Goal: Transaction & Acquisition: Purchase product/service

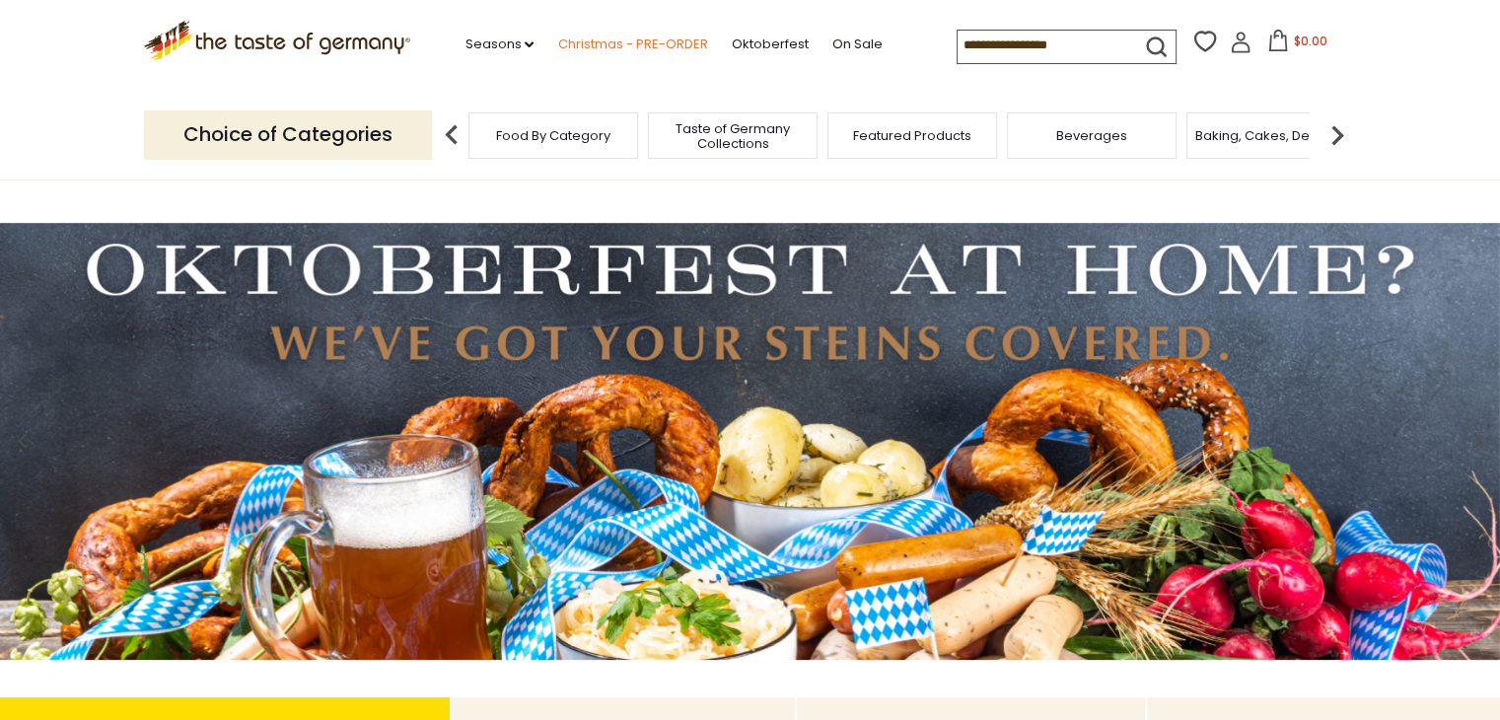
click at [666, 38] on link "Christmas - PRE-ORDER" at bounding box center [632, 45] width 150 height 22
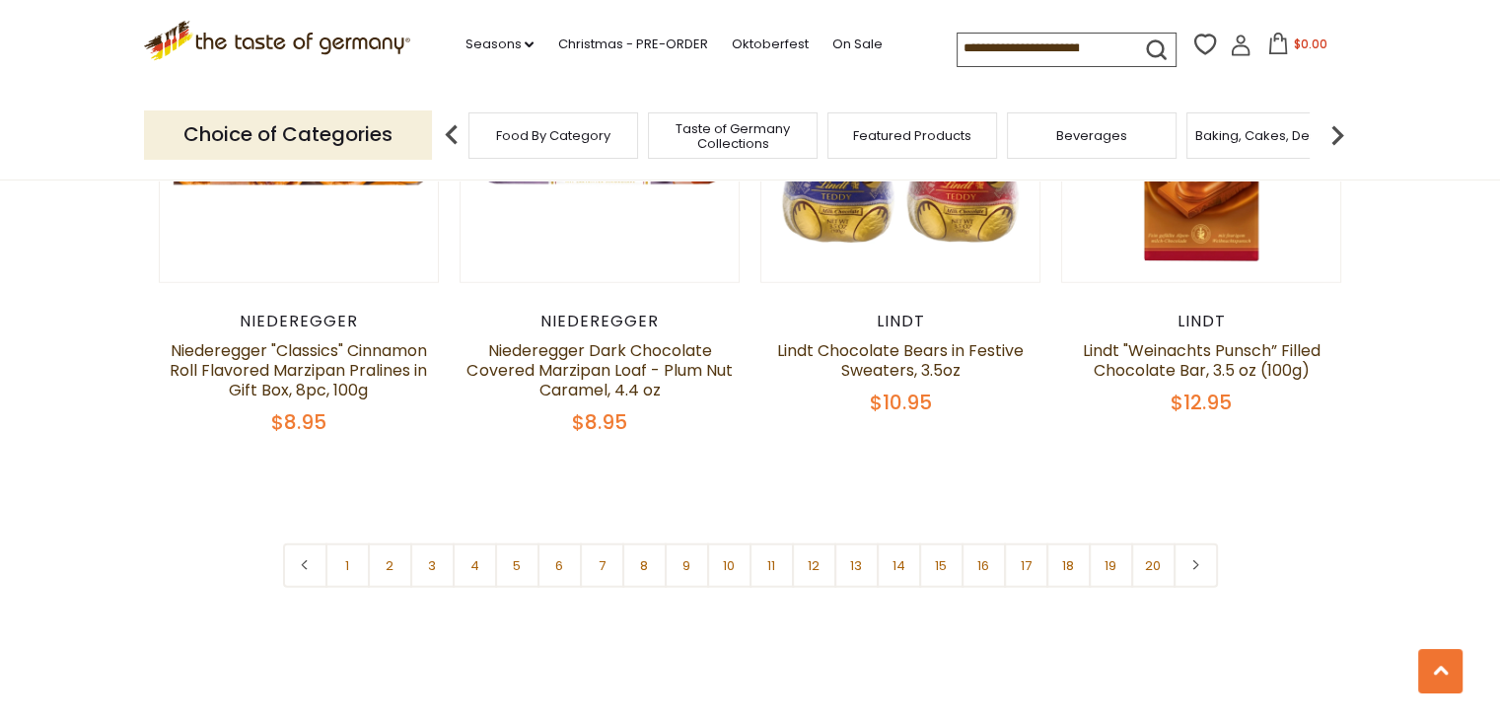
scroll to position [4841, 0]
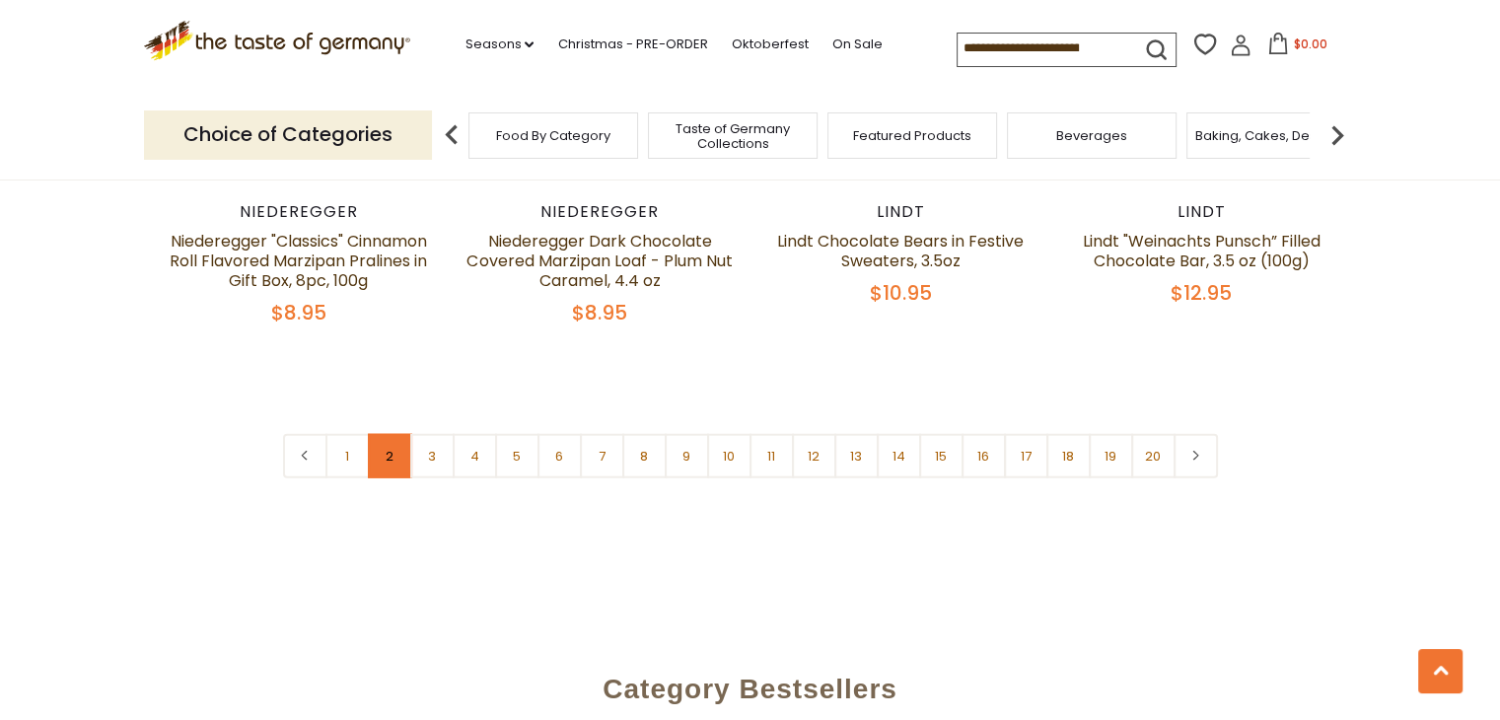
click at [387, 434] on link "2" at bounding box center [390, 456] width 44 height 44
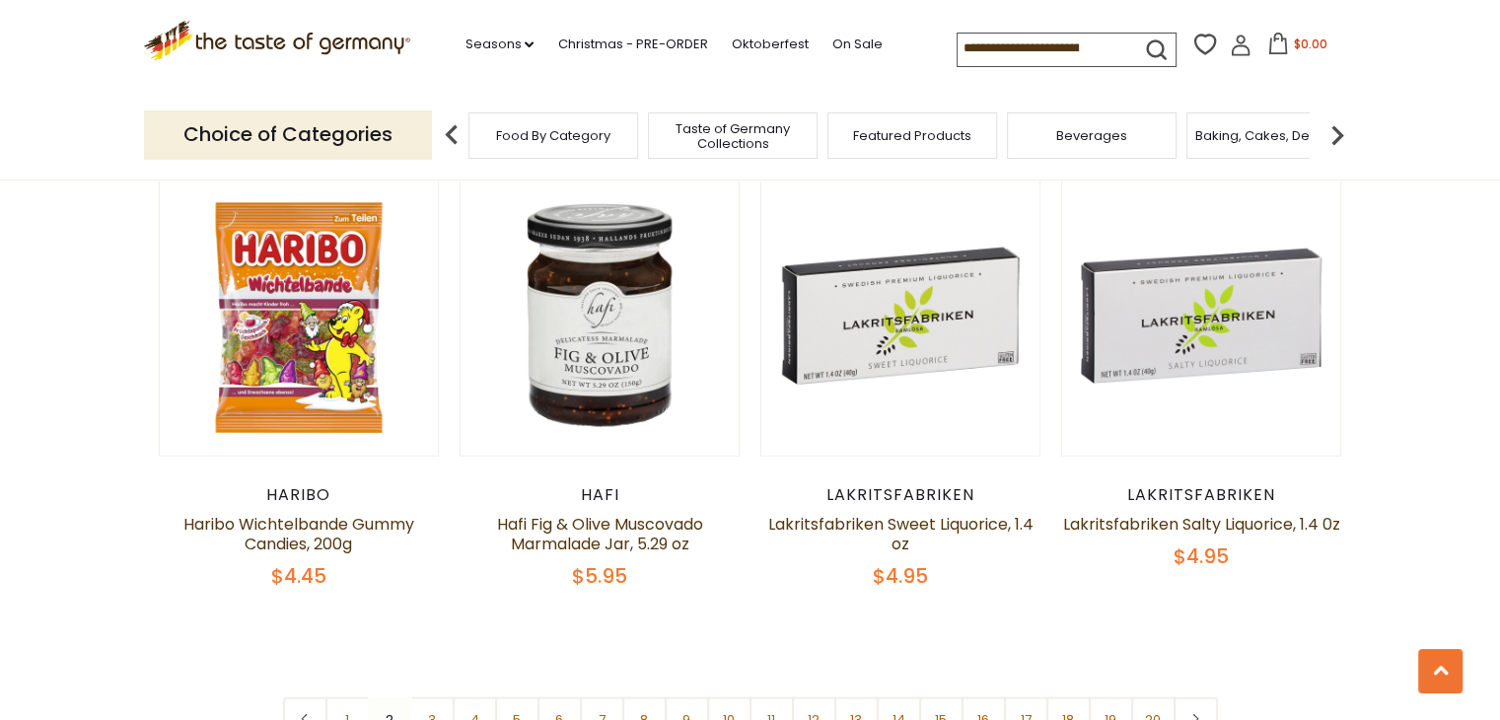
scroll to position [4628, 0]
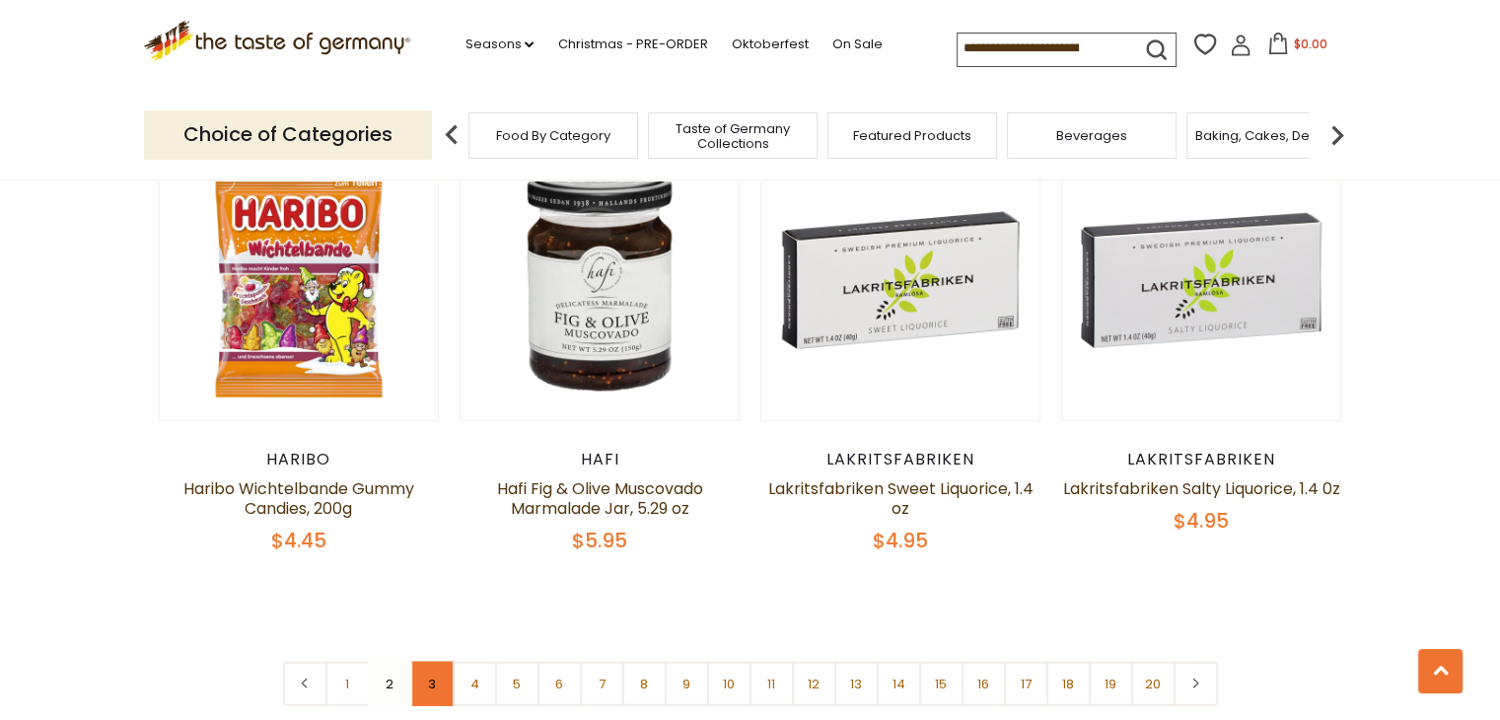
click at [440, 662] on link "3" at bounding box center [432, 684] width 44 height 44
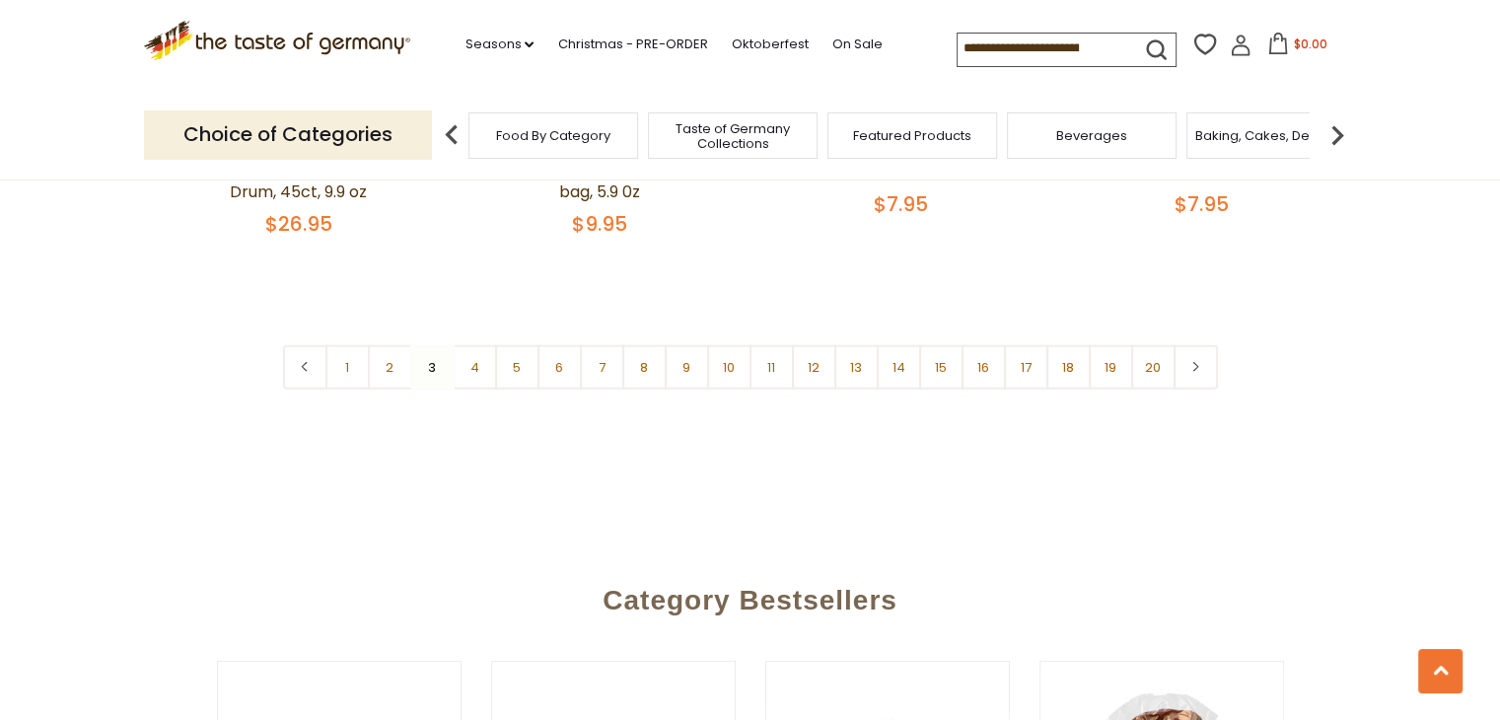
scroll to position [4924, 0]
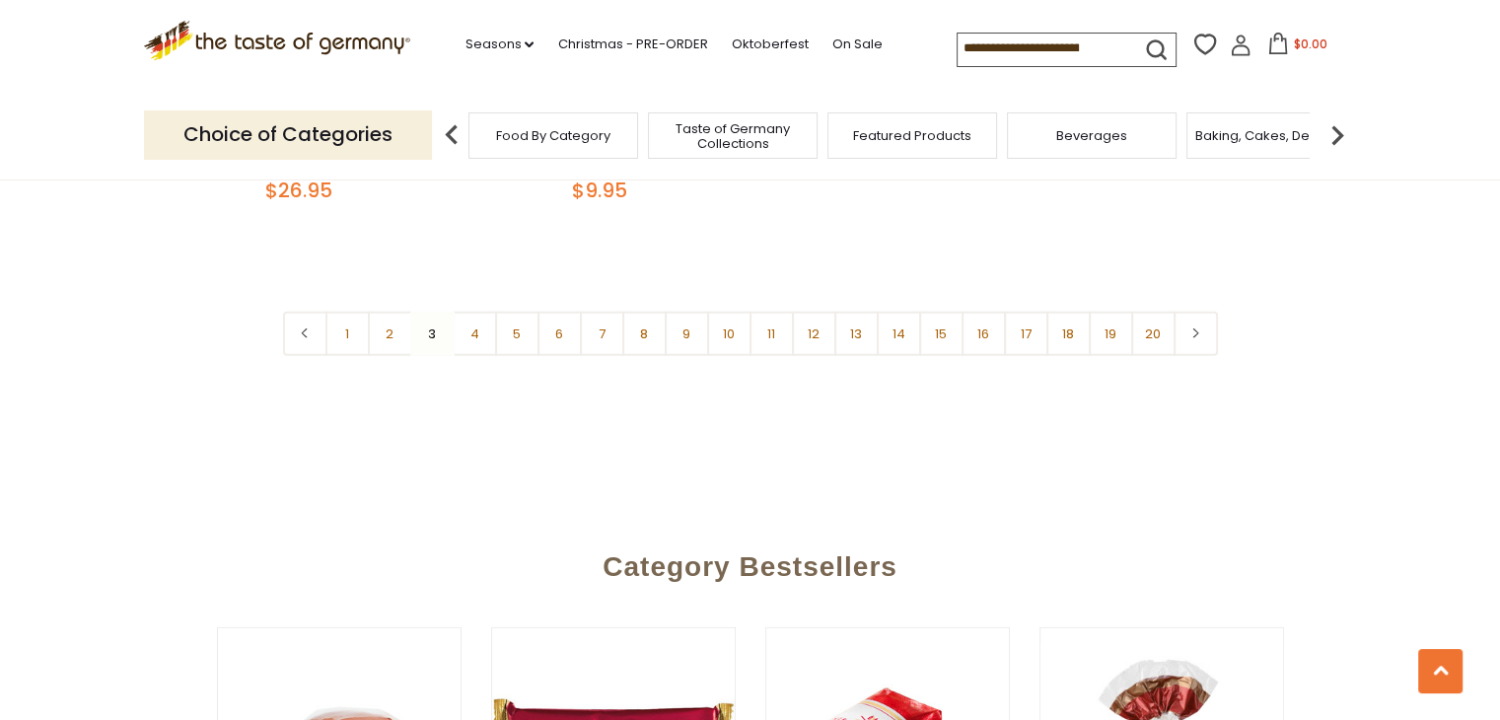
drag, startPoint x: 519, startPoint y: 300, endPoint x: 450, endPoint y: 397, distance: 118.8
click at [522, 312] on link "5" at bounding box center [517, 334] width 44 height 44
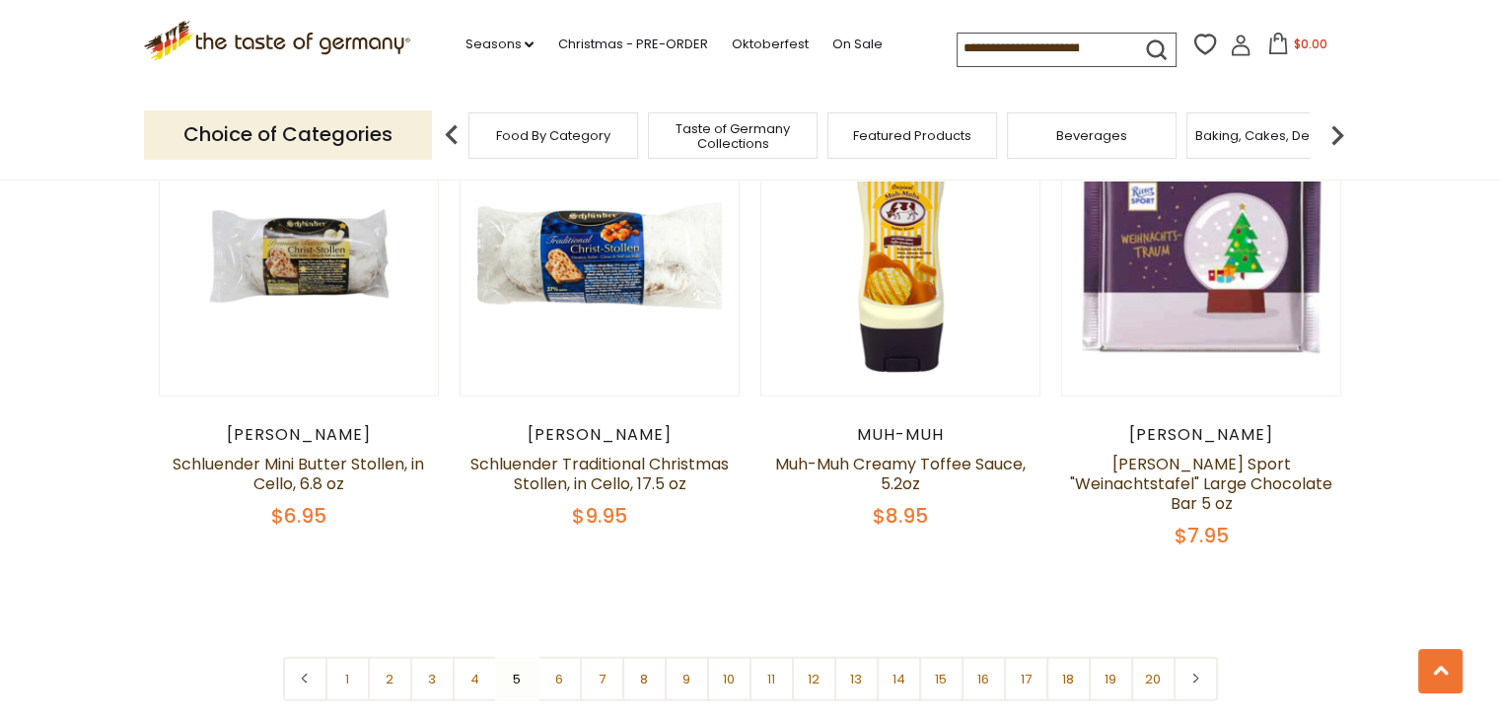
scroll to position [4628, 0]
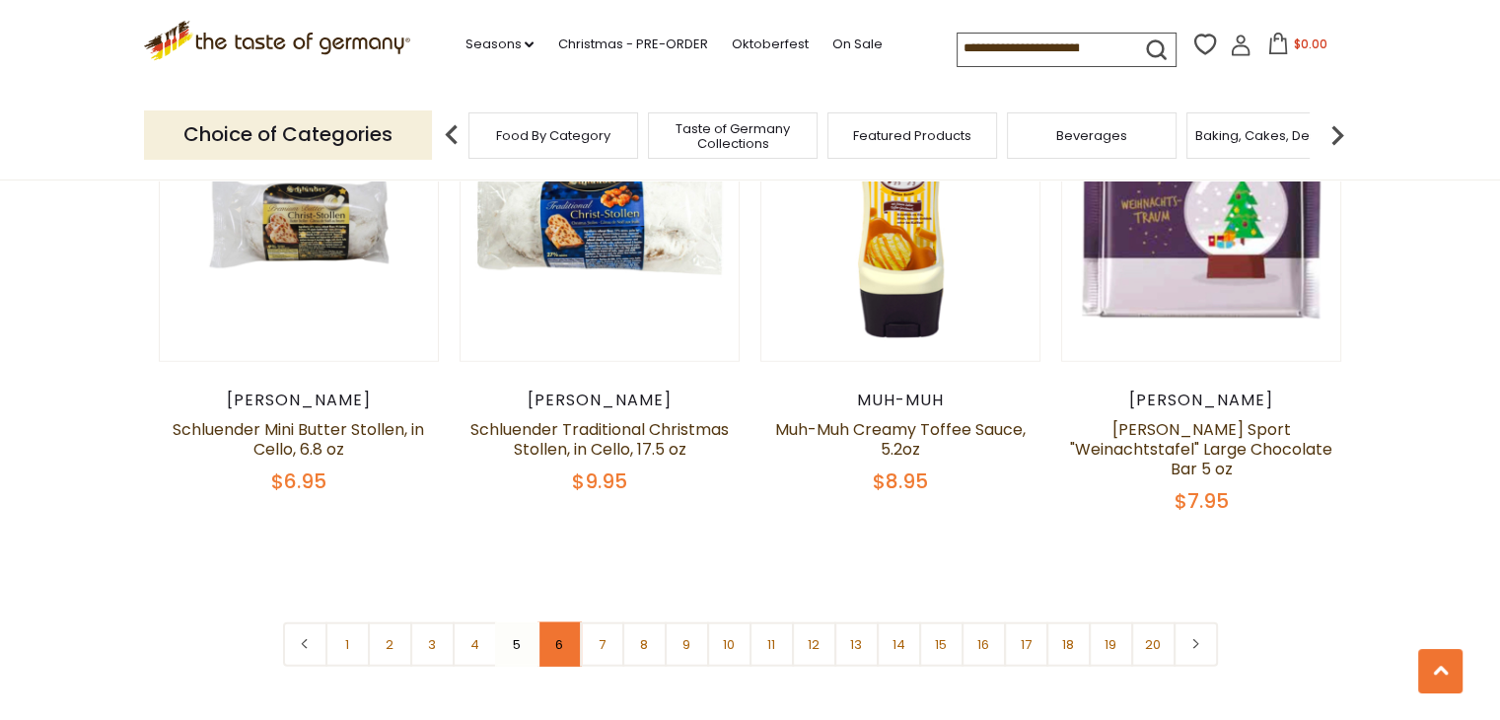
click at [555, 622] on link "6" at bounding box center [560, 644] width 44 height 44
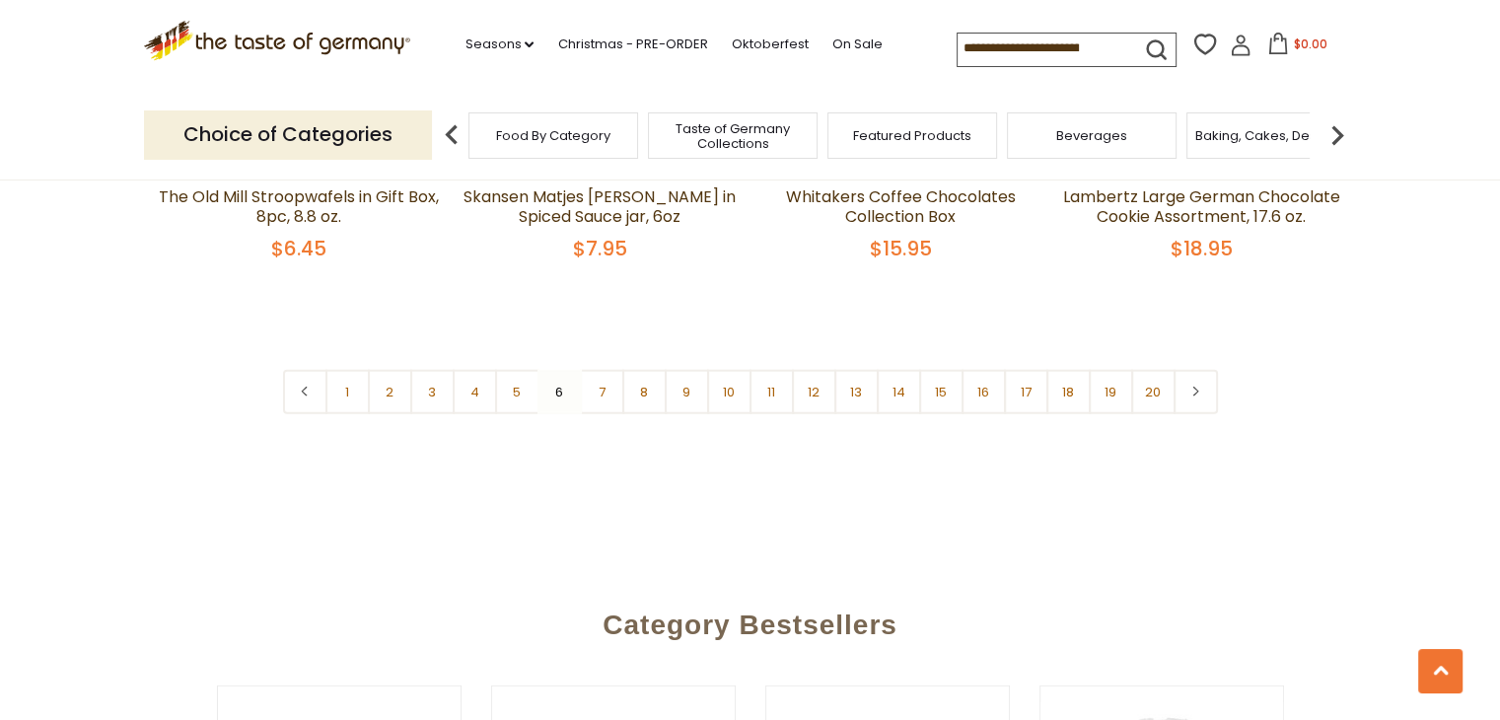
scroll to position [4825, 0]
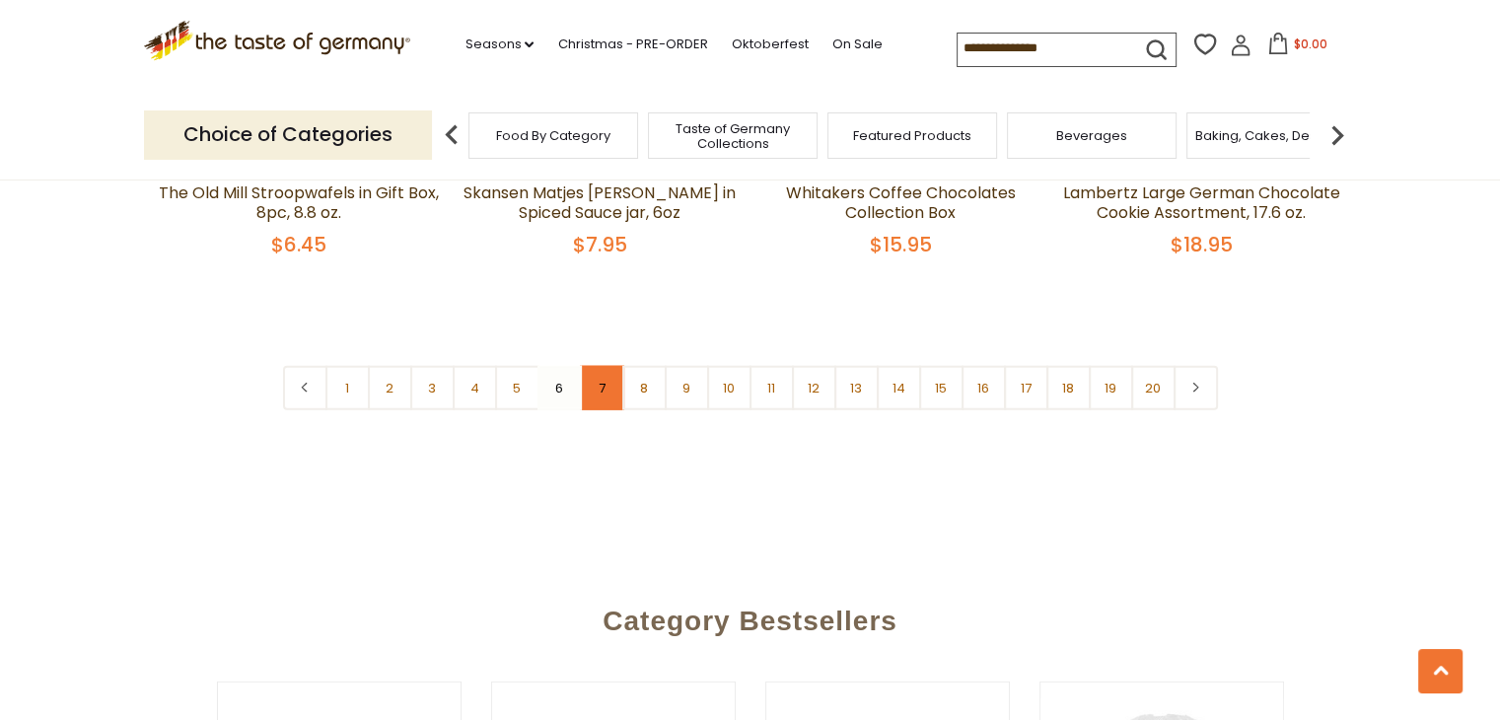
click at [595, 366] on link "7" at bounding box center [602, 388] width 44 height 44
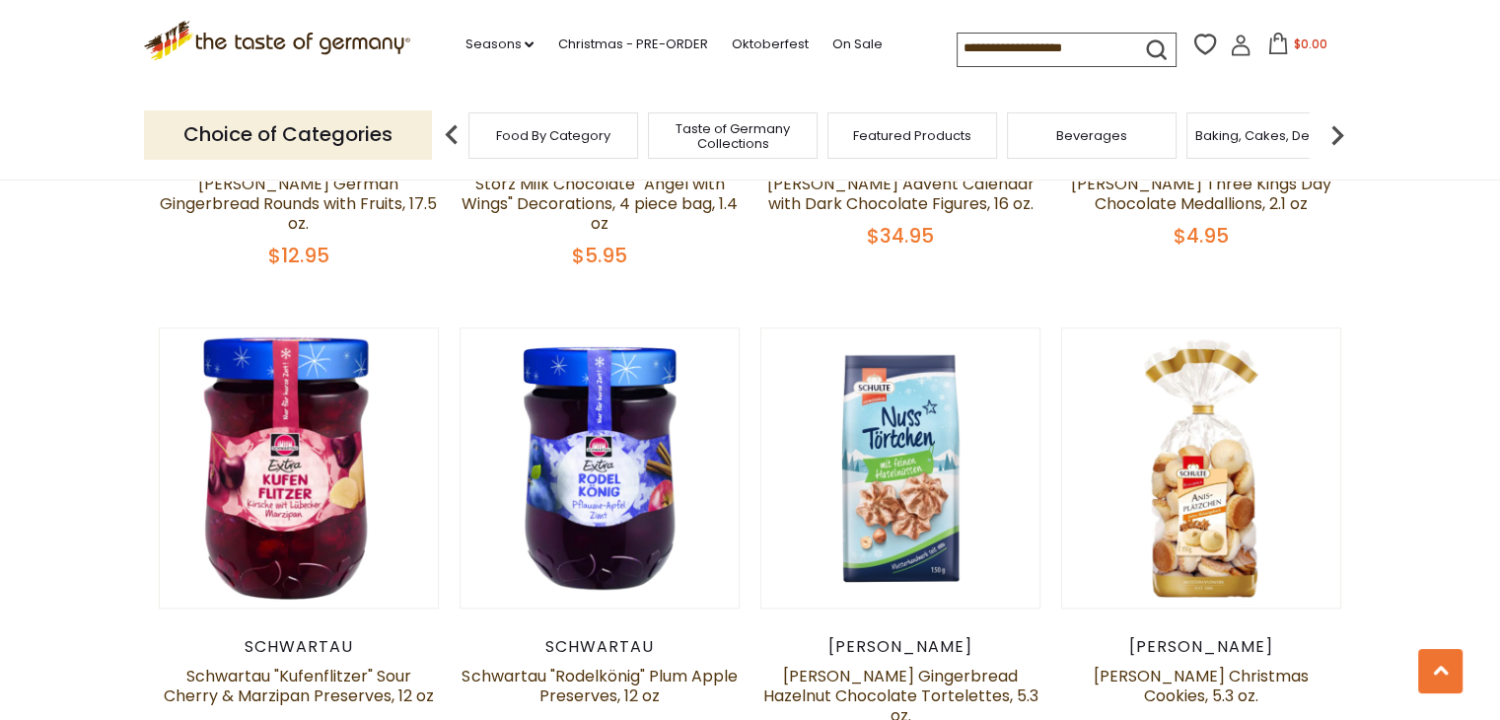
scroll to position [683, 0]
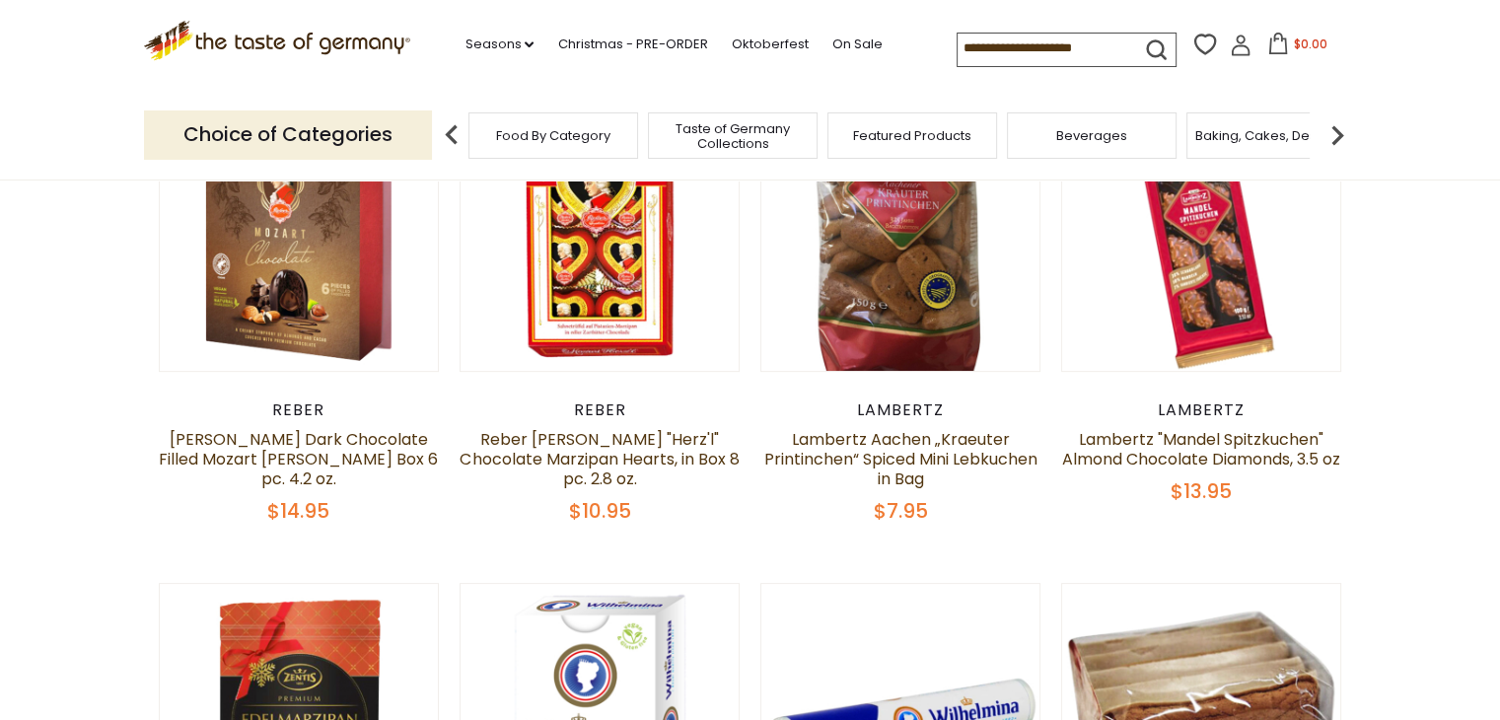
click at [1332, 128] on img at bounding box center [1337, 134] width 39 height 39
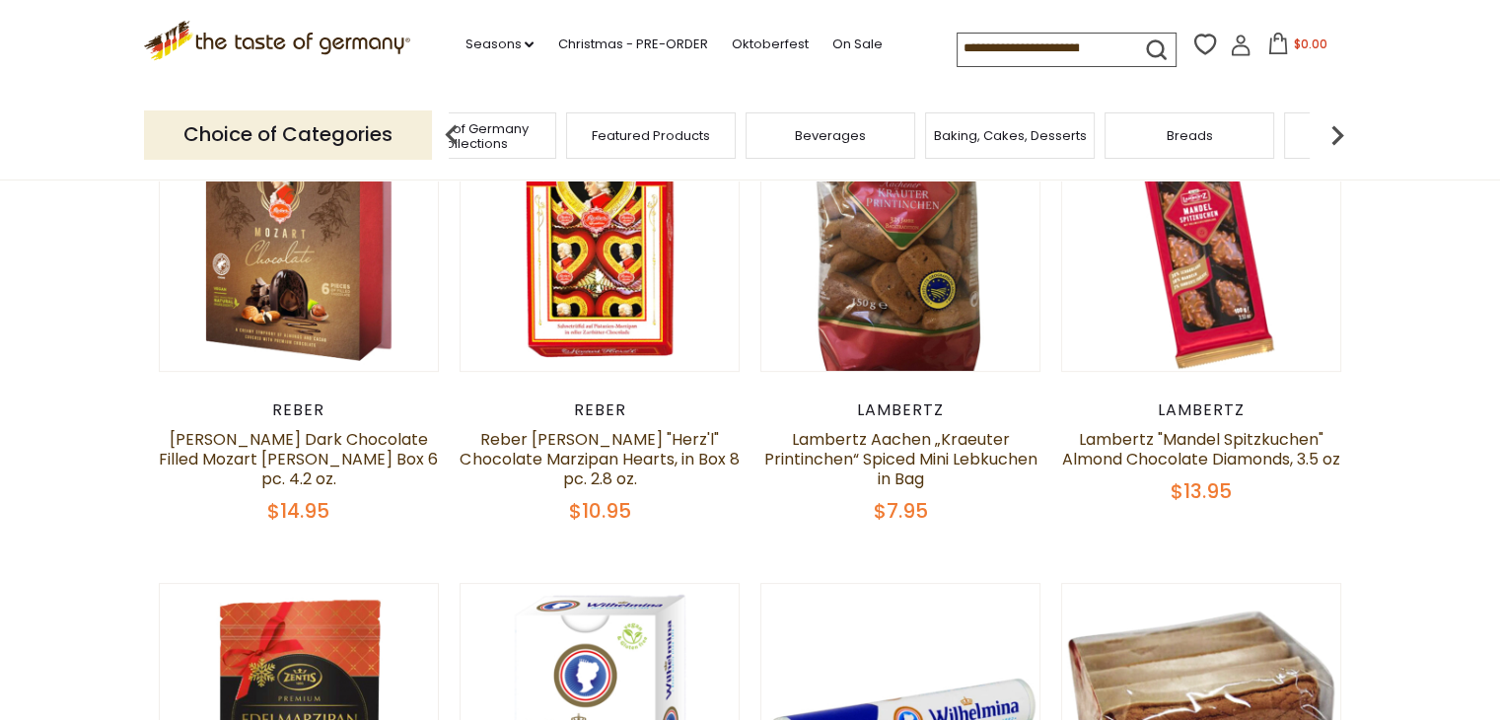
click at [1332, 128] on img at bounding box center [1337, 134] width 39 height 39
click at [1196, 130] on span "Cookies" at bounding box center [1205, 135] width 53 height 15
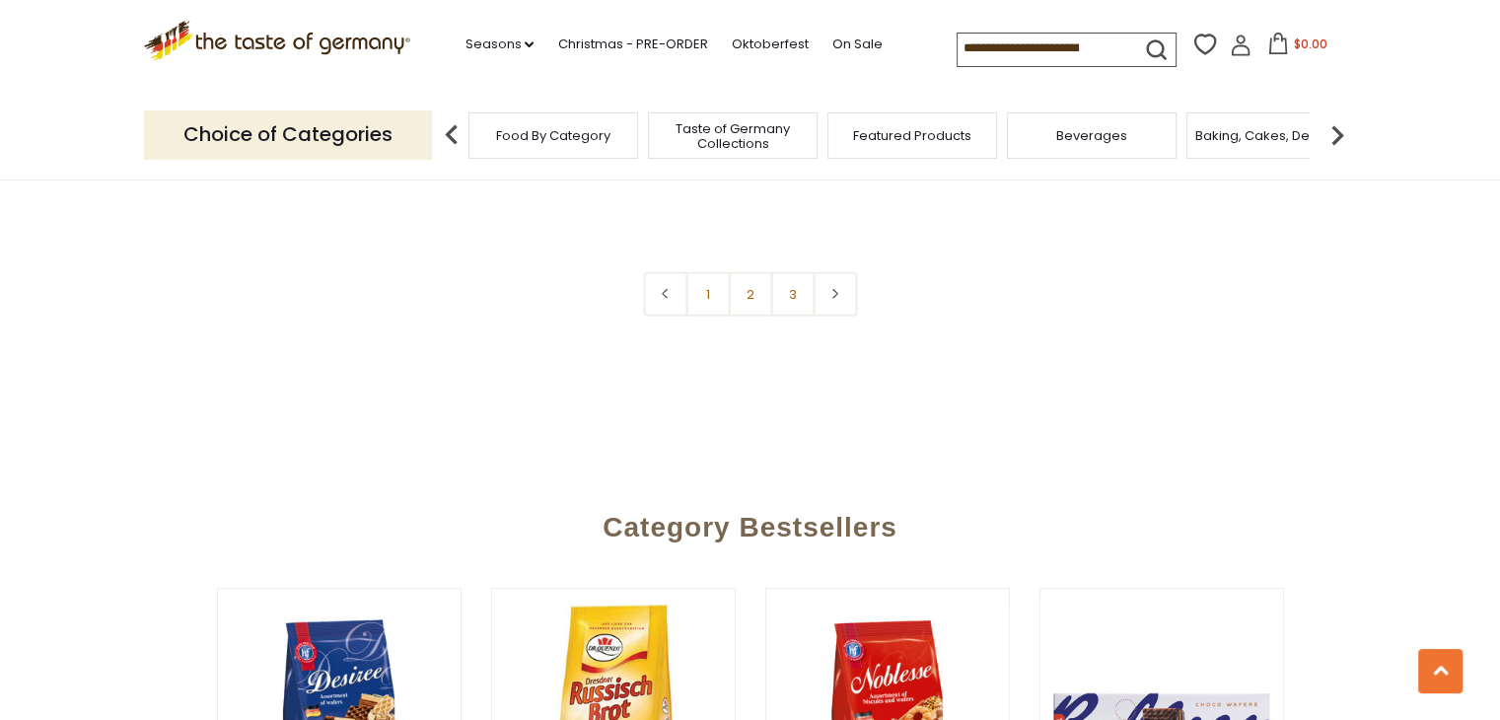
scroll to position [4932, 0]
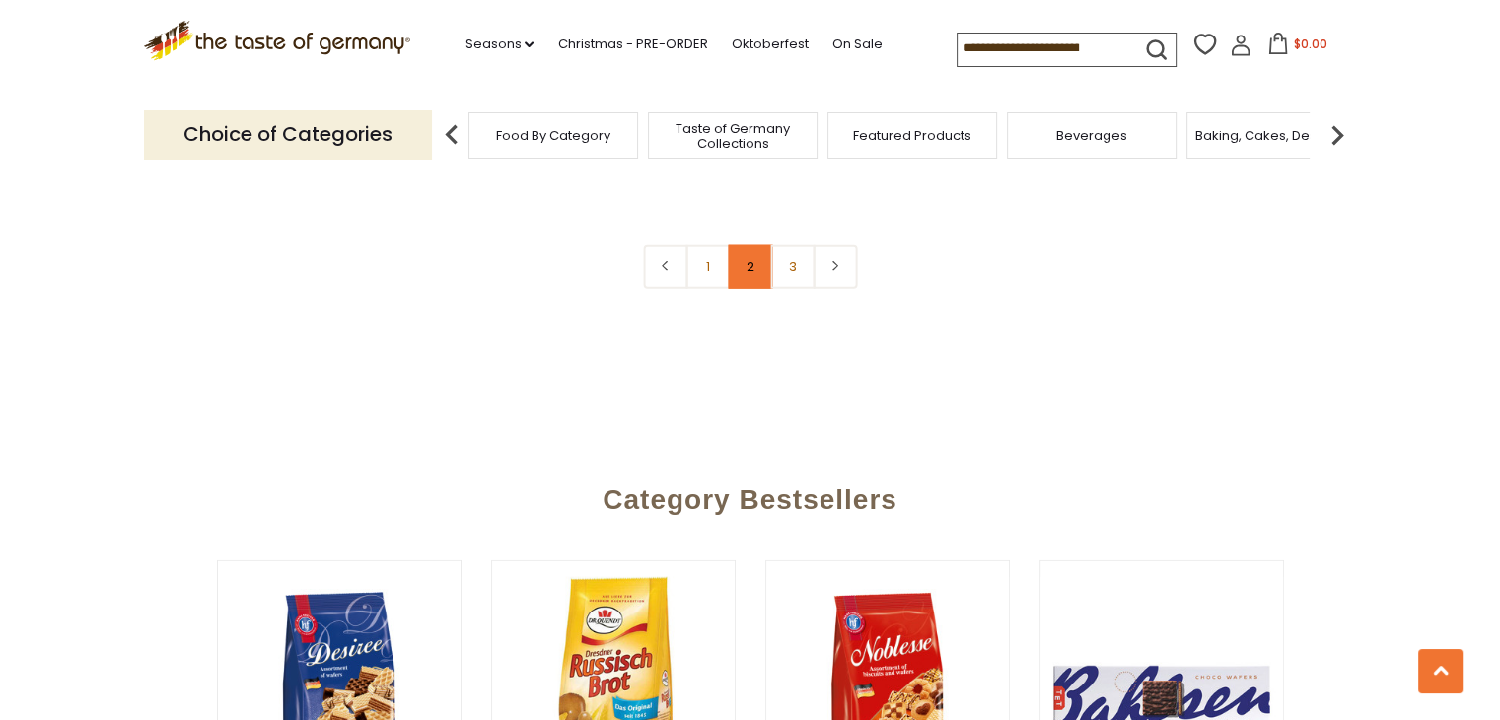
click at [750, 252] on link "2" at bounding box center [750, 267] width 44 height 44
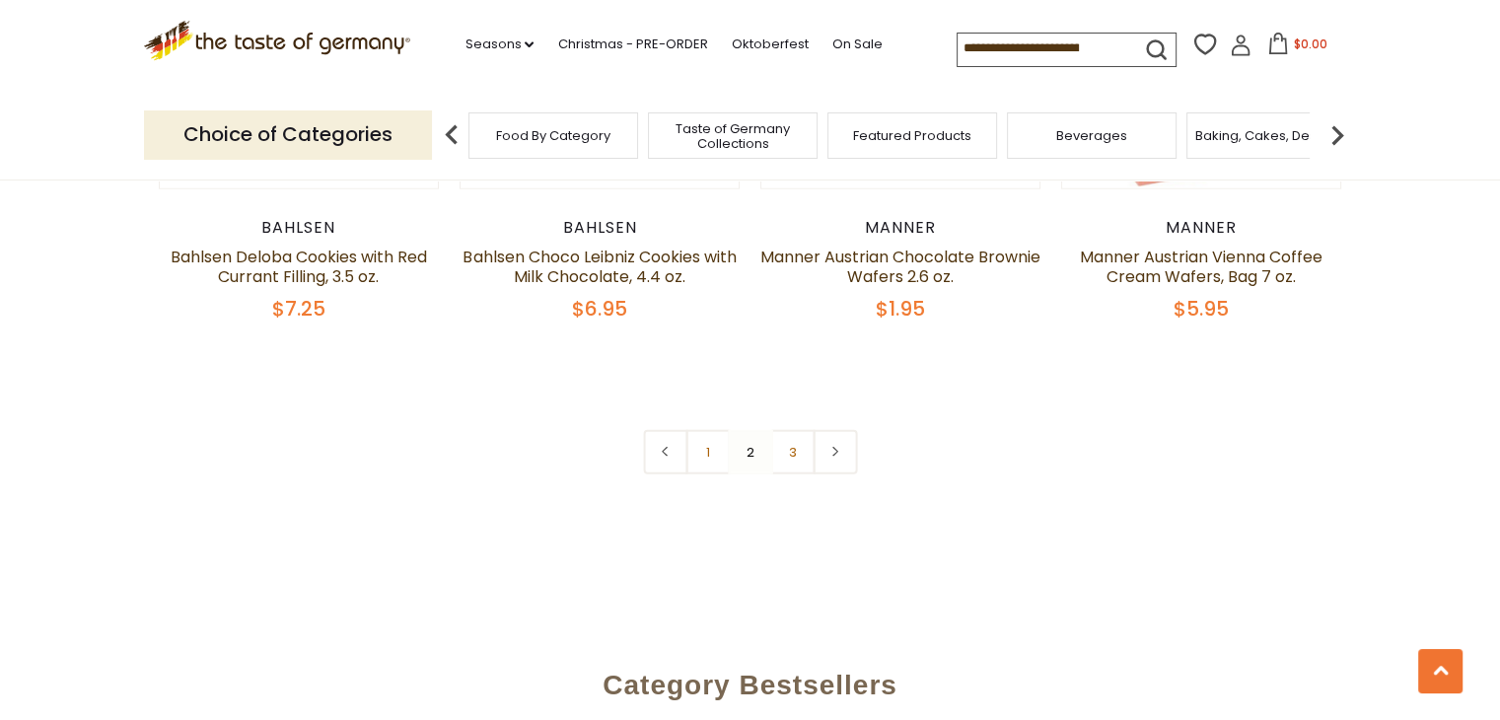
scroll to position [4726, 0]
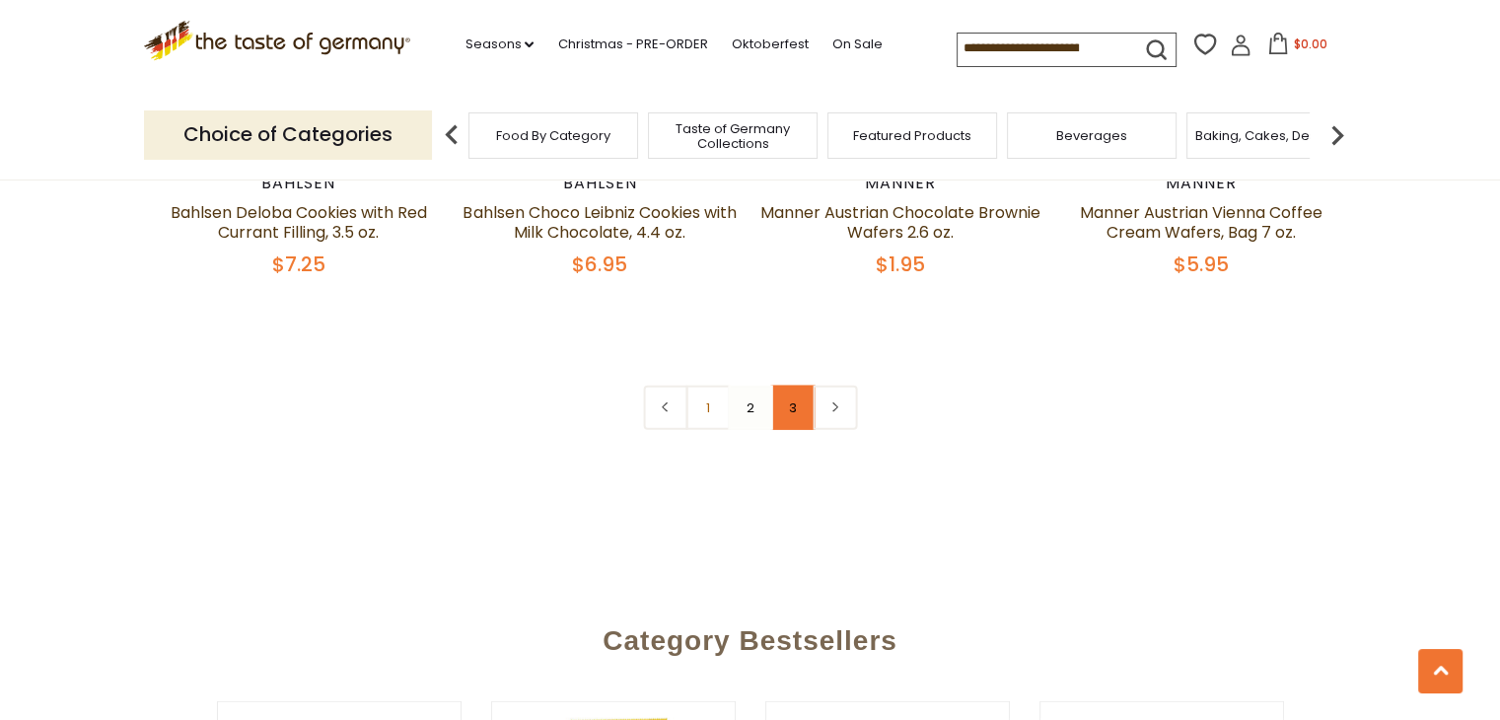
click at [780, 403] on link "3" at bounding box center [792, 408] width 44 height 44
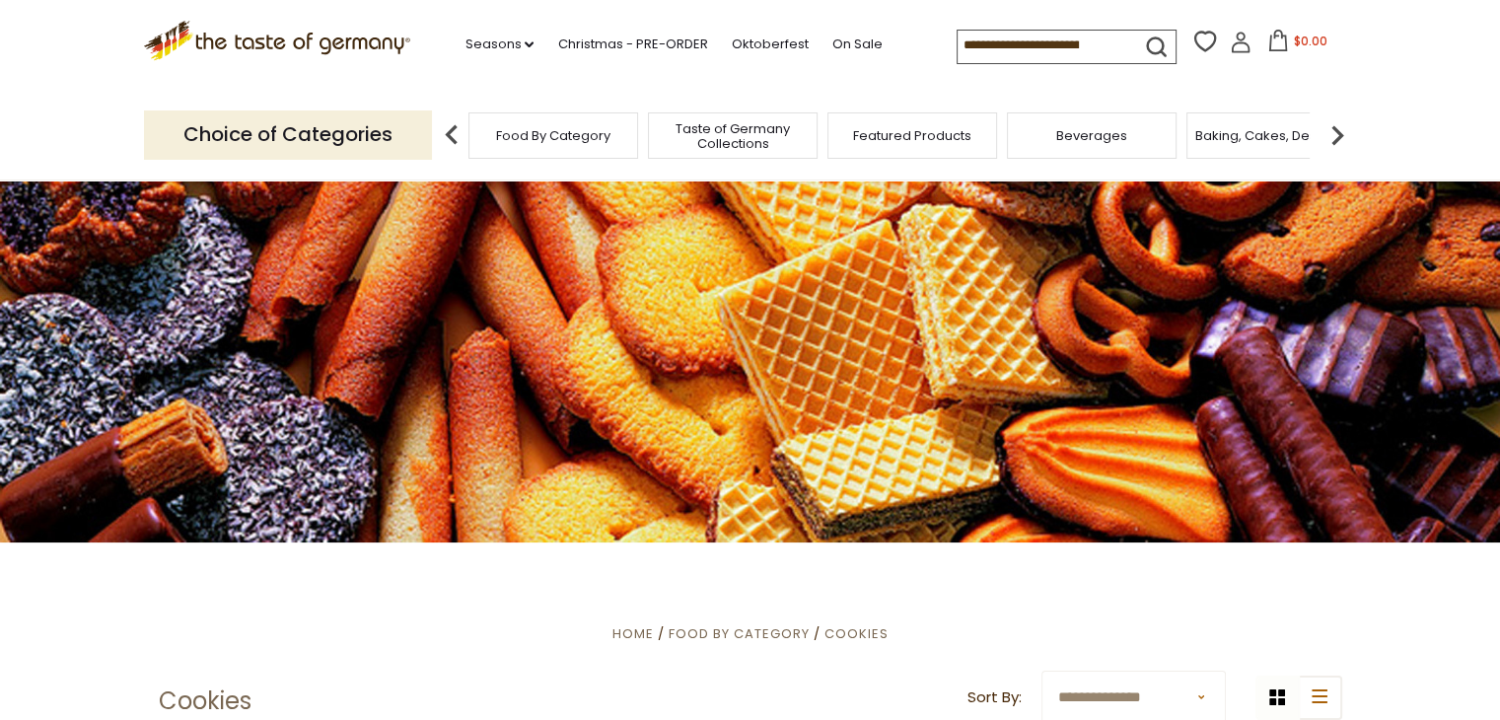
scroll to position [0, 0]
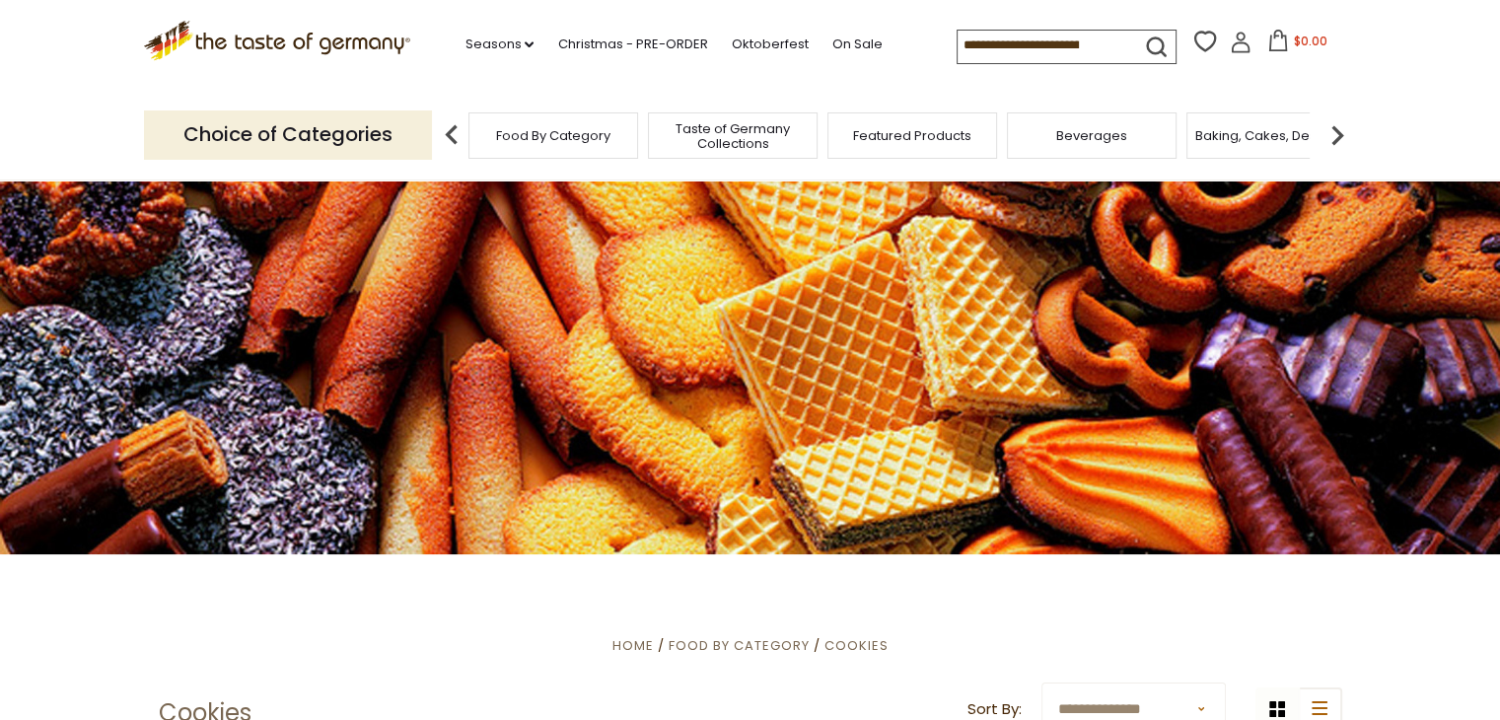
click at [1030, 42] on input at bounding box center [1041, 45] width 167 height 28
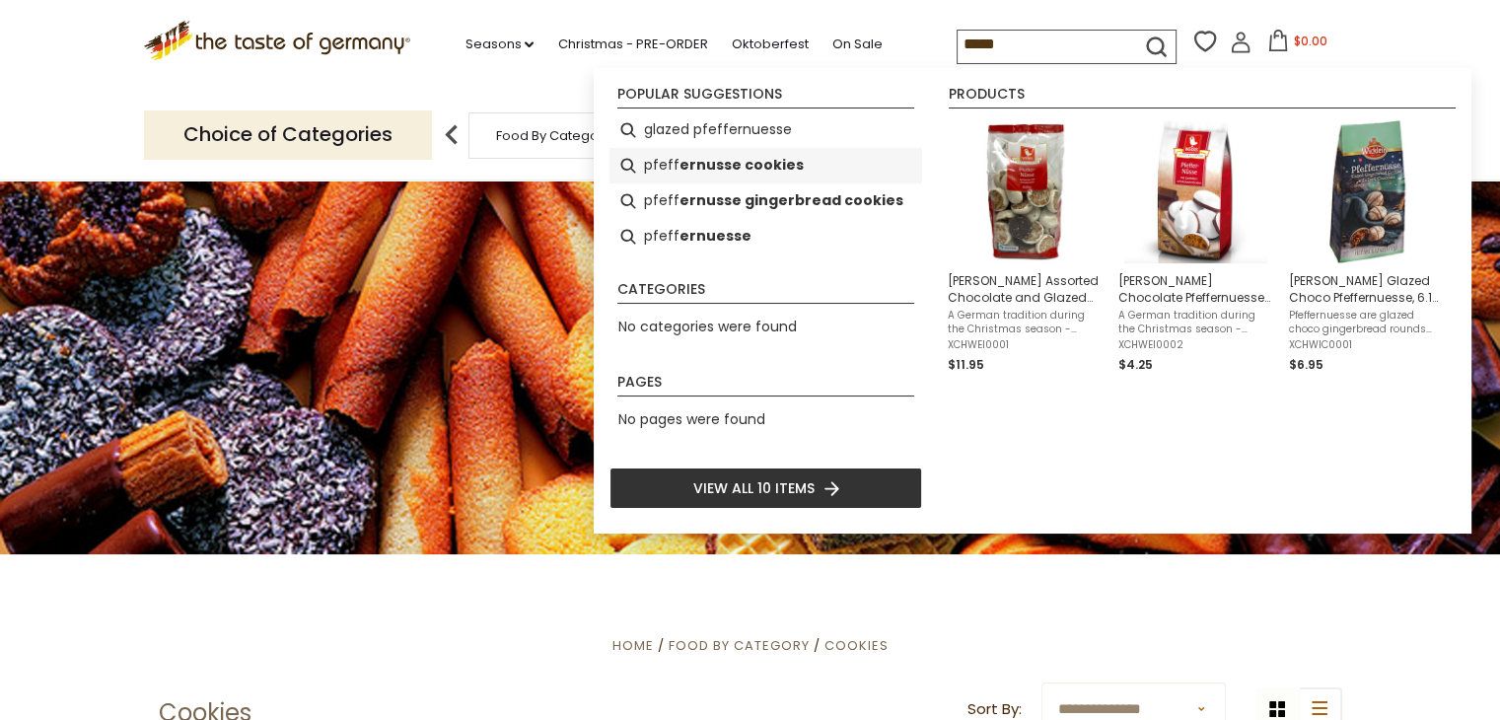
click at [689, 161] on b "ernusse cookies" at bounding box center [742, 165] width 124 height 23
type input "**********"
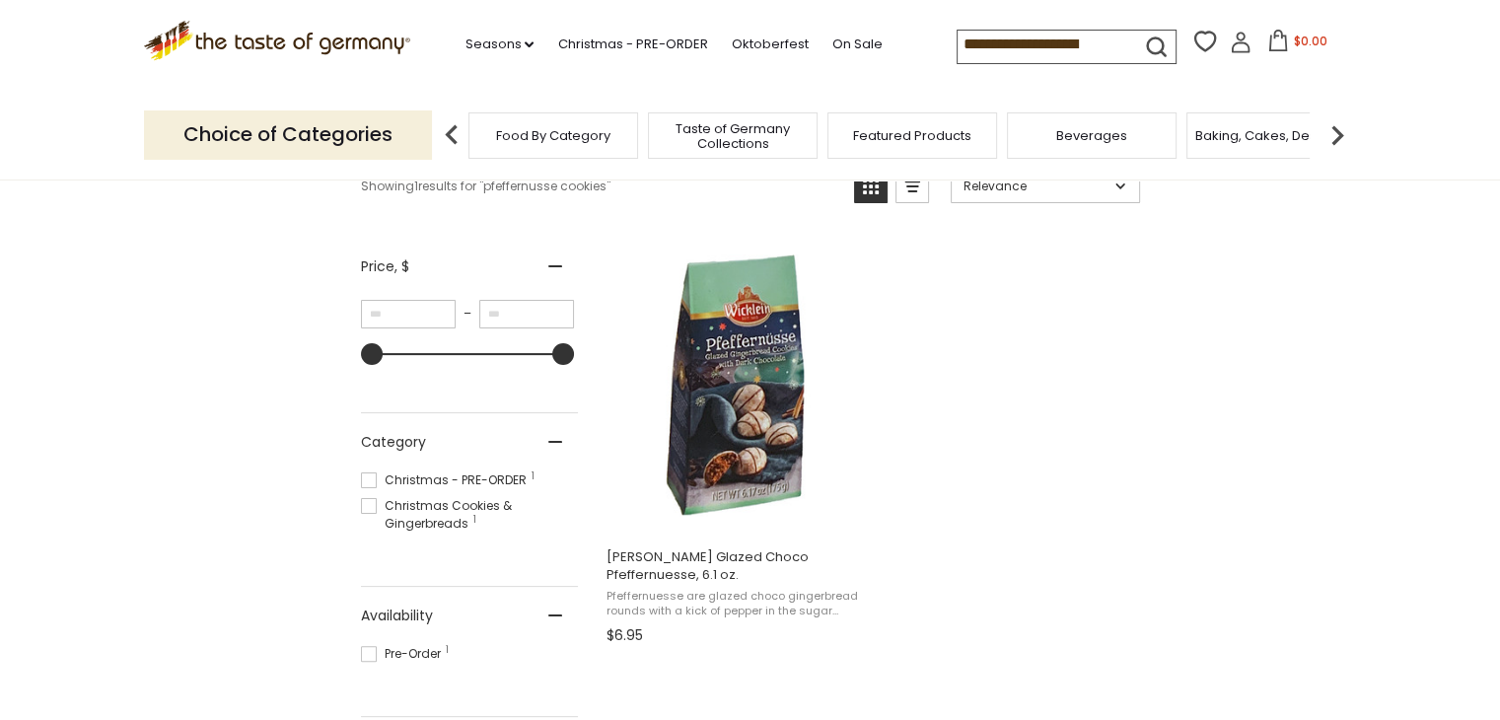
scroll to position [395, 0]
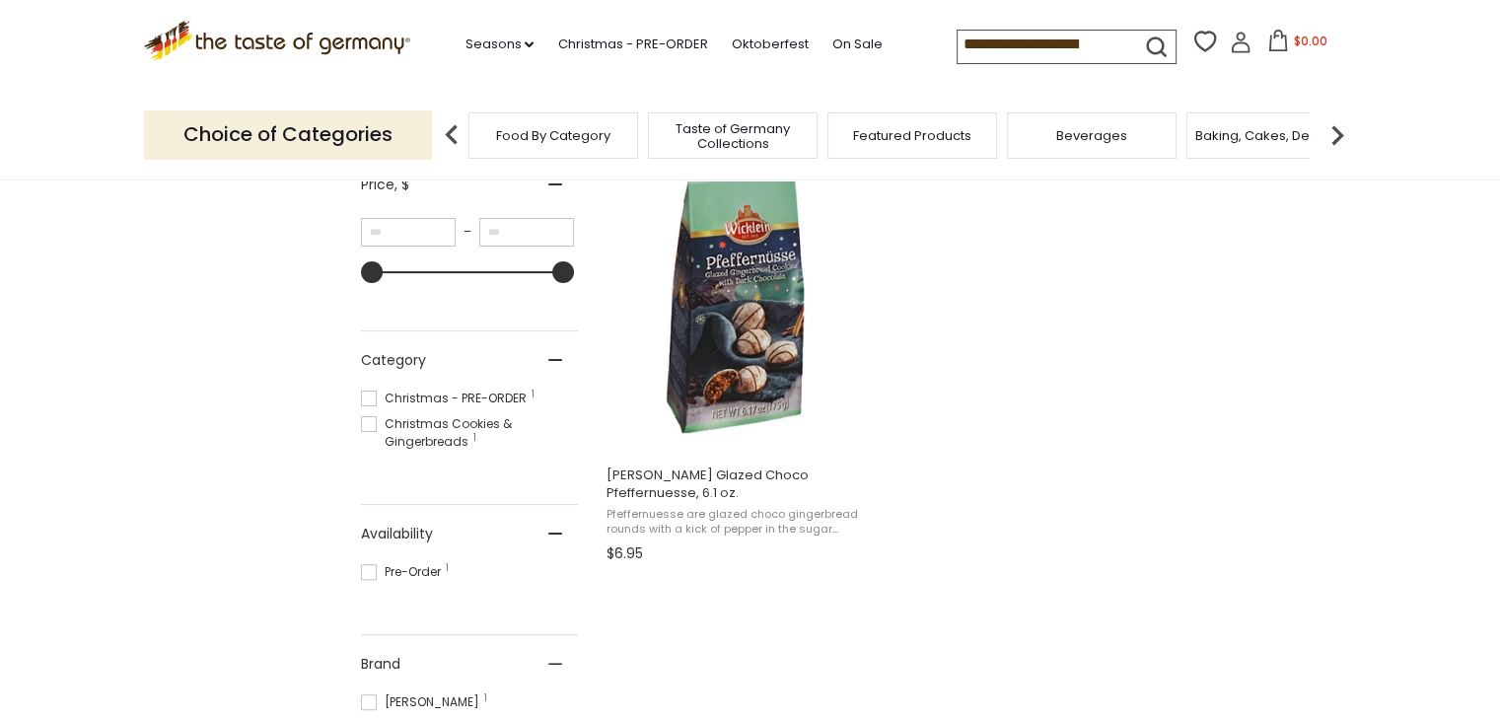
click at [1026, 48] on input "**********" at bounding box center [1041, 45] width 167 height 28
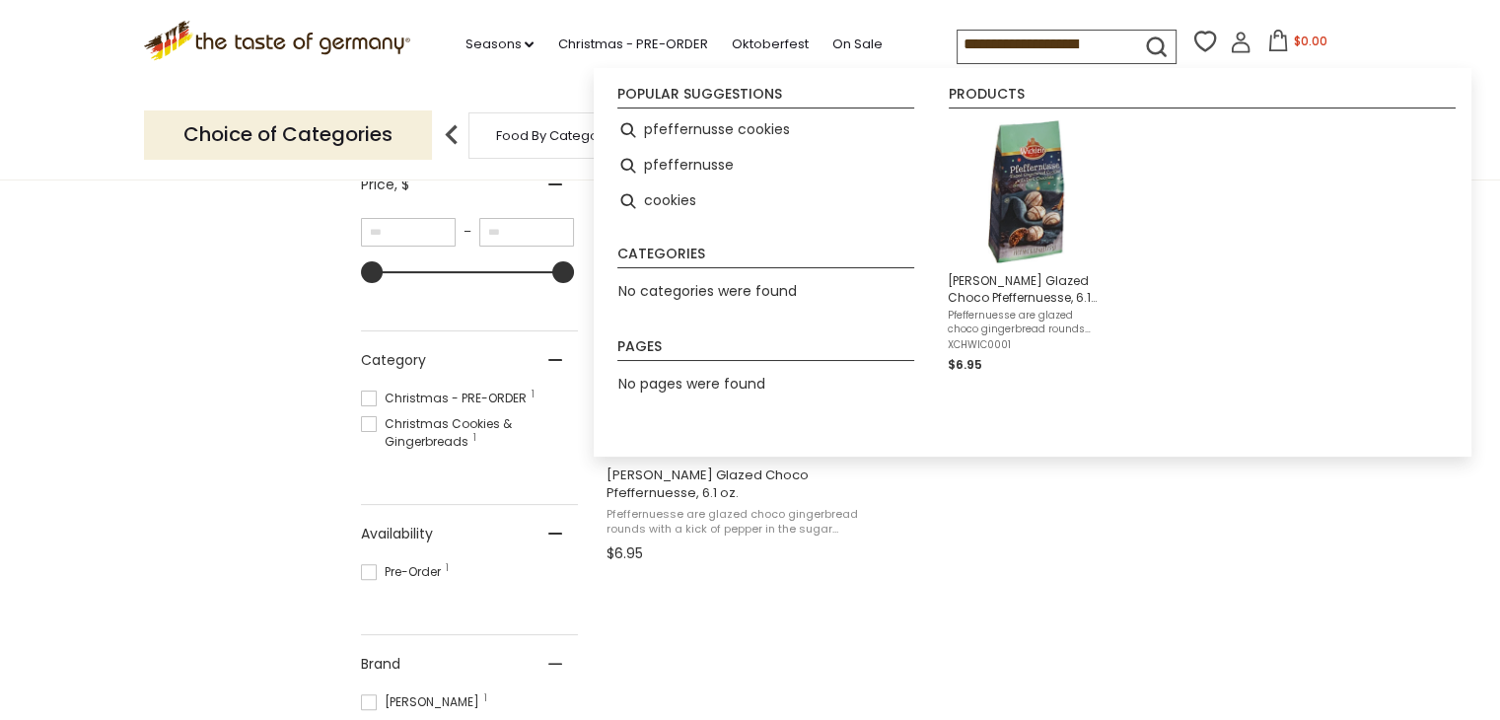
scroll to position [0, 13]
drag, startPoint x: 1051, startPoint y: 46, endPoint x: 1134, endPoint y: 46, distance: 82.9
click at [1134, 46] on form "**********" at bounding box center [1057, 46] width 199 height 35
type input "*****"
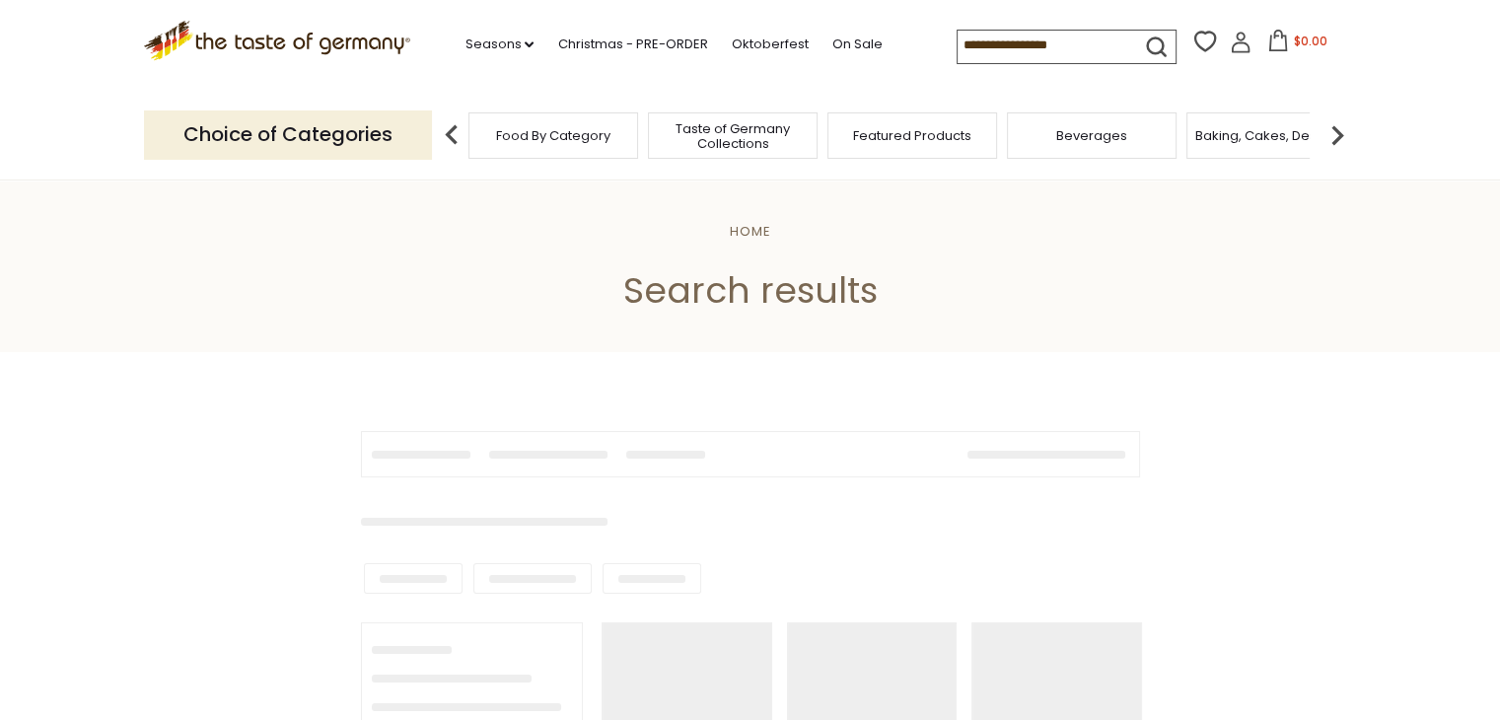
type input "*****"
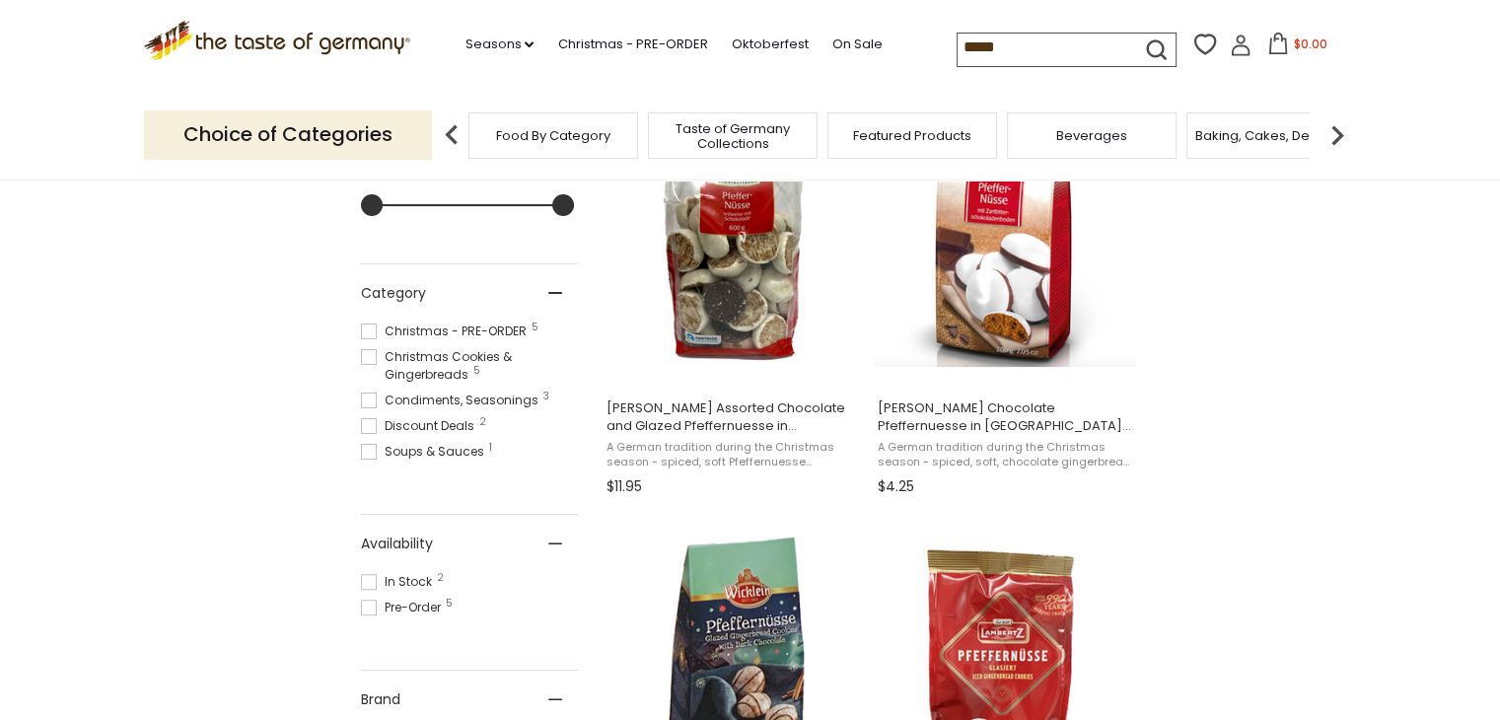
scroll to position [493, 0]
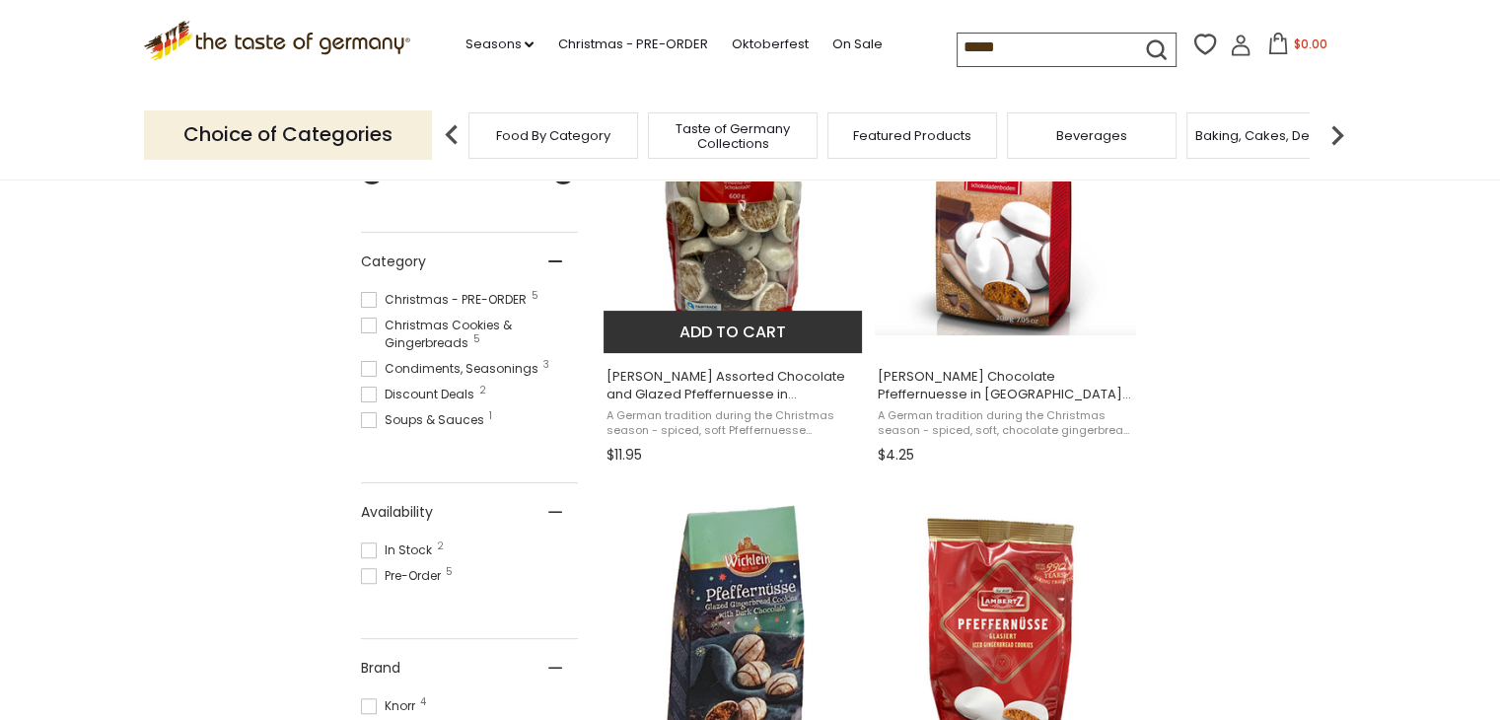
click at [726, 323] on button "Add to cart" at bounding box center [733, 332] width 259 height 42
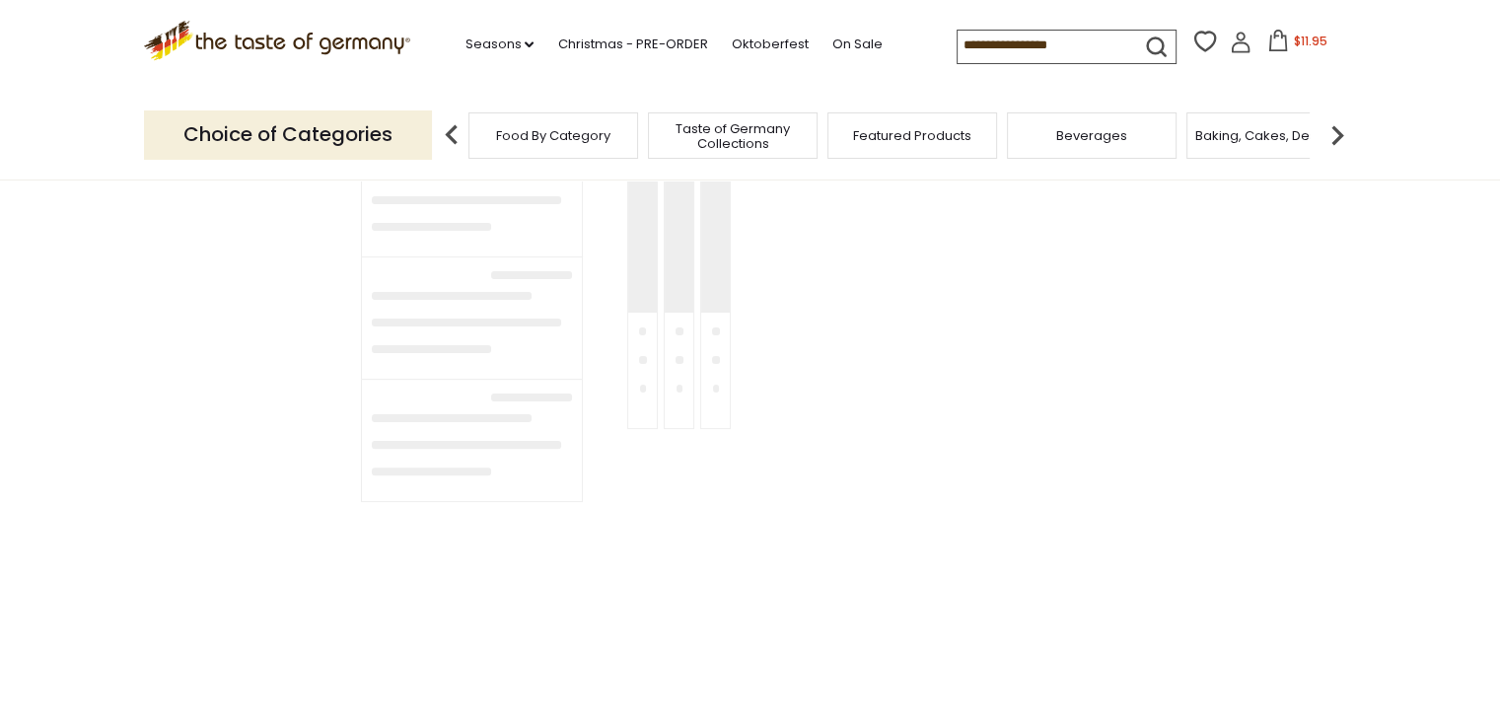
type input "*****"
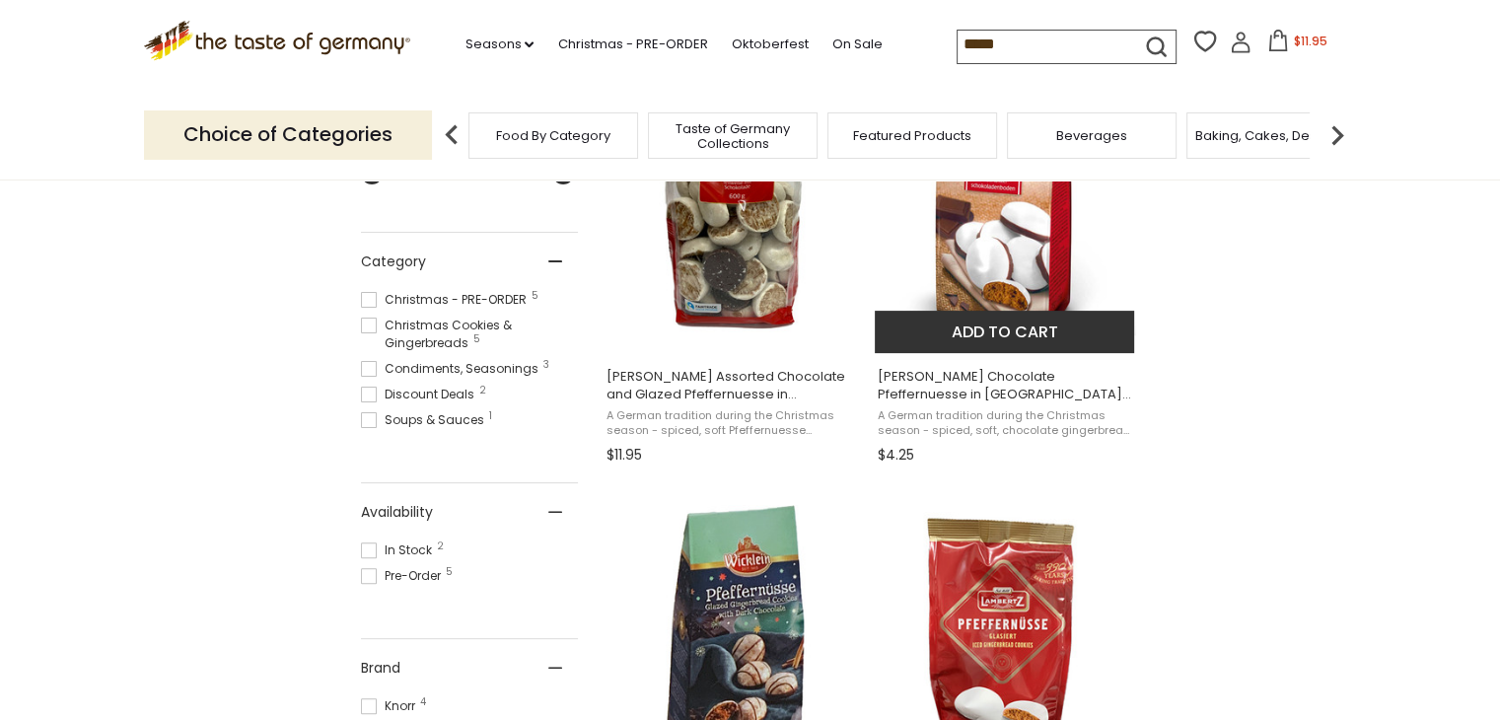
click at [1019, 337] on button "Add to cart" at bounding box center [1004, 332] width 259 height 42
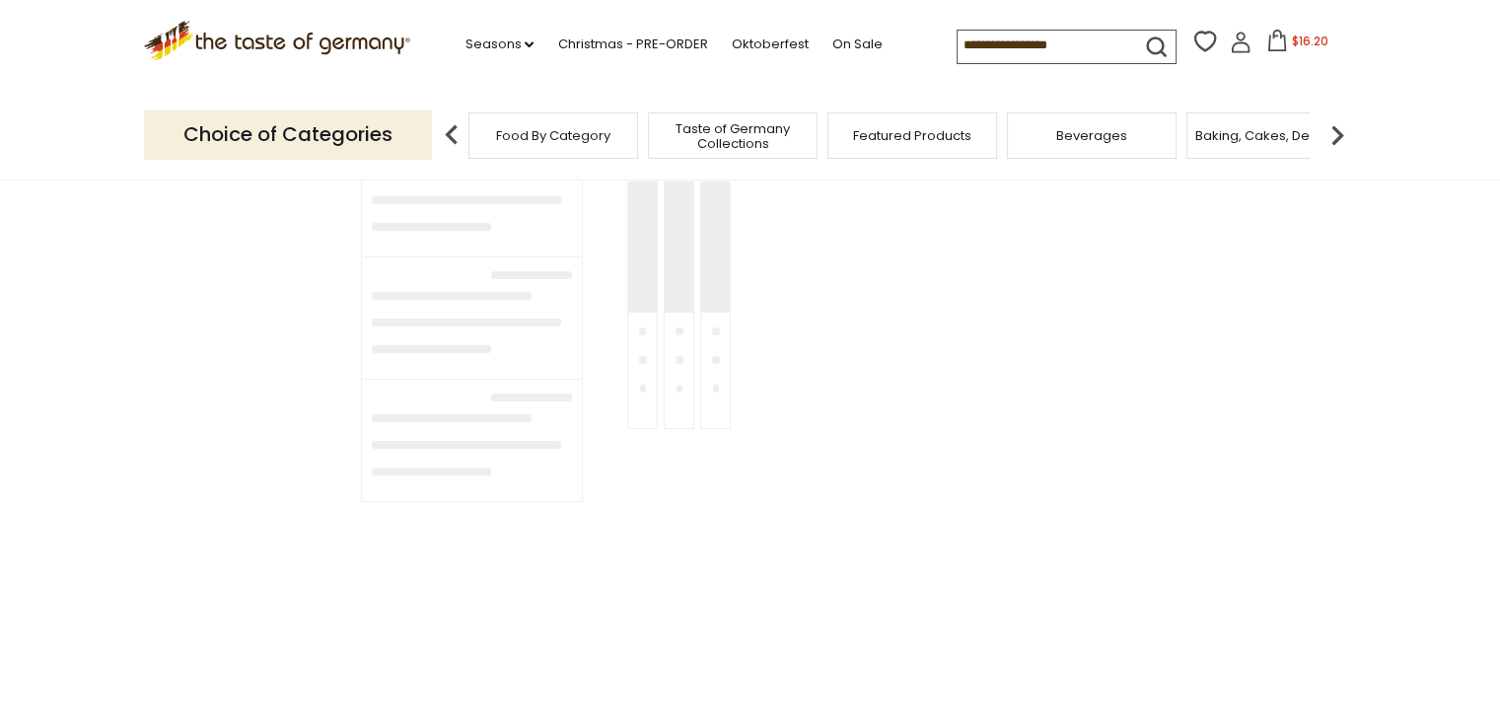
type input "*****"
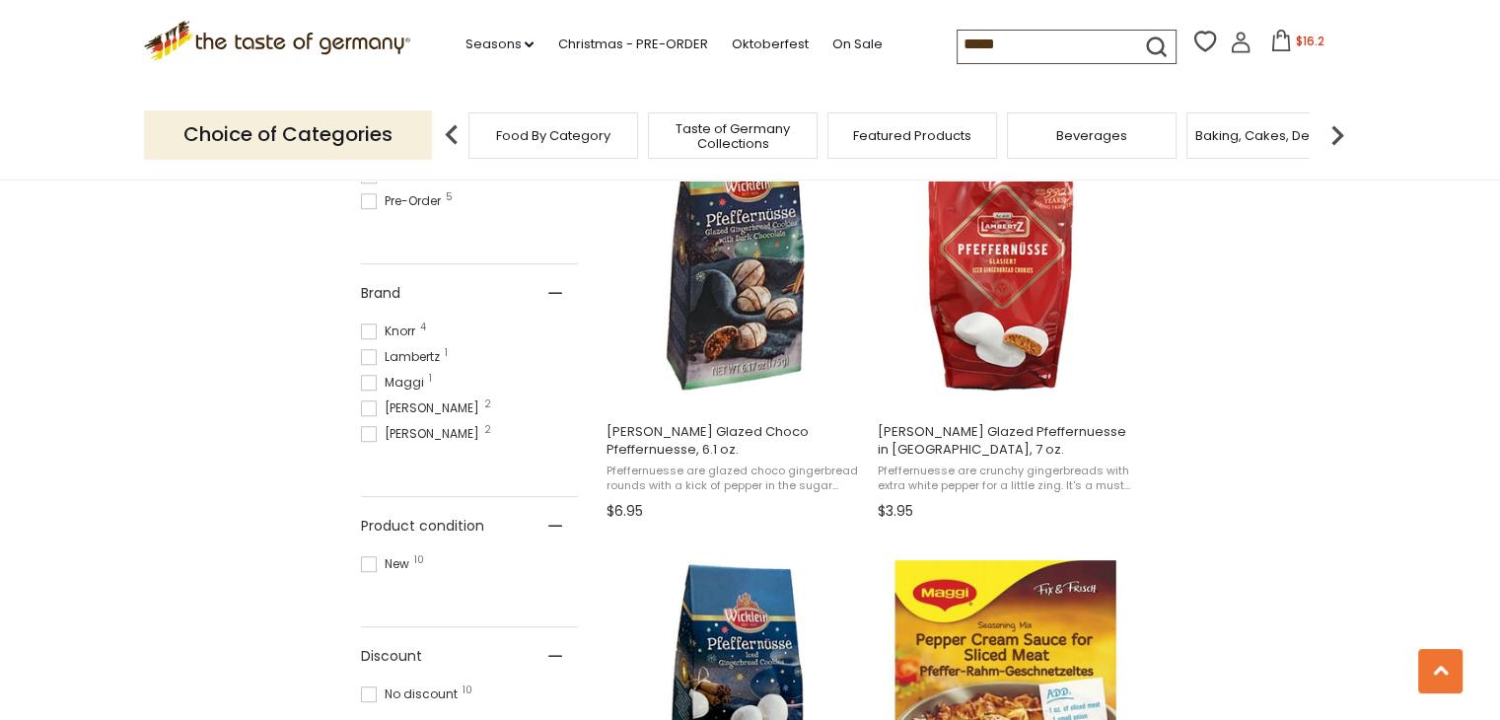
scroll to position [888, 0]
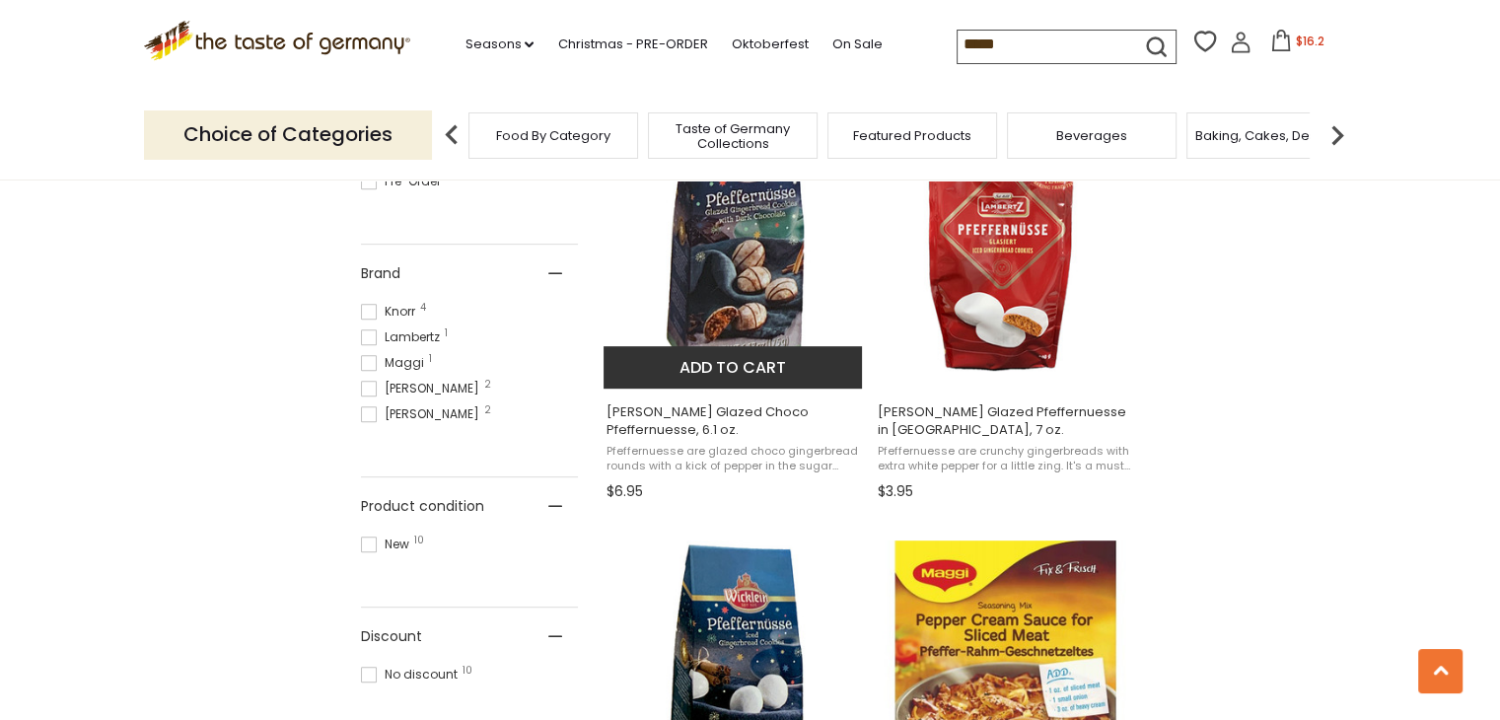
click at [722, 359] on button "Add to cart" at bounding box center [733, 367] width 259 height 42
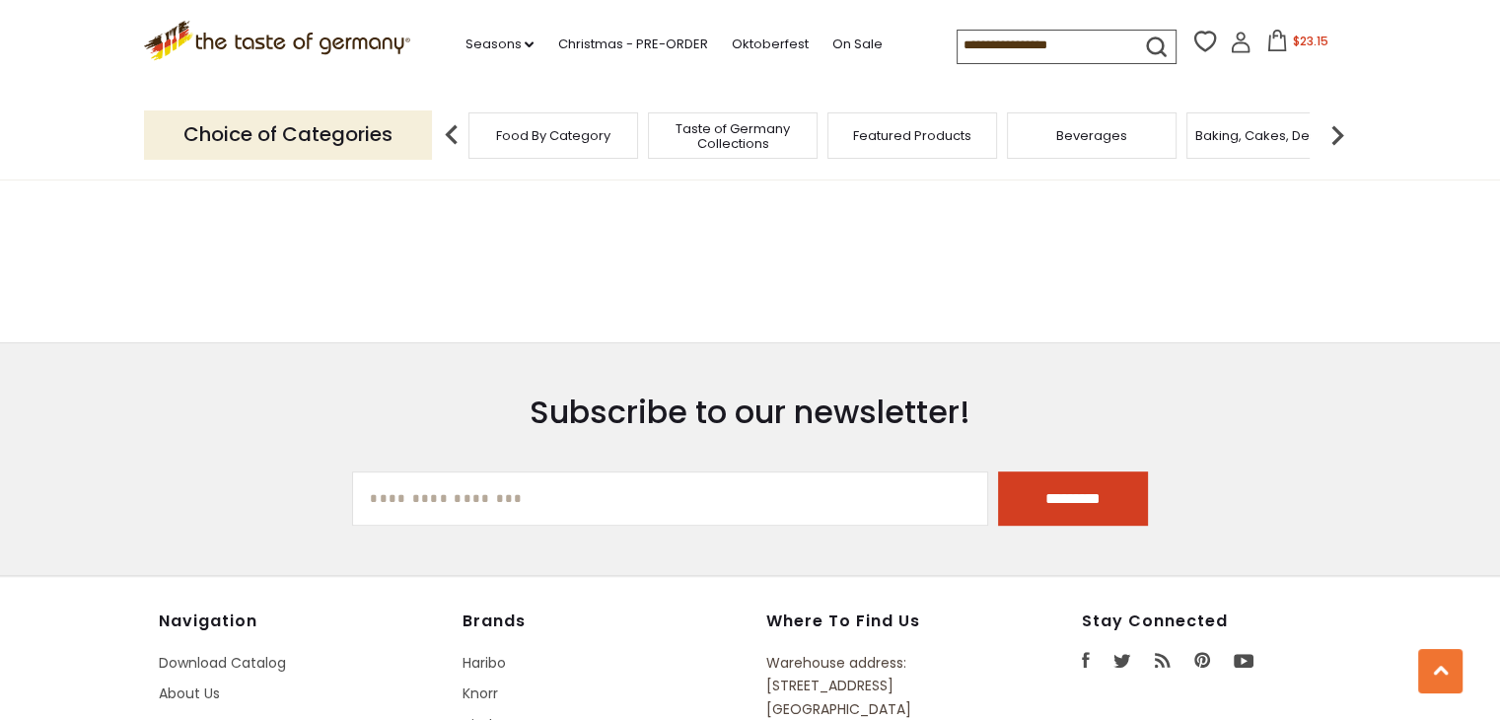
type input "*****"
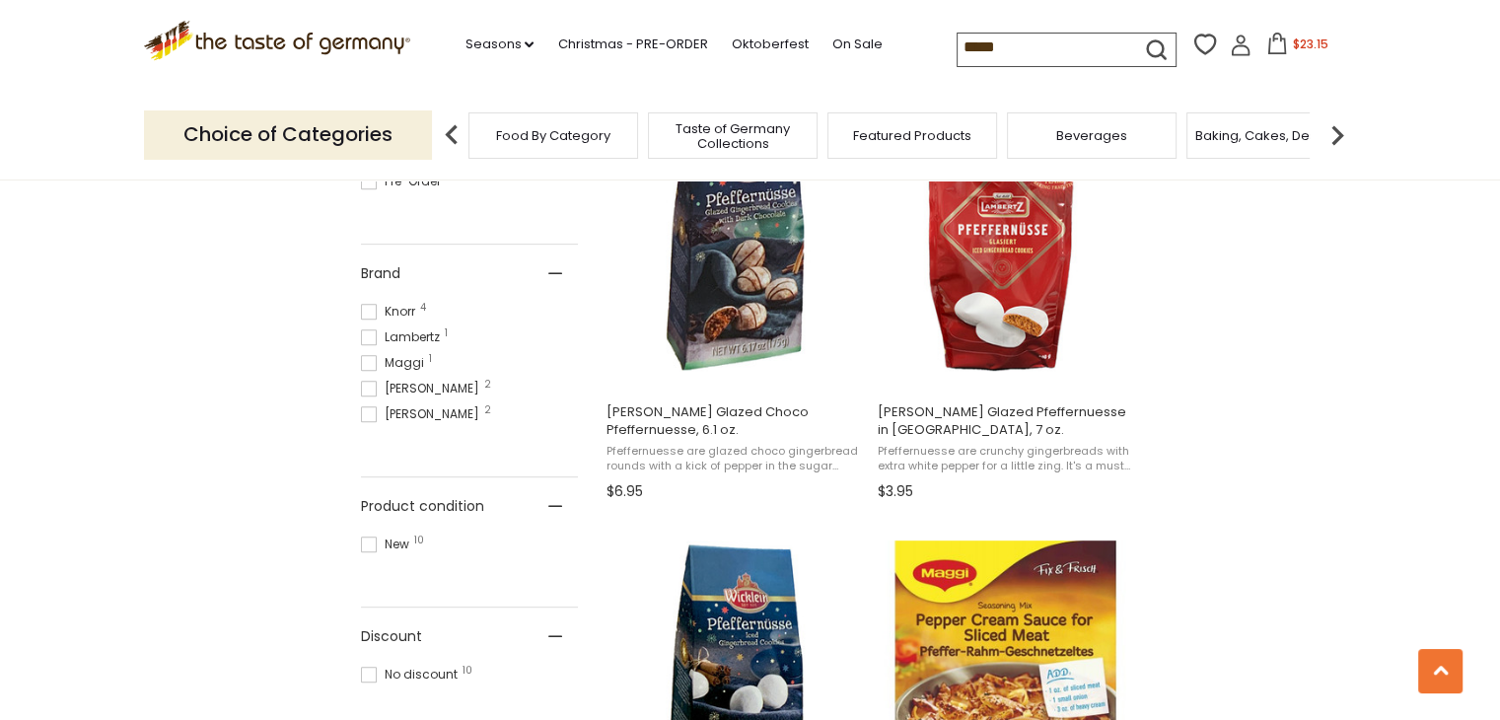
scroll to position [986, 0]
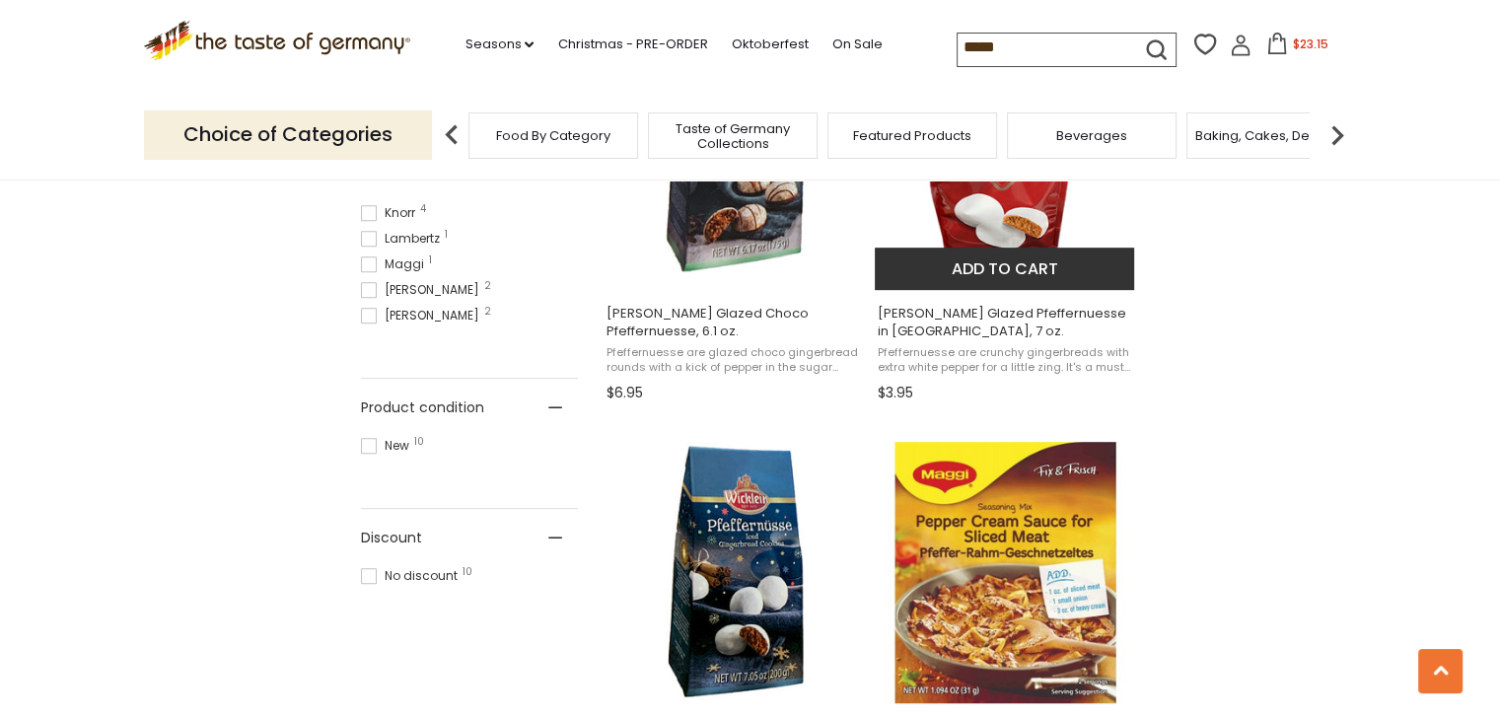
click at [987, 267] on button "Add to cart" at bounding box center [1004, 269] width 259 height 42
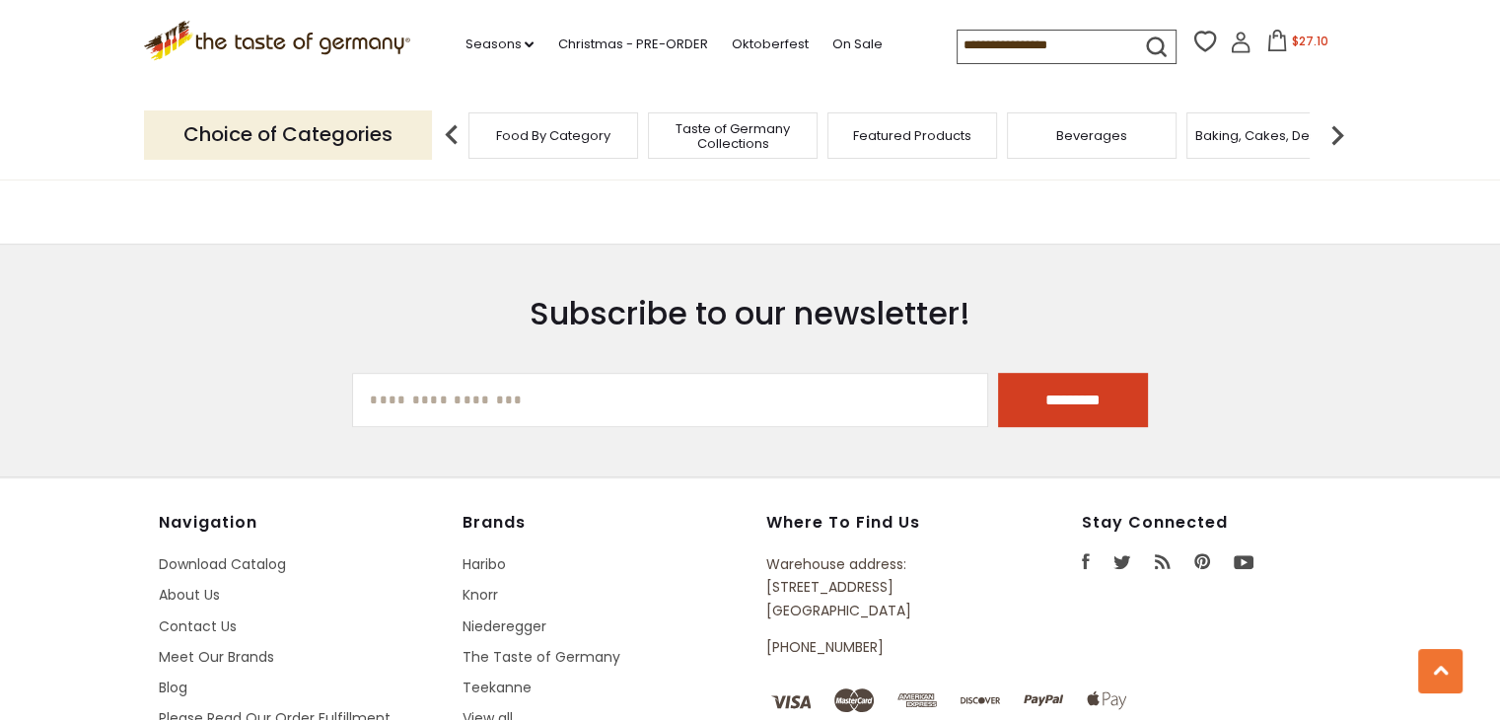
type input "*****"
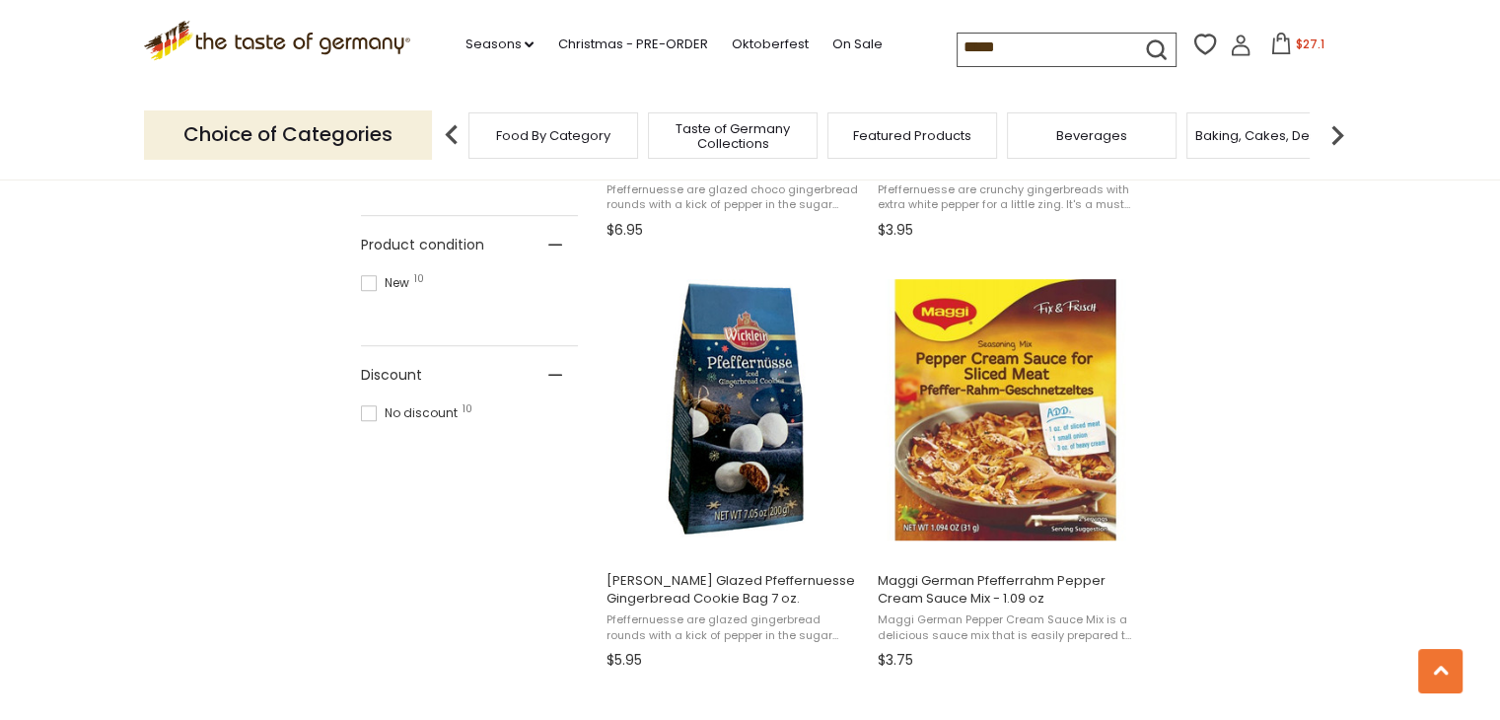
scroll to position [1085, 0]
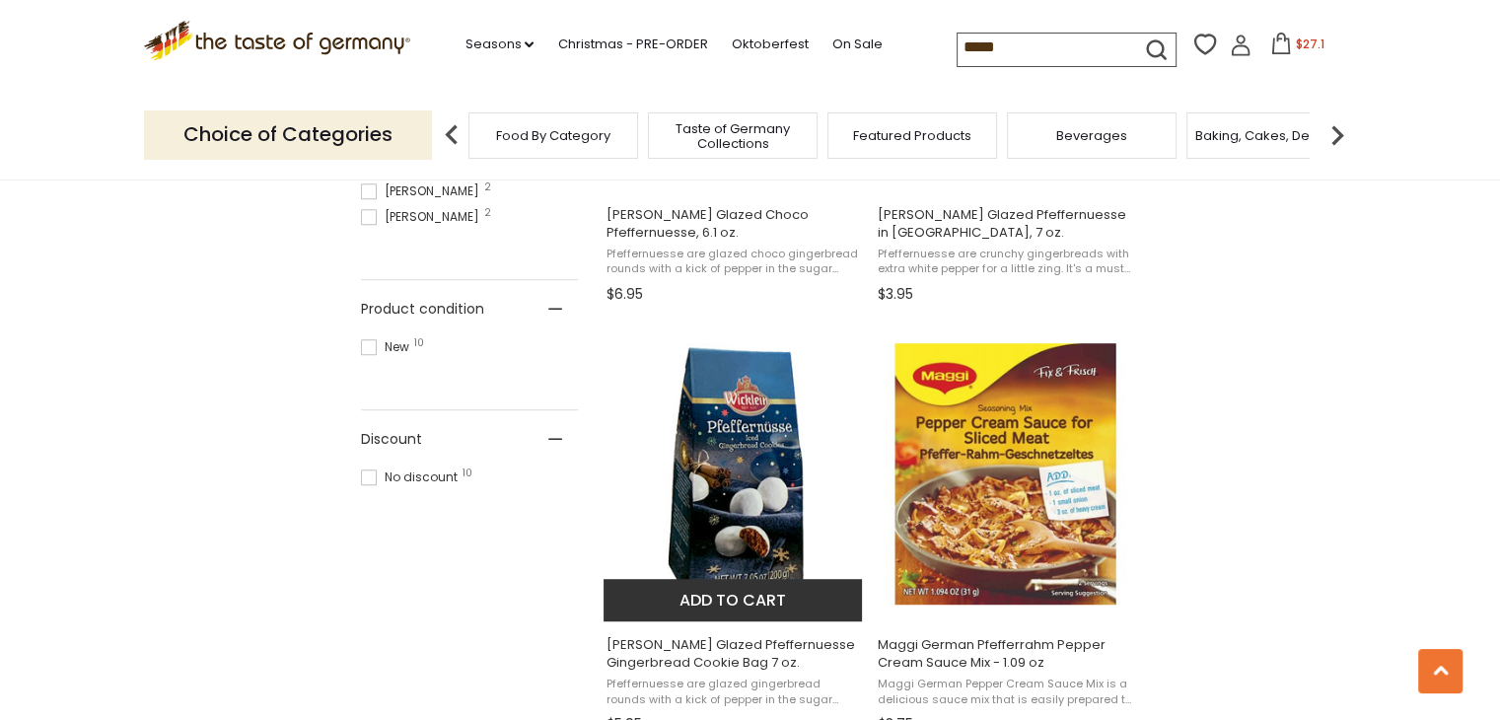
click at [693, 604] on button "Add to cart" at bounding box center [733, 600] width 259 height 42
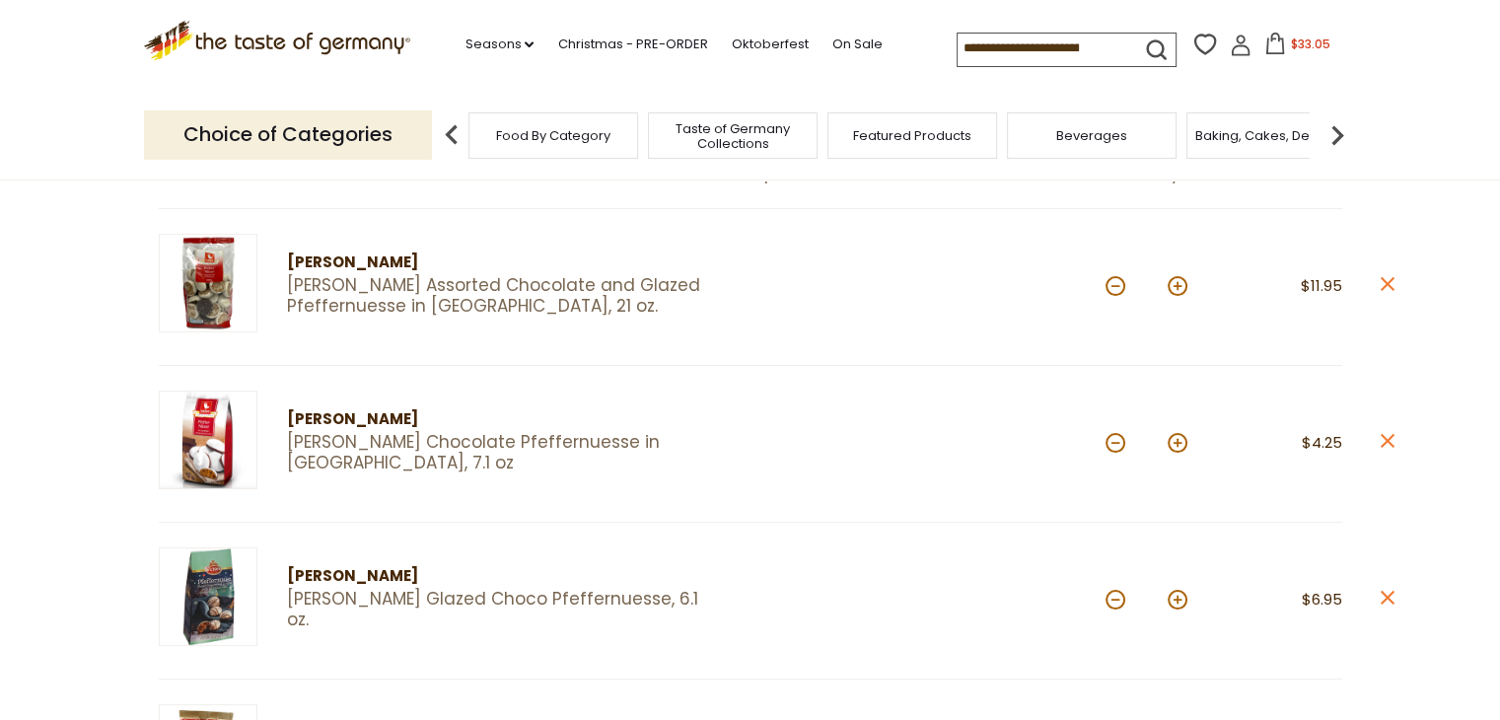
scroll to position [197, 0]
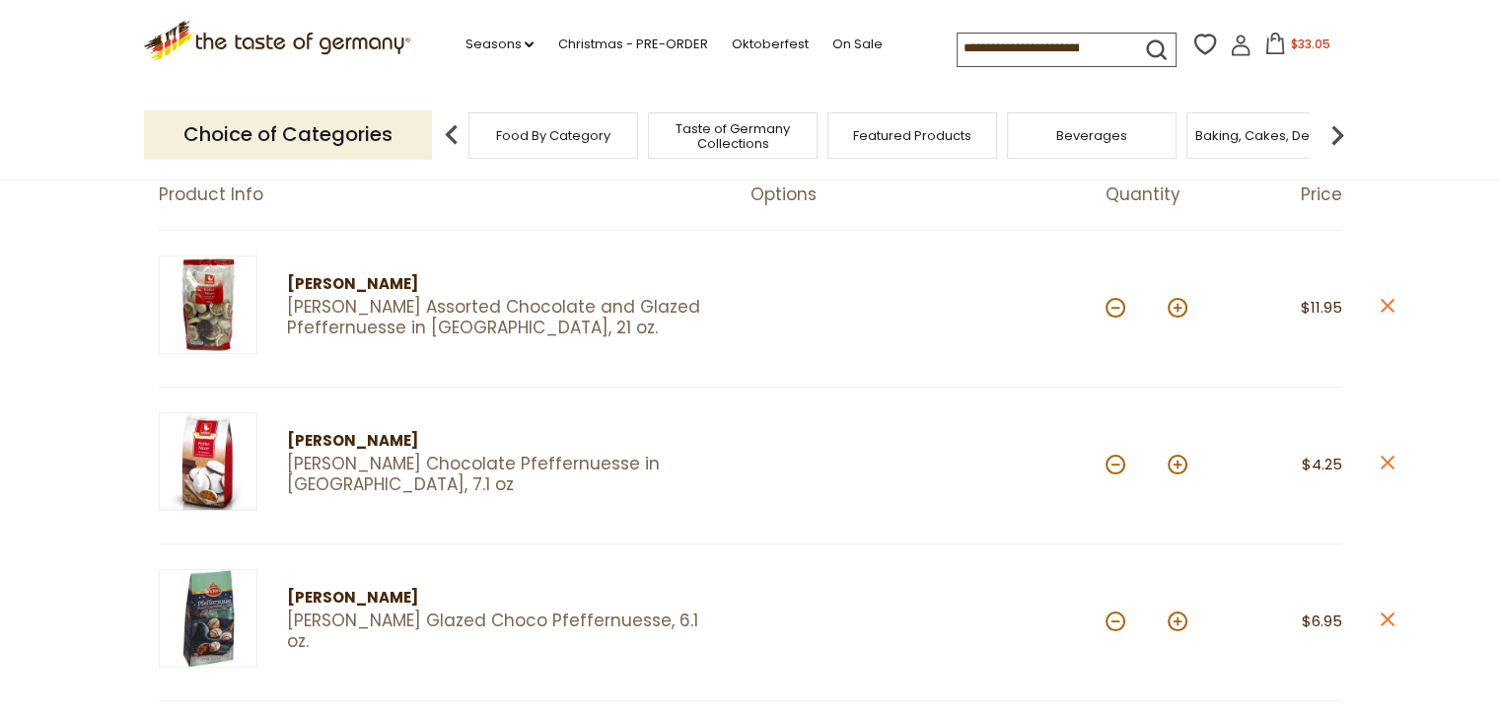
click at [1036, 50] on input at bounding box center [1041, 48] width 167 height 28
type input "********"
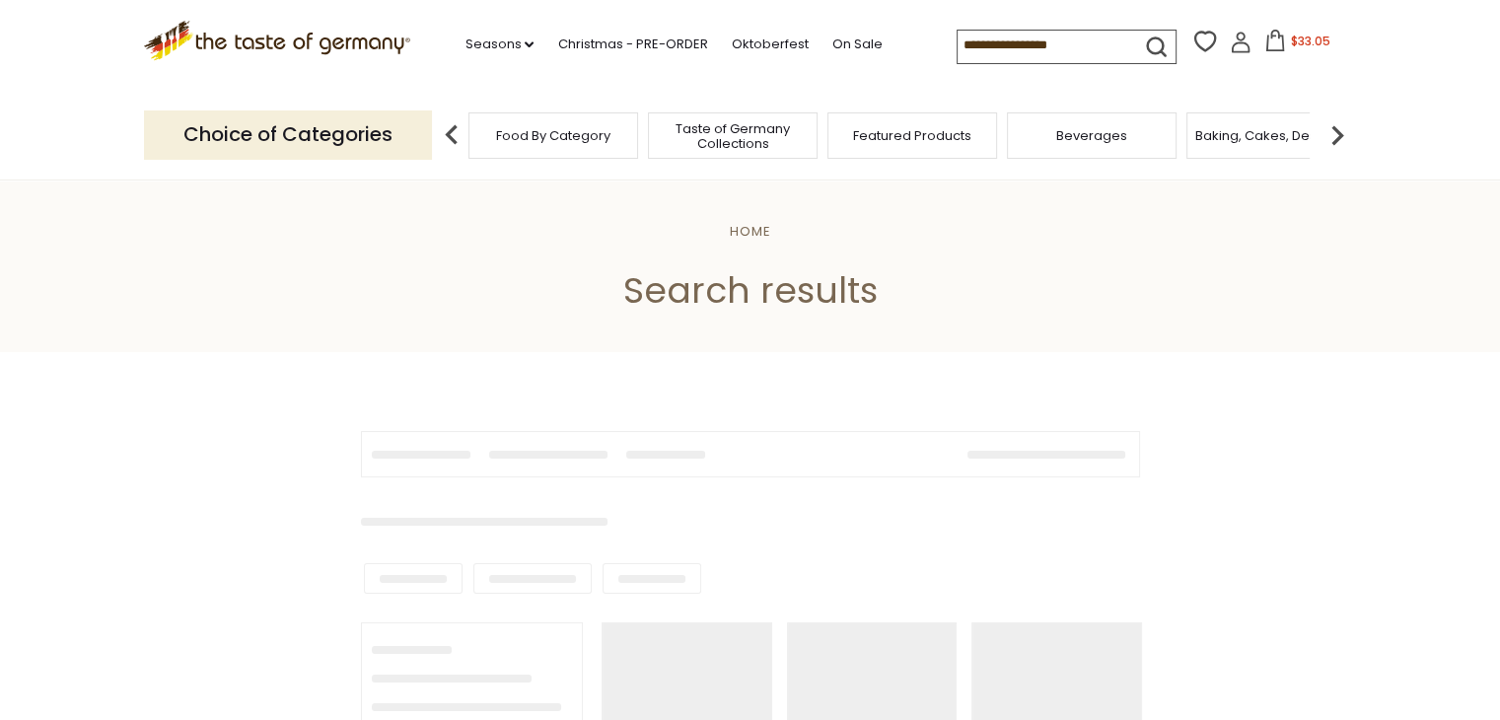
type input "********"
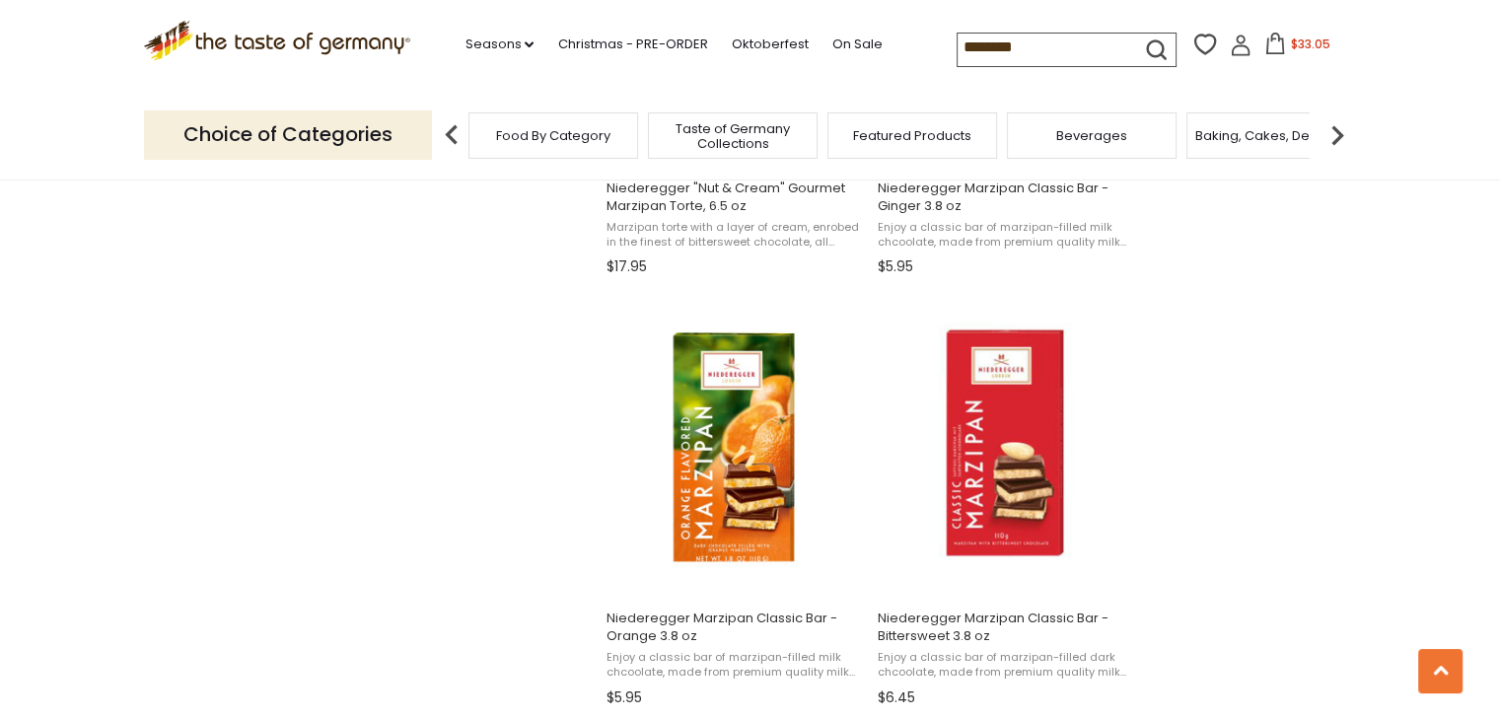
scroll to position [2071, 0]
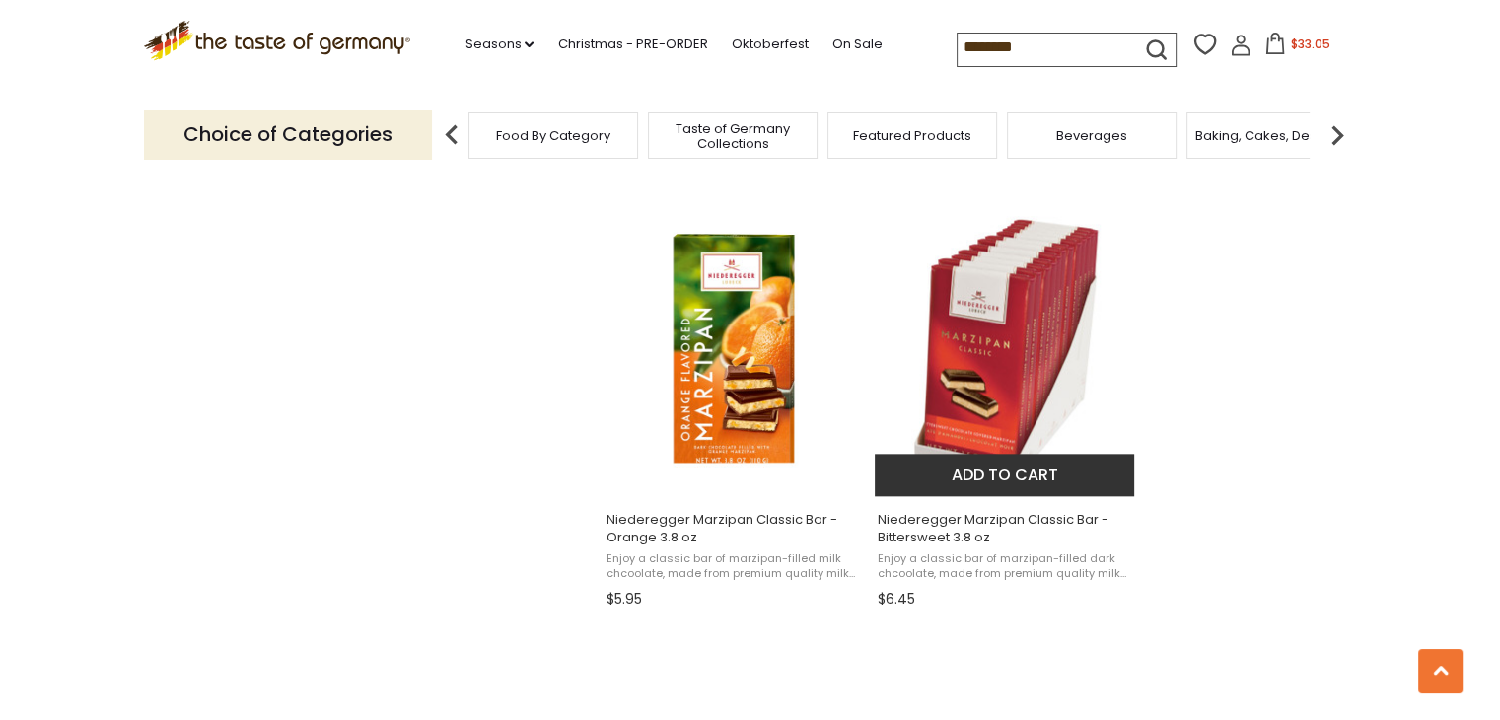
click at [1007, 469] on button "Add to cart" at bounding box center [1004, 475] width 259 height 42
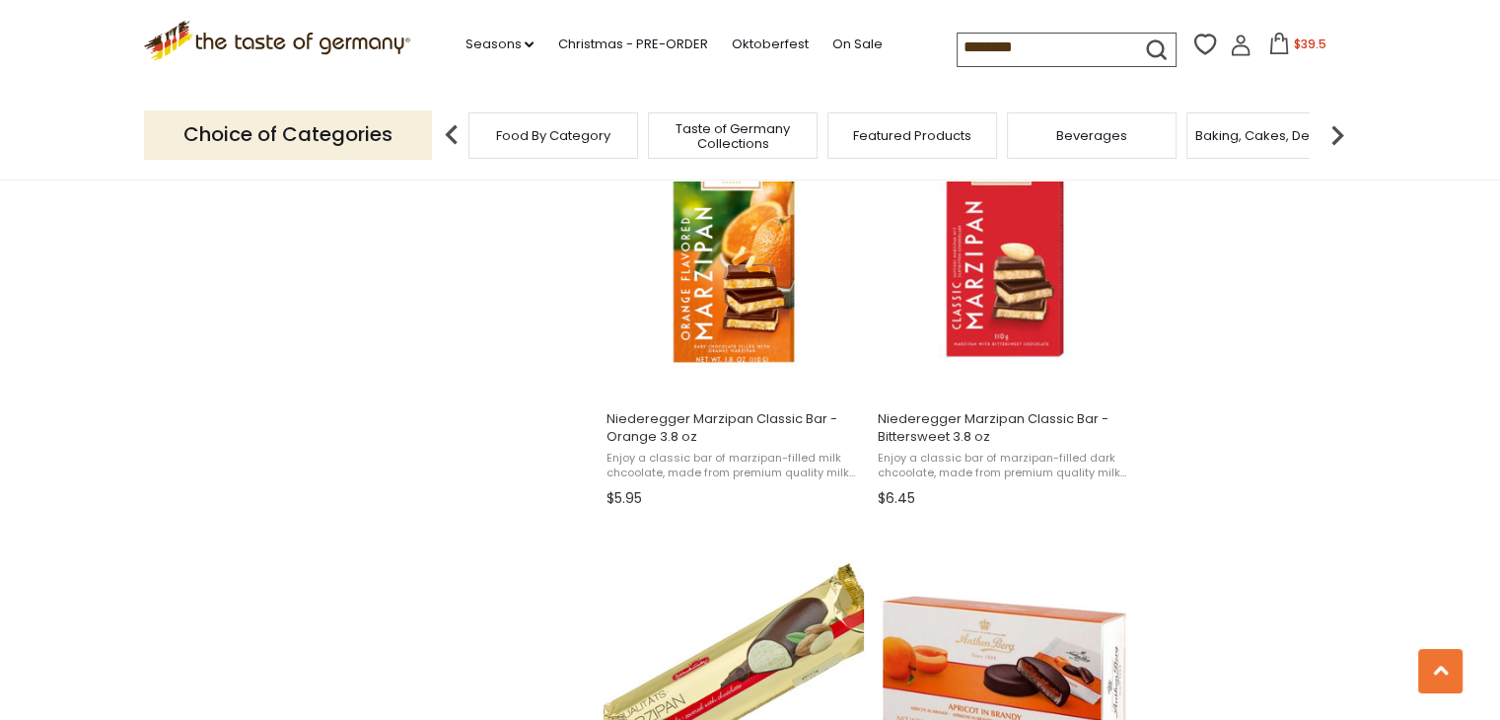
scroll to position [2071, 0]
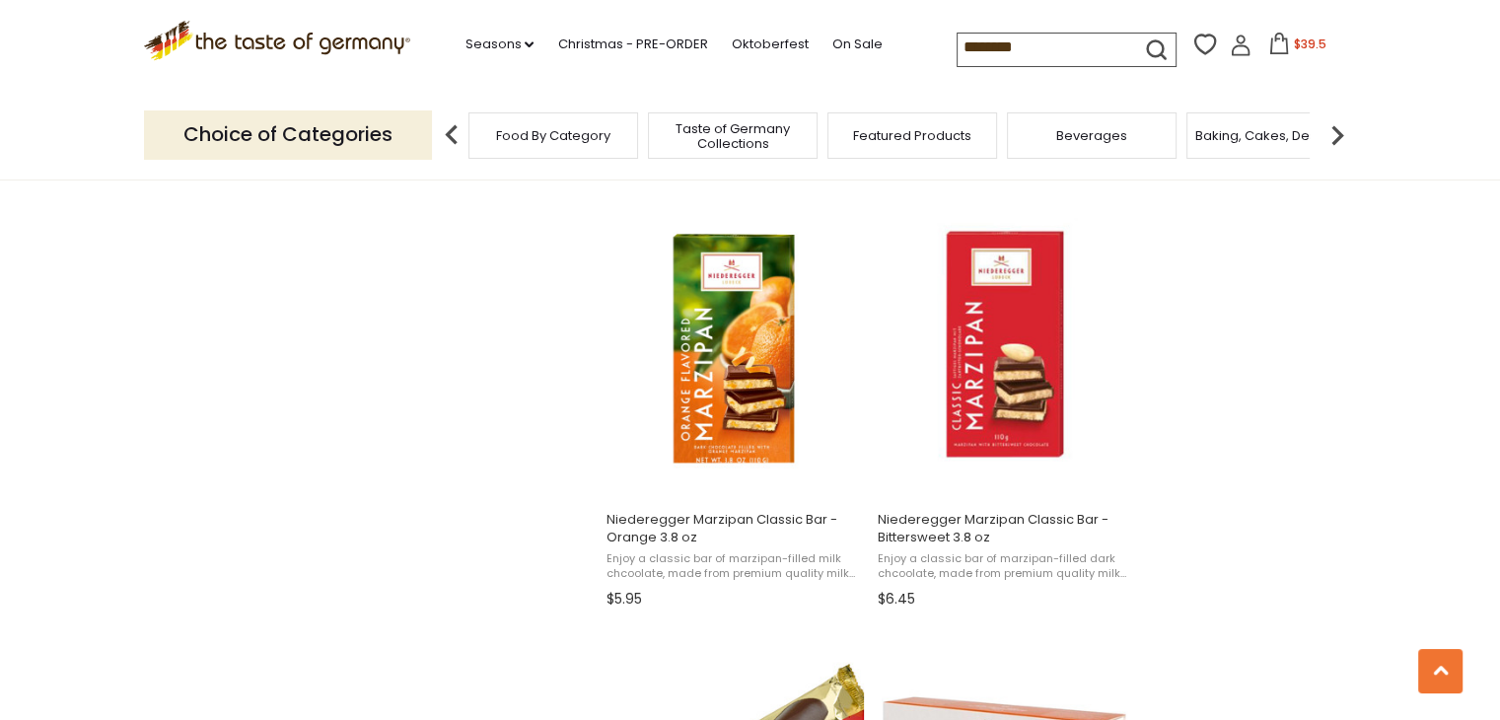
click at [958, 51] on input "********" at bounding box center [1041, 48] width 167 height 28
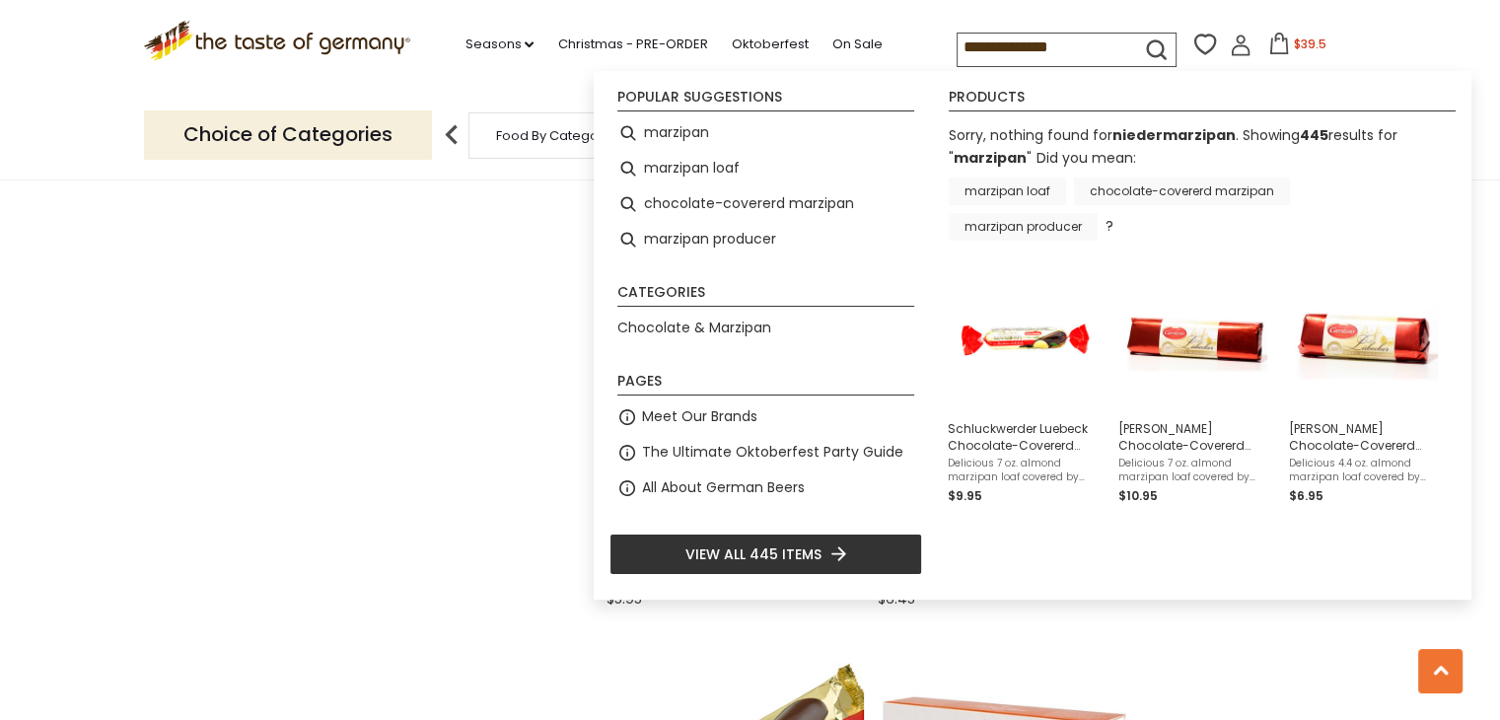
type input "**********"
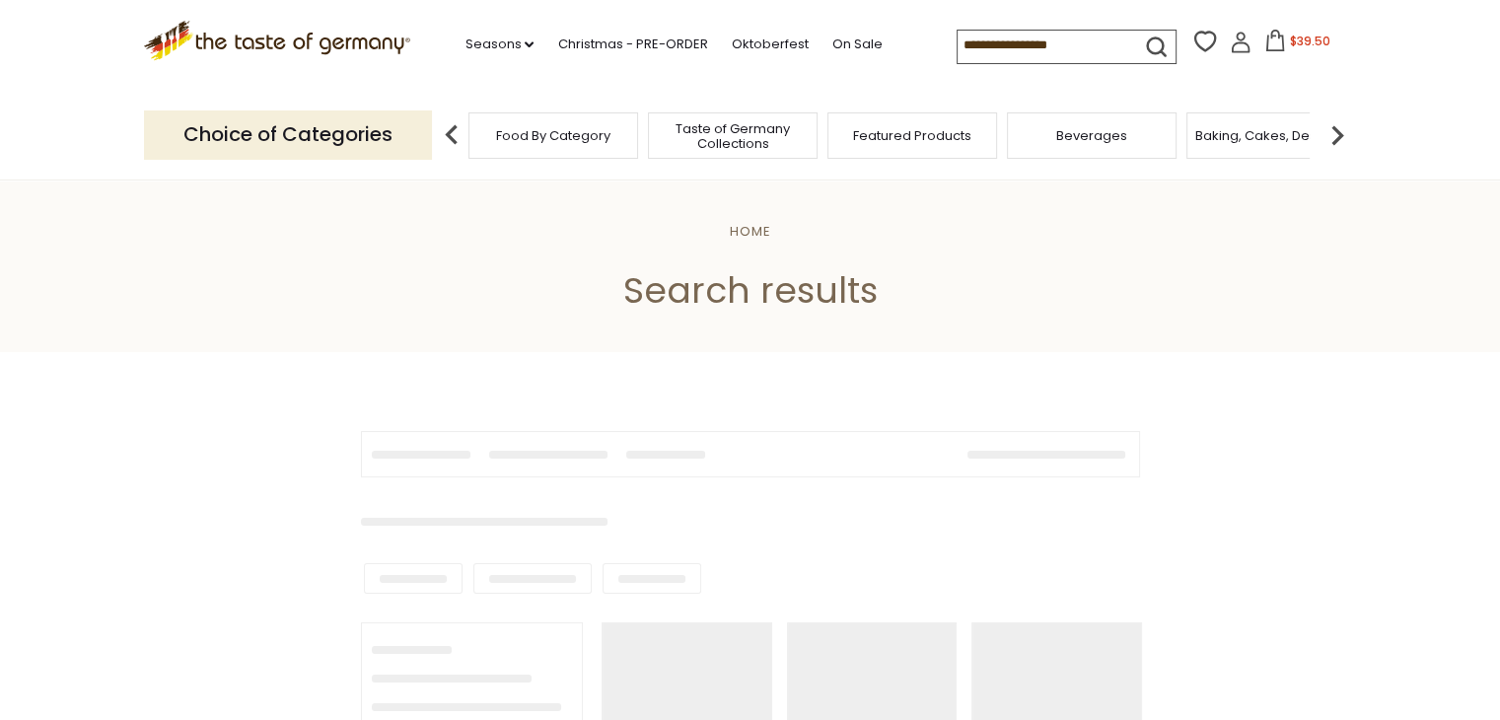
type input "**********"
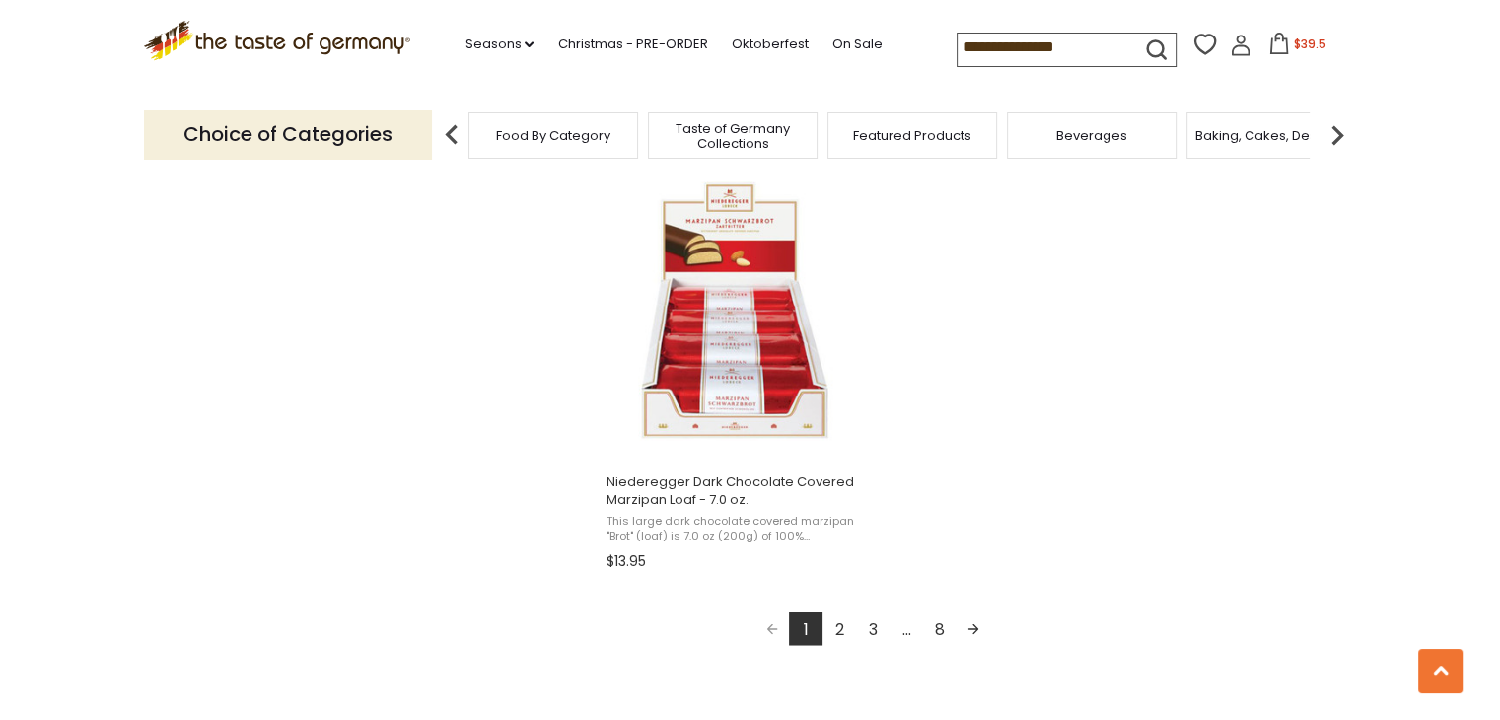
scroll to position [3452, 0]
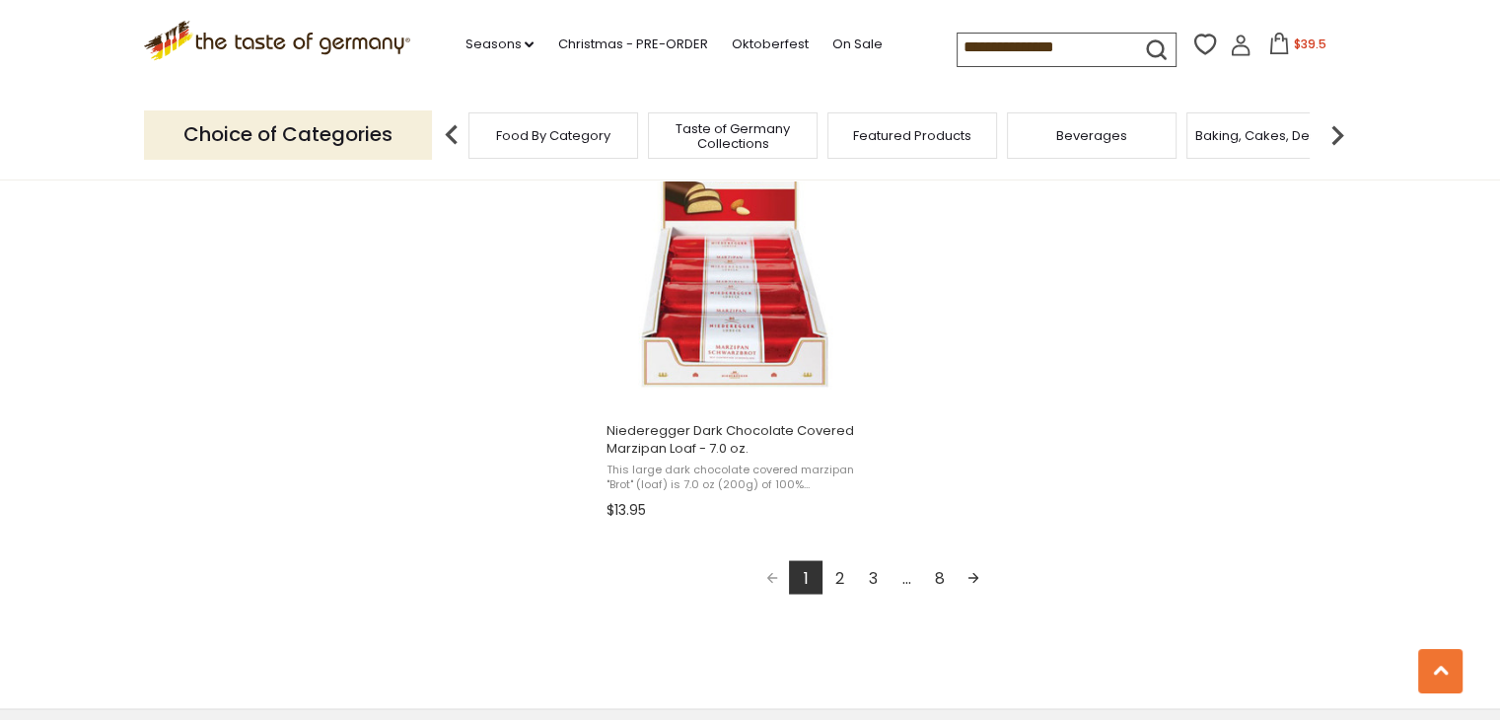
click at [836, 575] on link "2" at bounding box center [840, 577] width 34 height 34
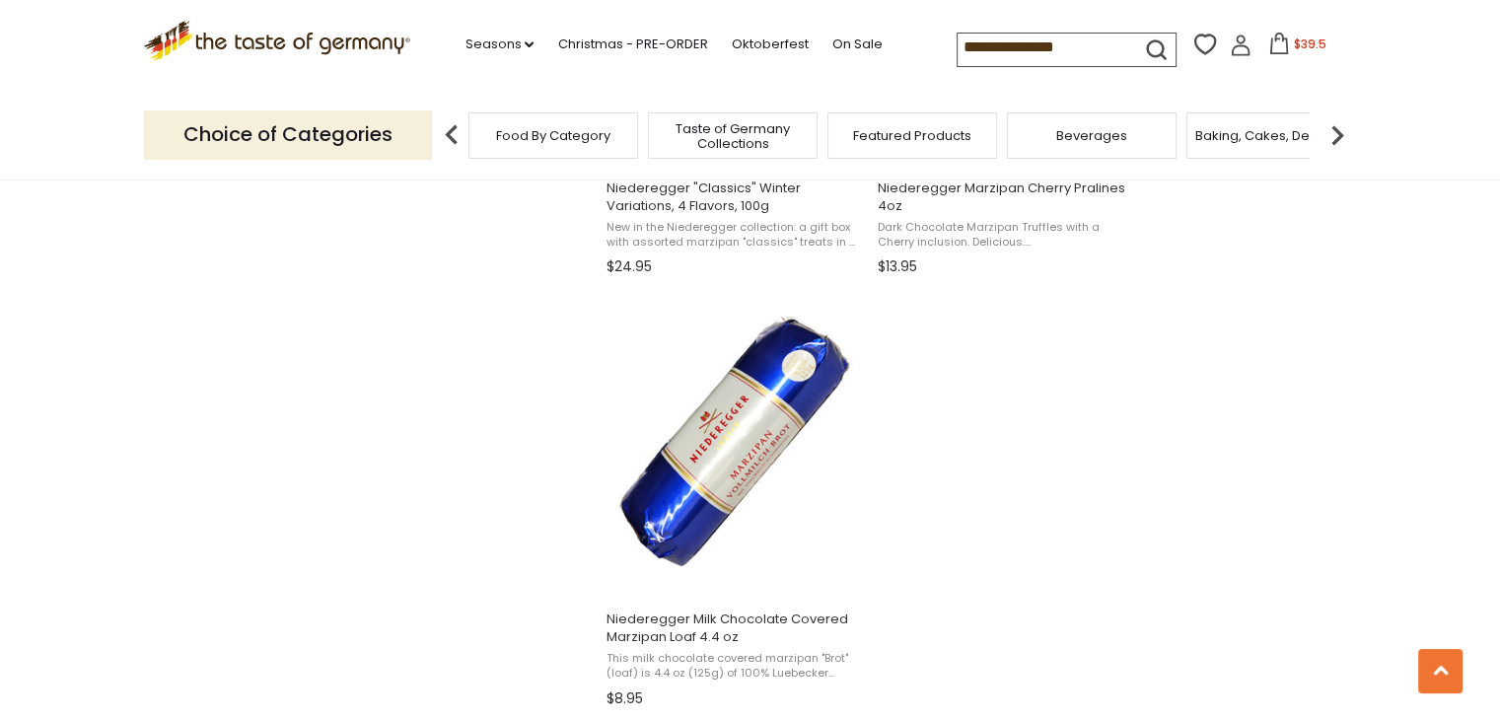
scroll to position [3353, 0]
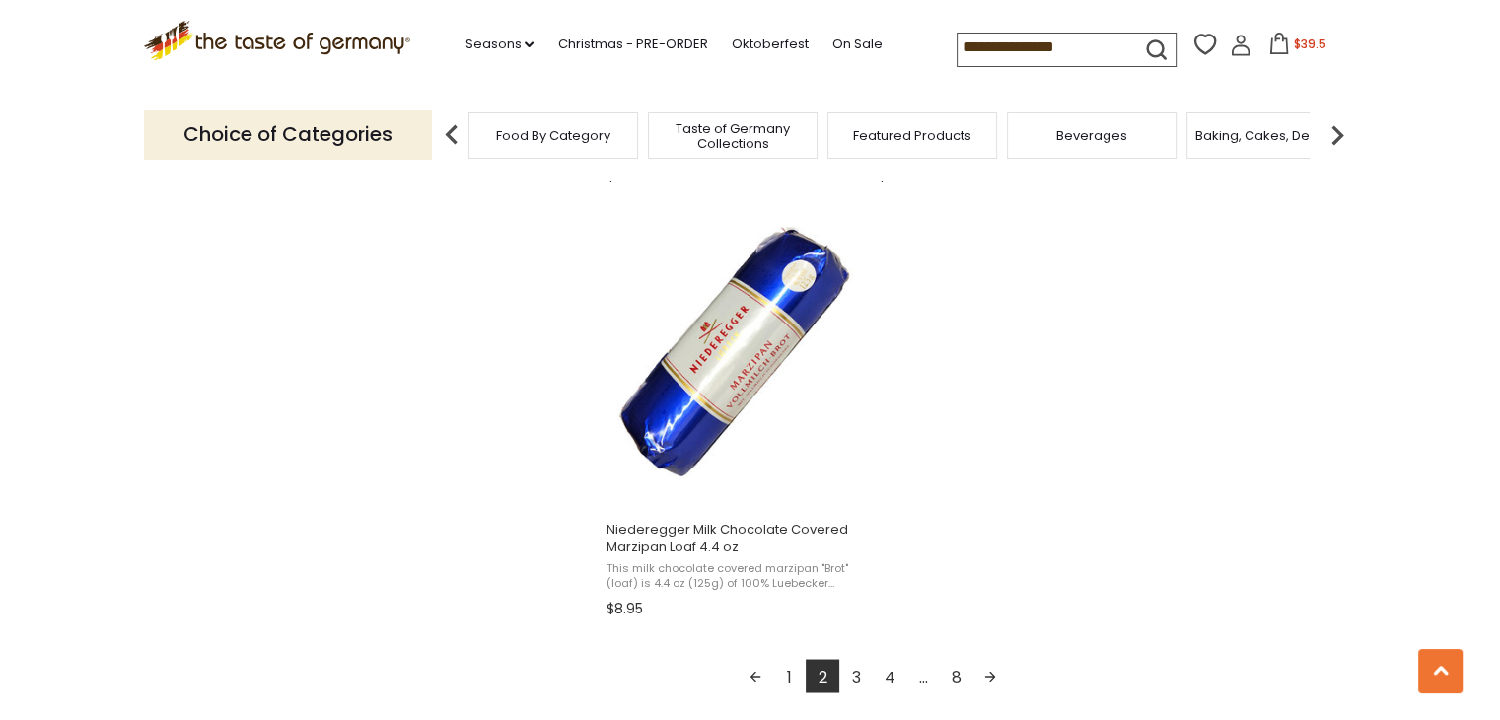
click at [860, 674] on link "3" at bounding box center [856, 676] width 34 height 34
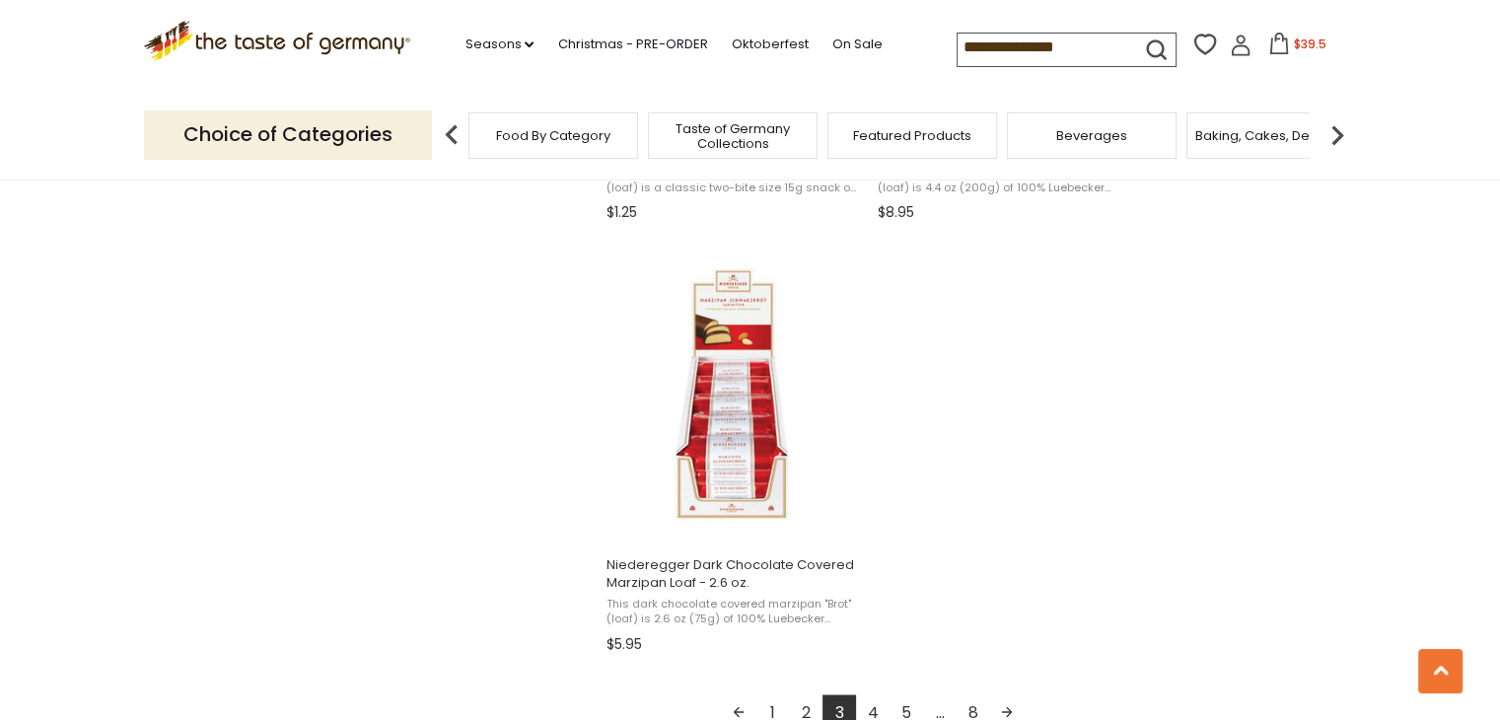
scroll to position [3353, 0]
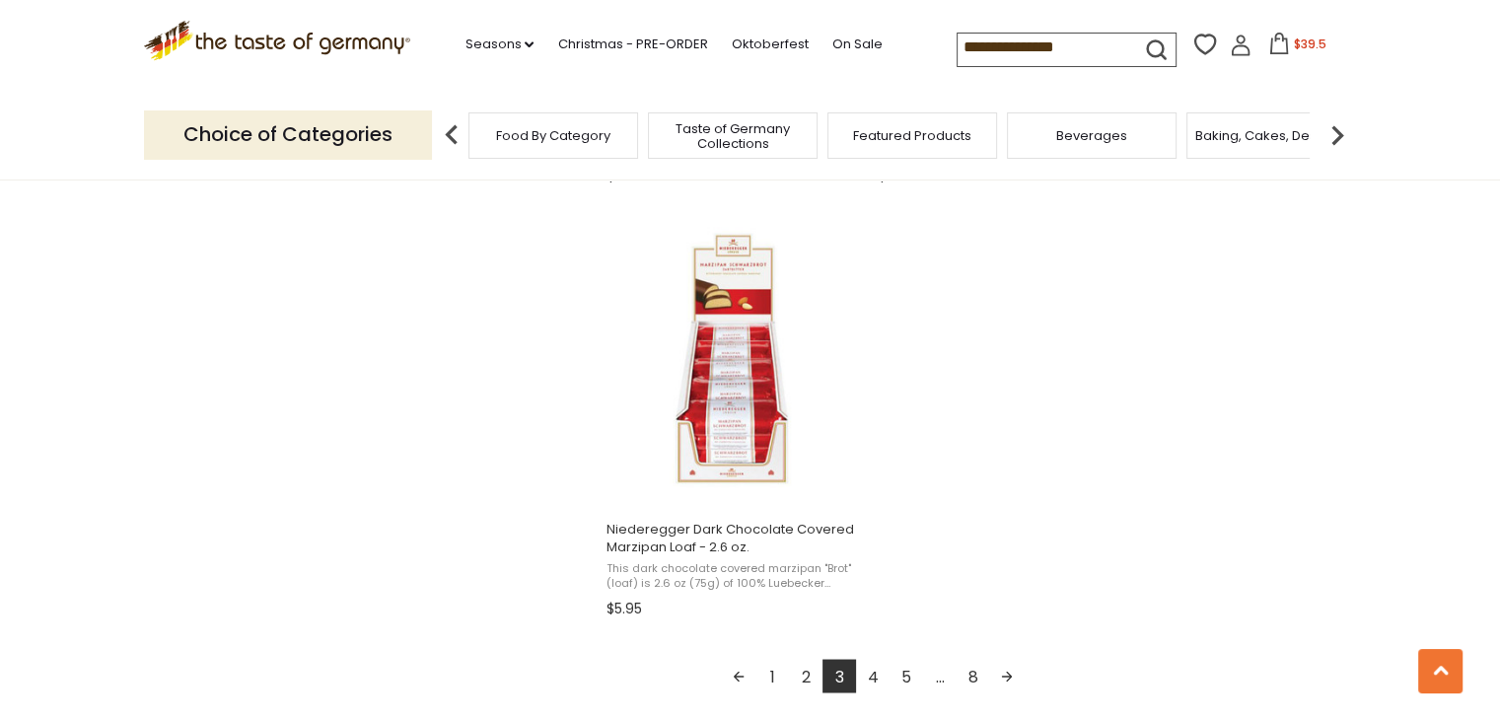
click at [876, 660] on link "4" at bounding box center [873, 676] width 34 height 34
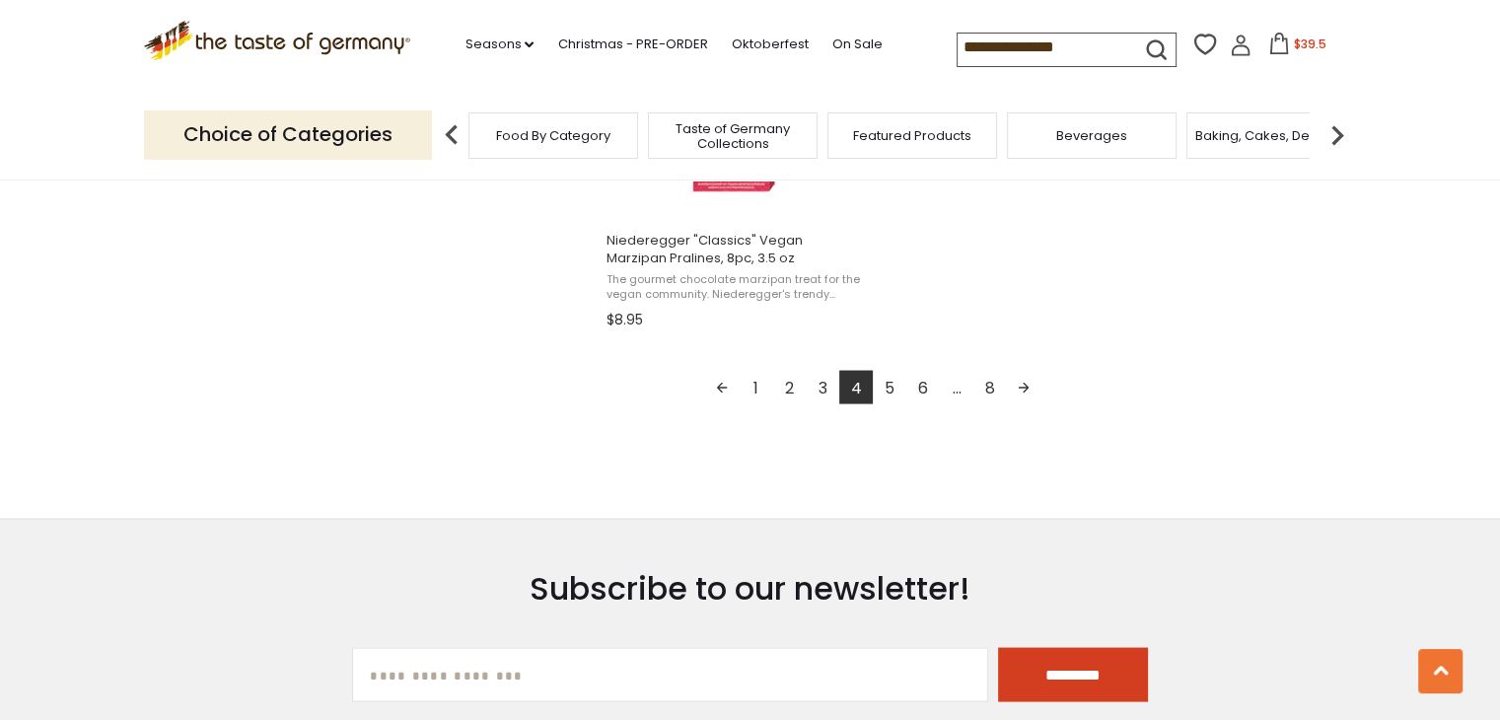
scroll to position [3649, 0]
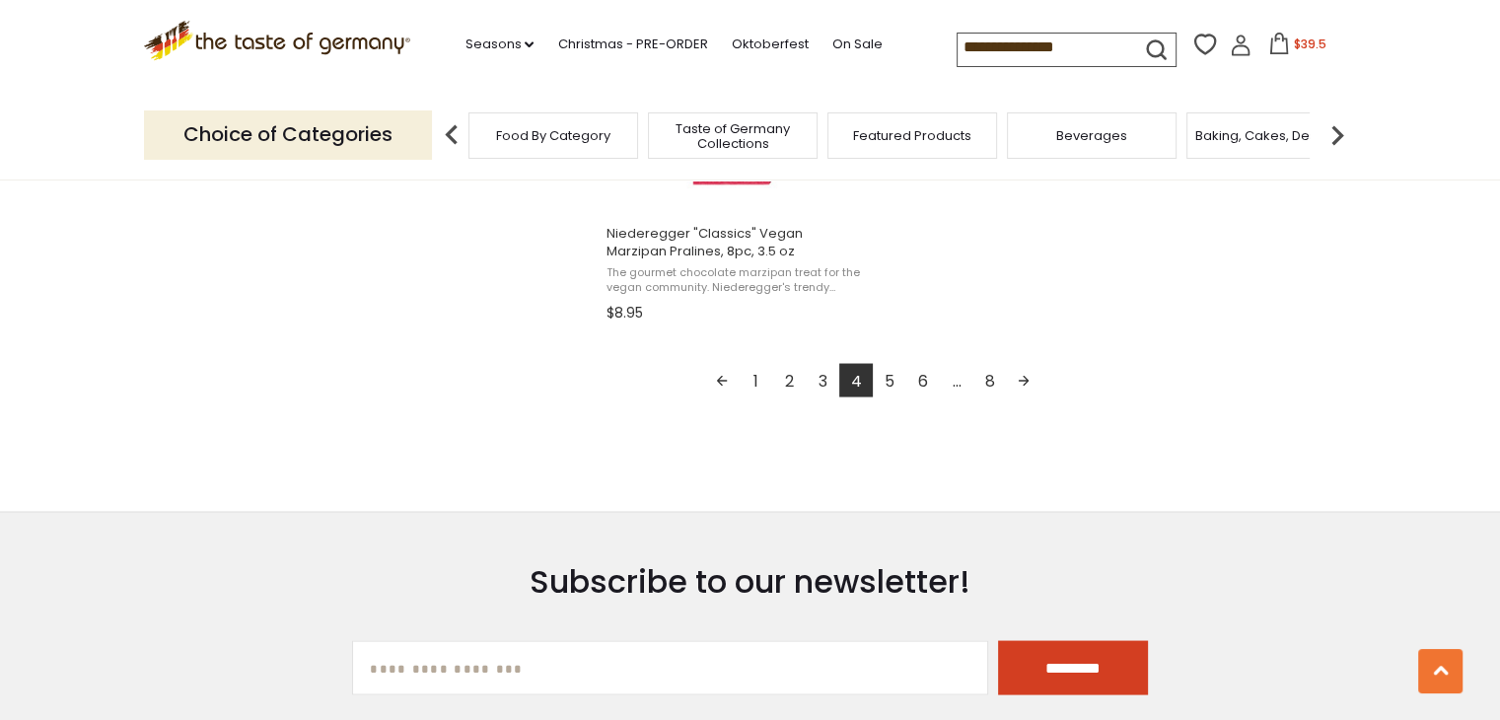
click at [887, 383] on link "5" at bounding box center [890, 380] width 34 height 34
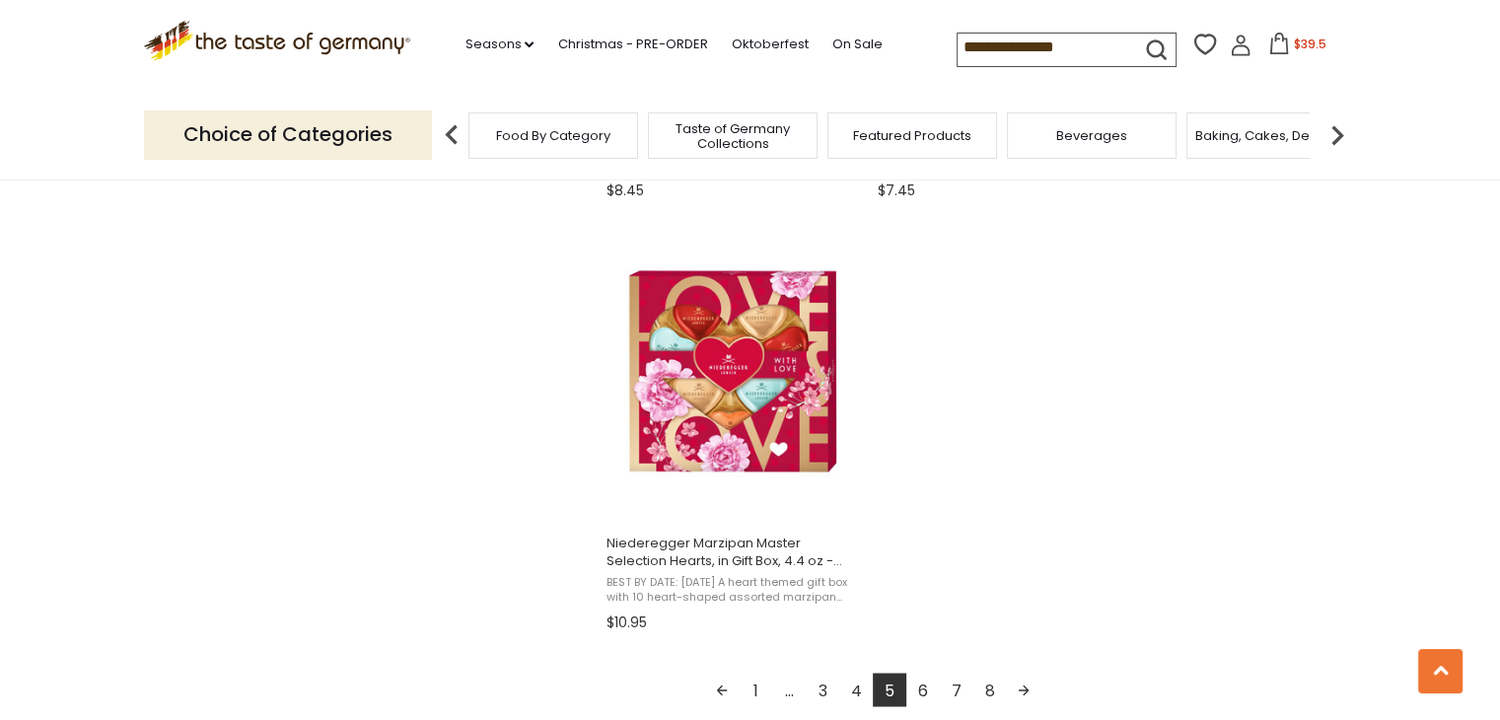
scroll to position [3452, 0]
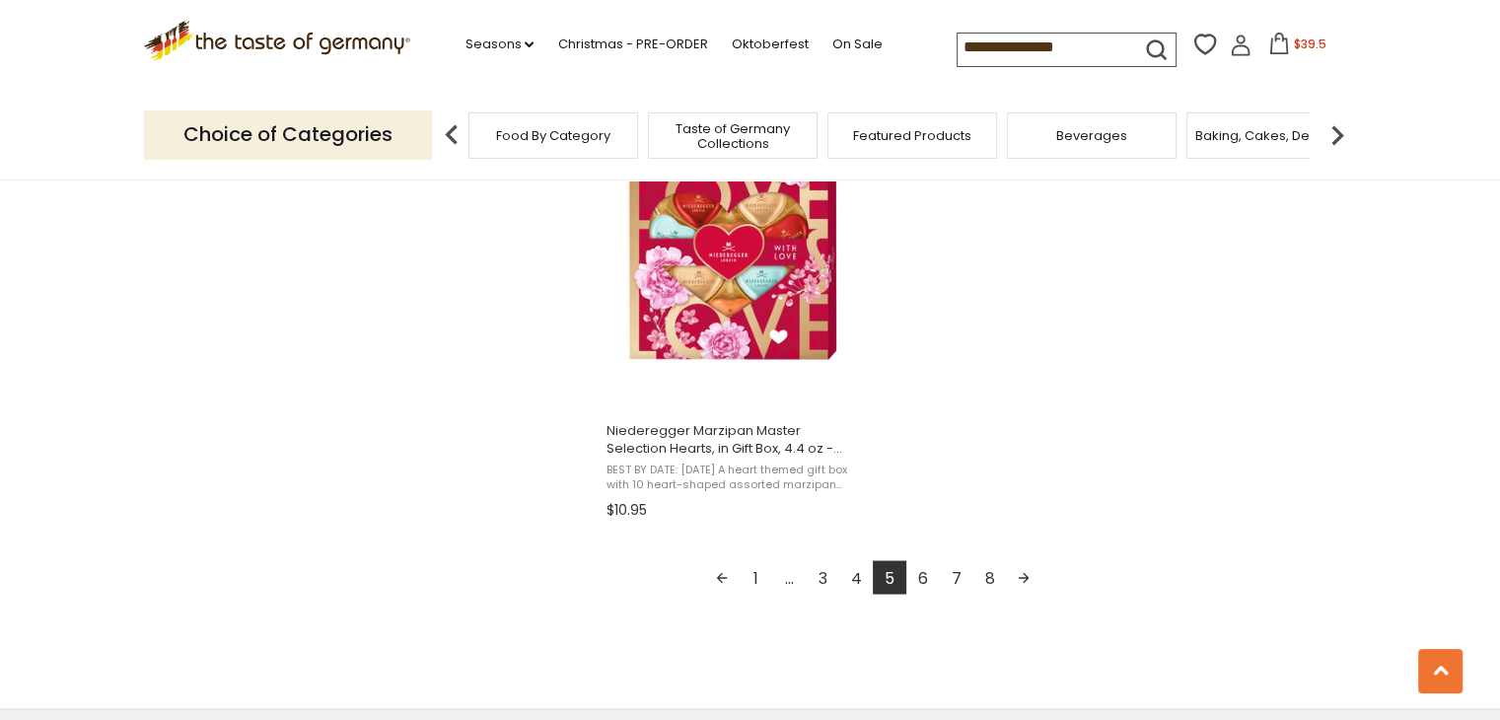
click at [928, 580] on link "6" at bounding box center [923, 577] width 34 height 34
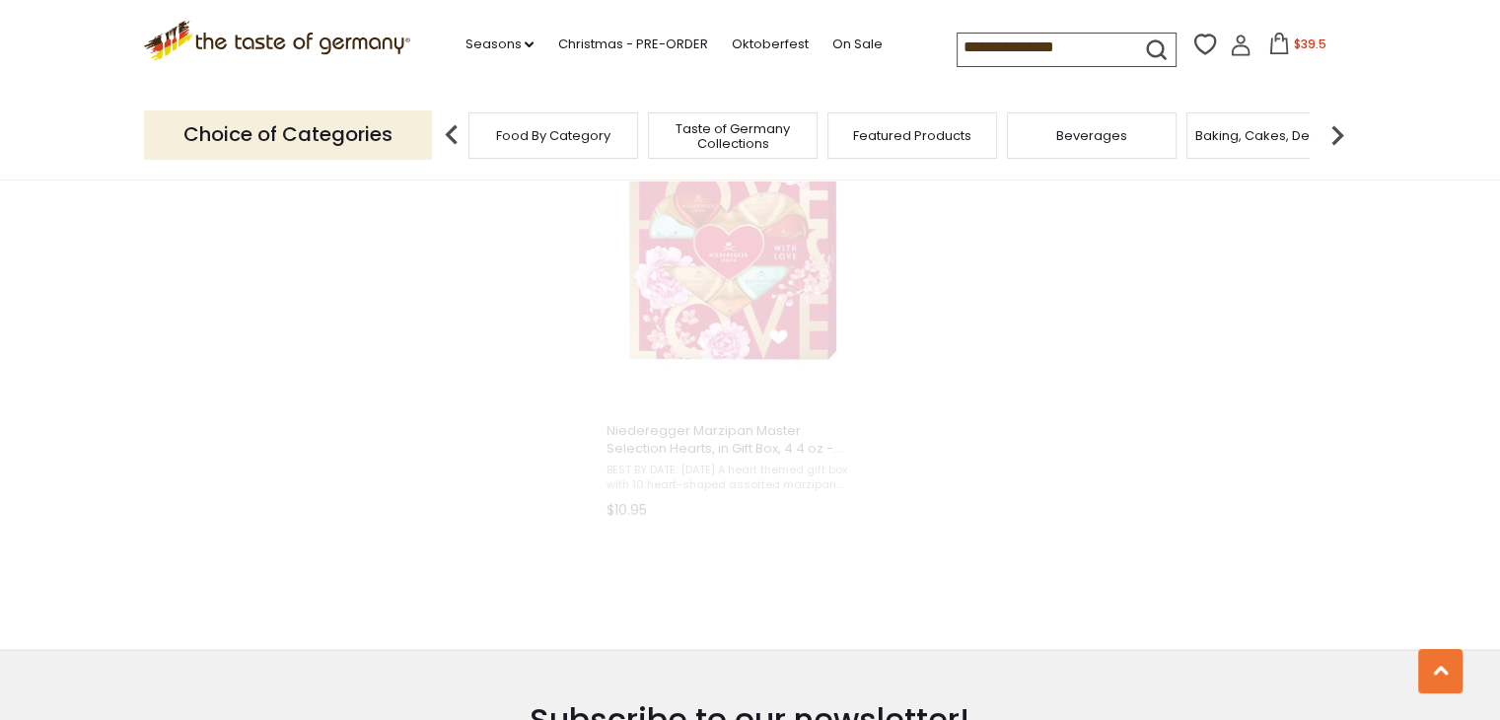
scroll to position [2580, 0]
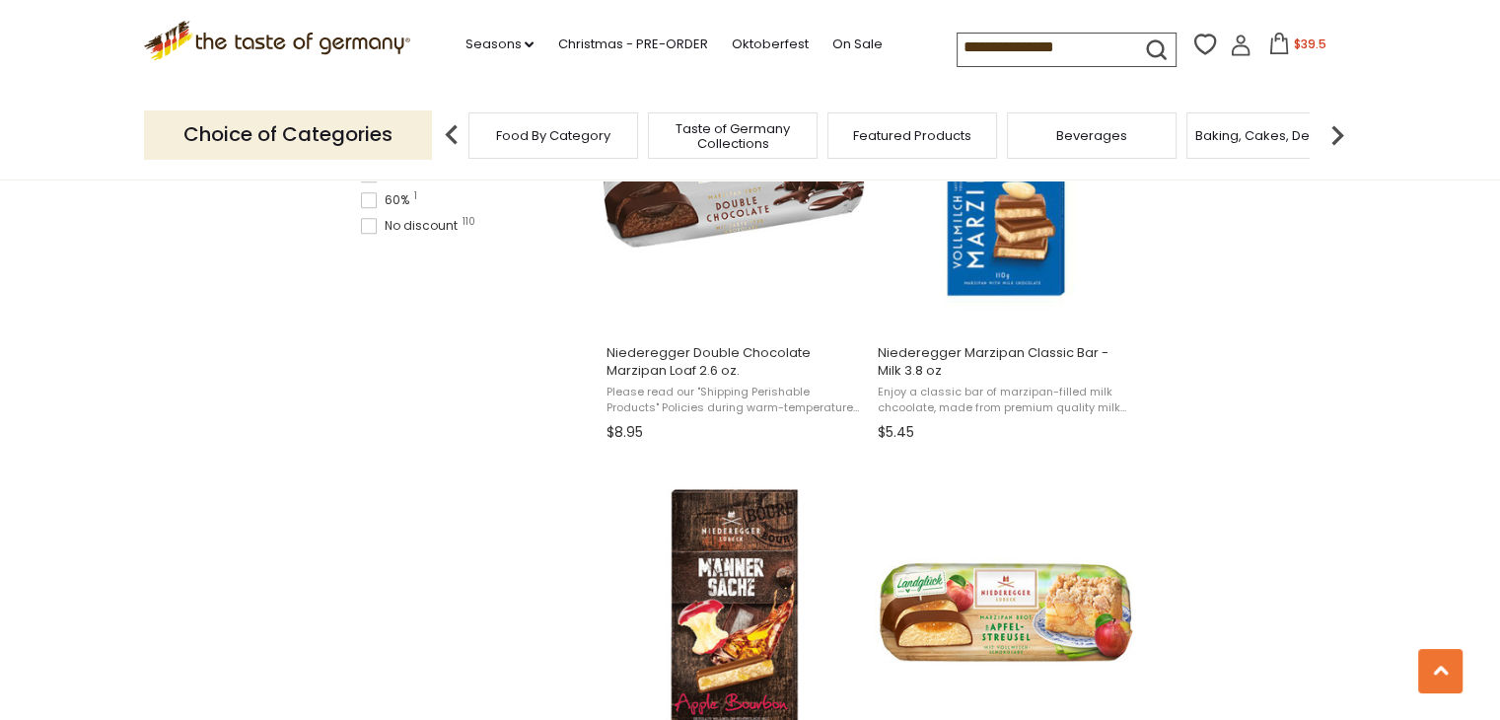
scroll to position [1381, 0]
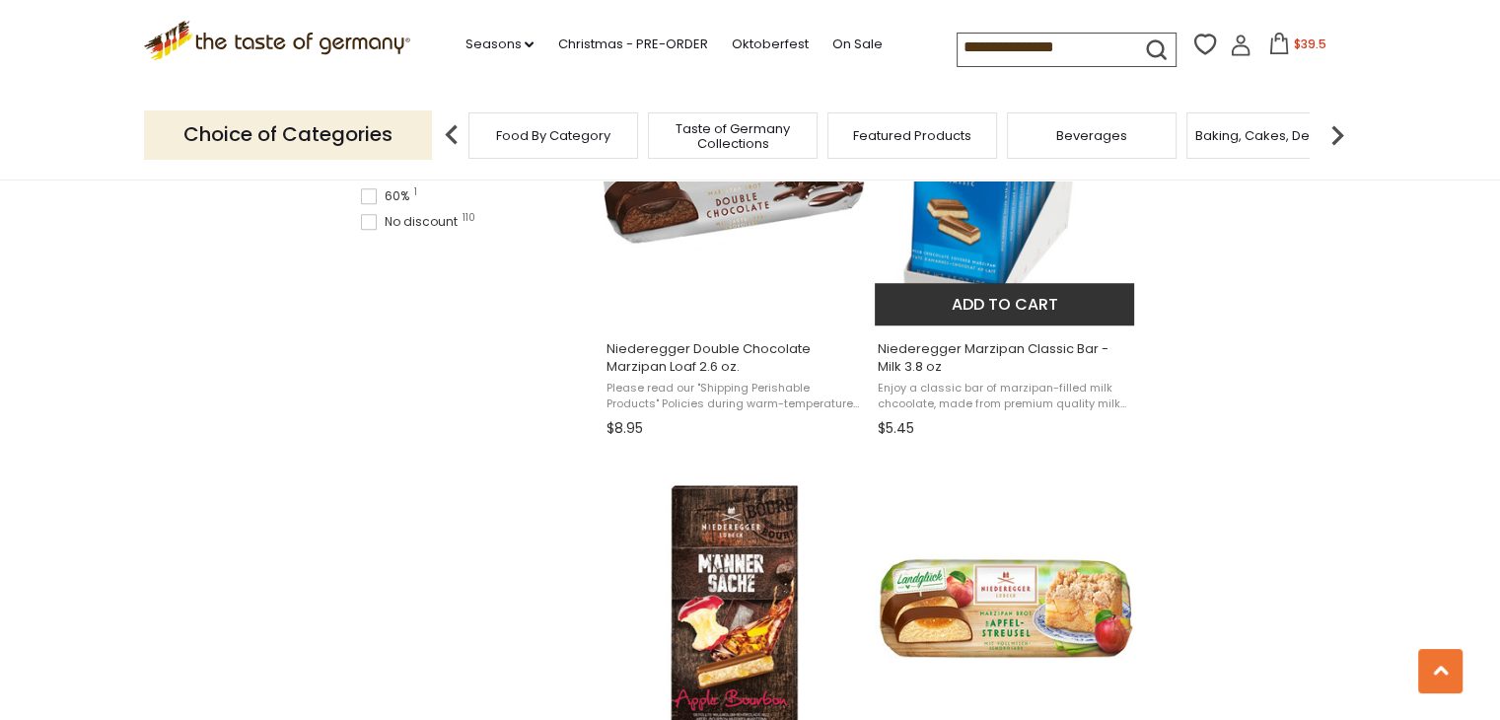
click at [982, 310] on button "Add to cart" at bounding box center [1004, 304] width 259 height 42
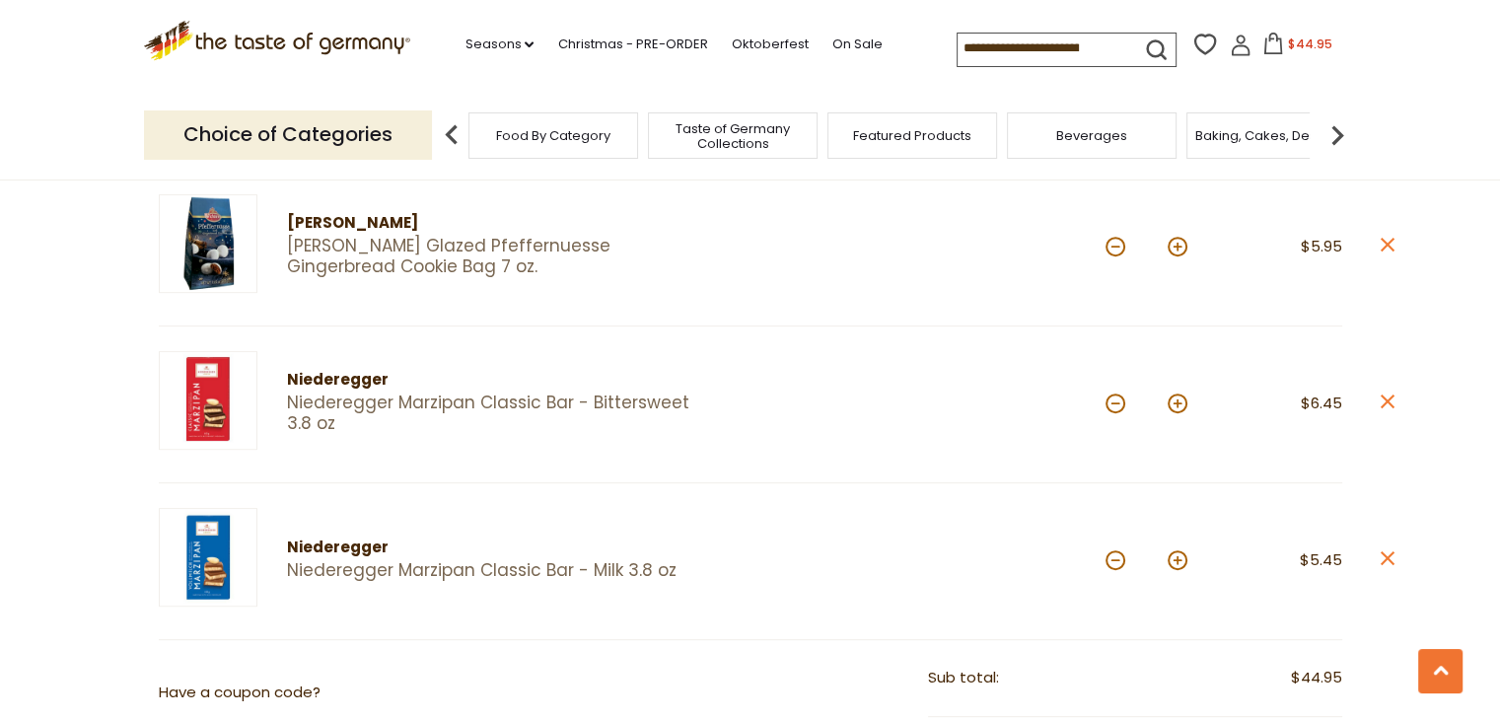
scroll to position [986, 0]
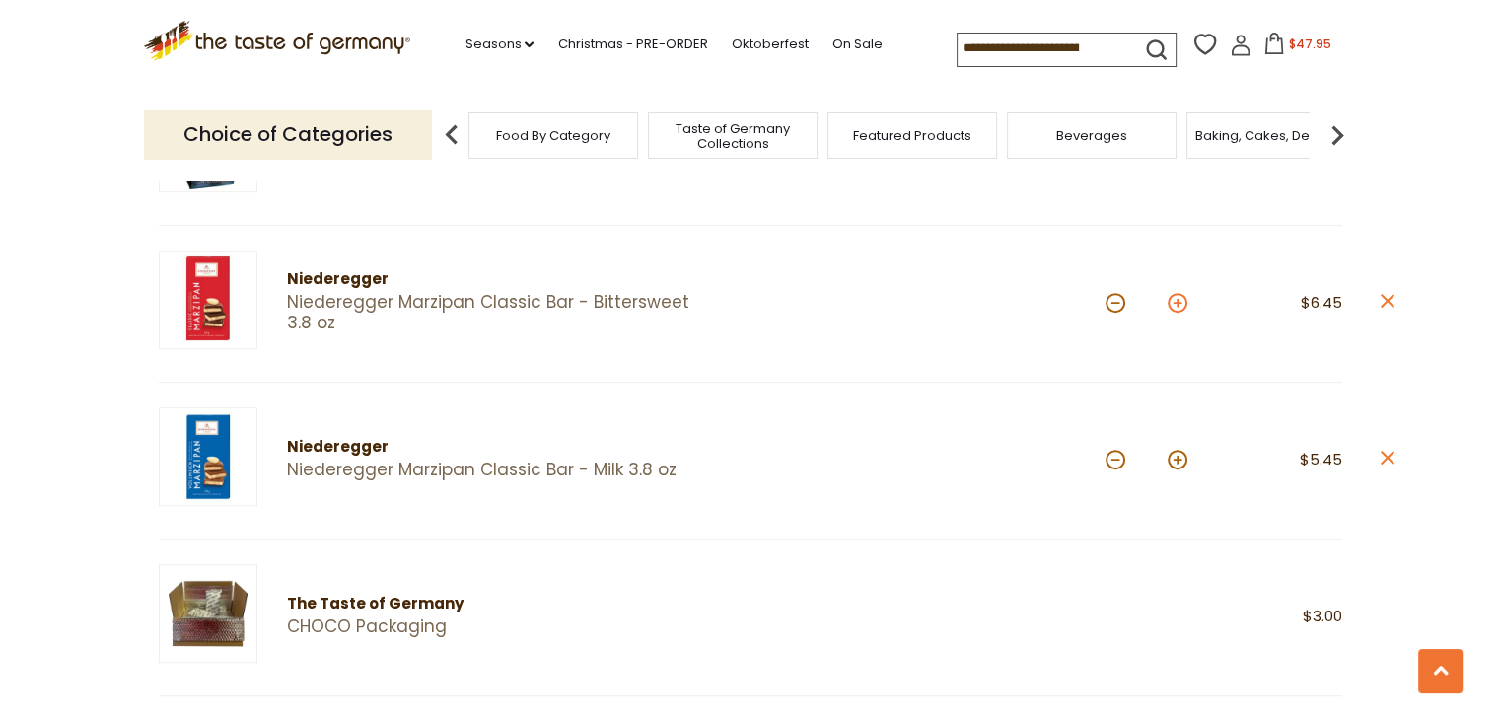
click at [1178, 299] on button at bounding box center [1178, 303] width 20 height 20
type input "*"
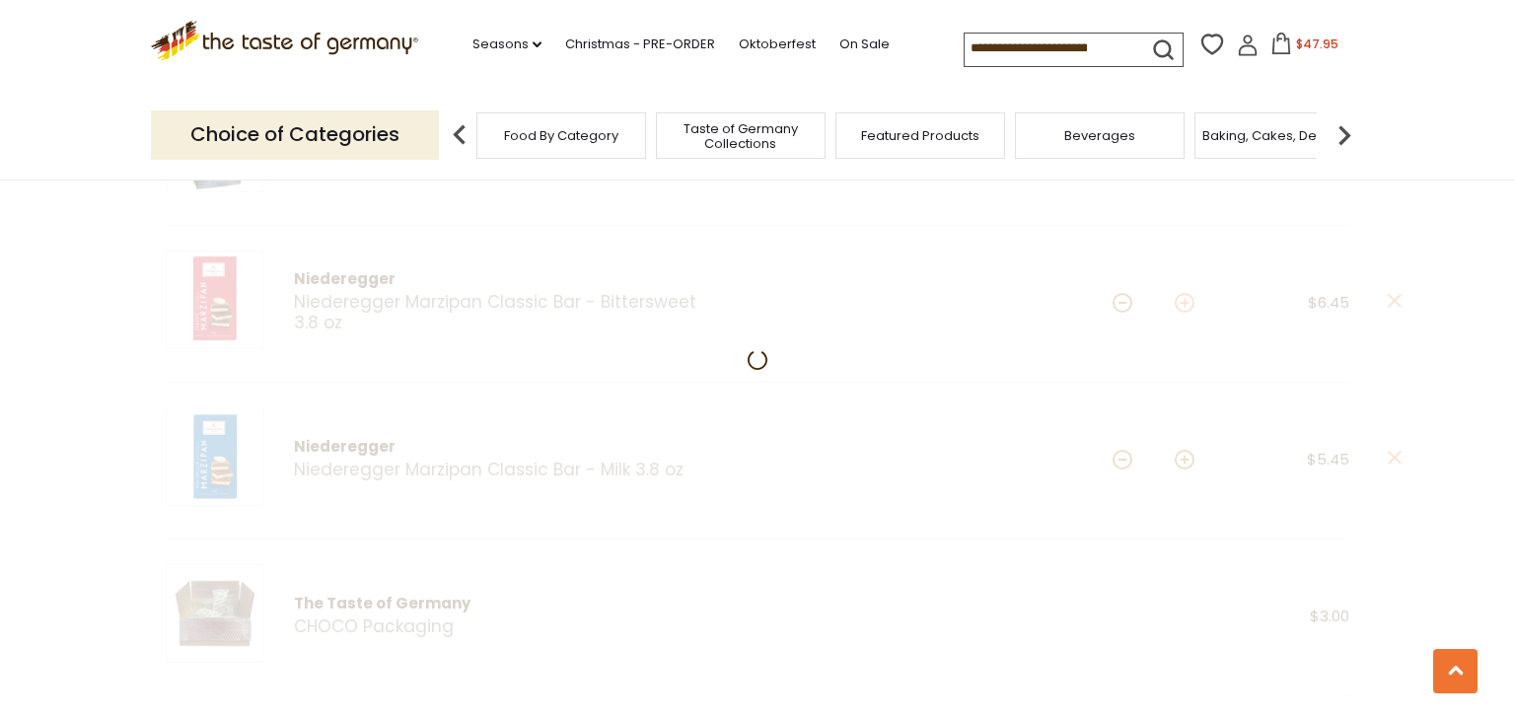
click at [1178, 299] on div at bounding box center [757, 438] width 1515 height 2245
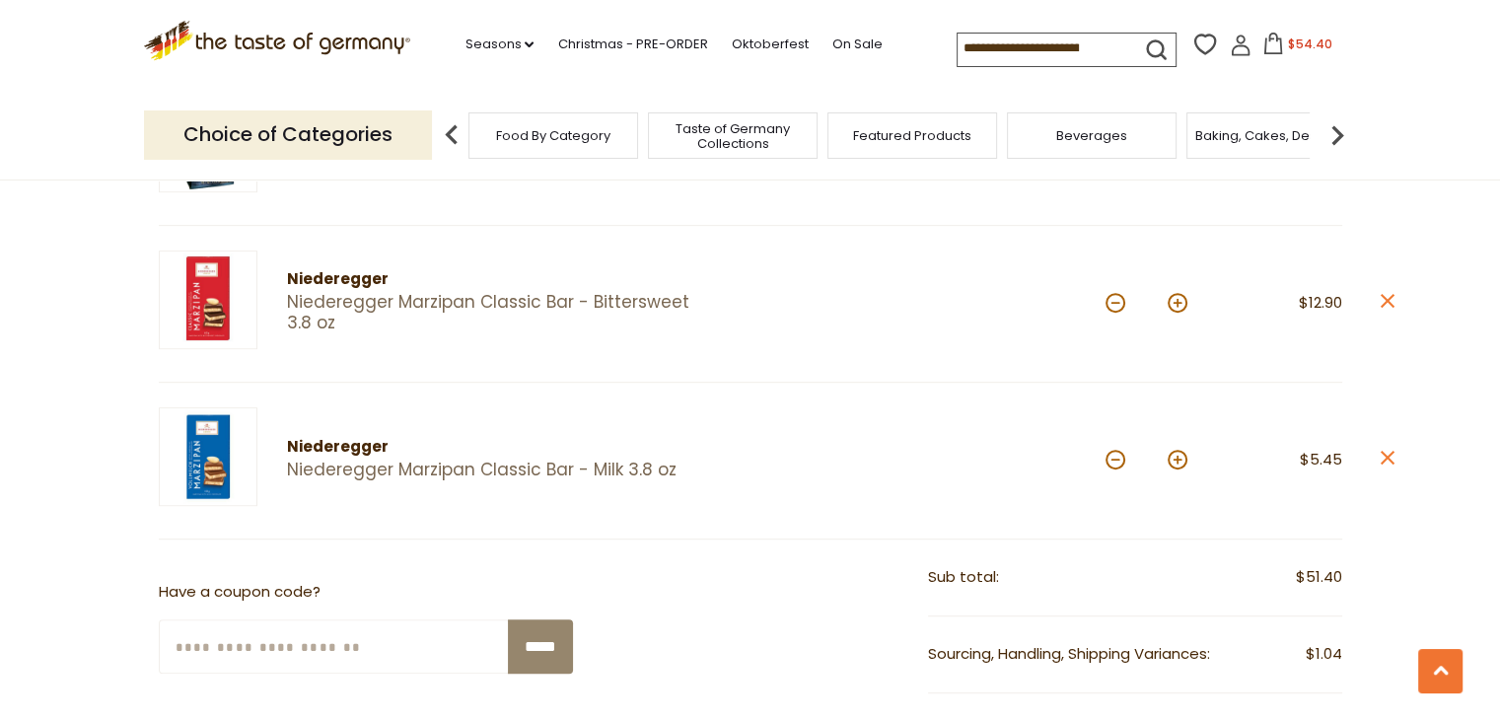
click at [1178, 299] on button at bounding box center [1178, 303] width 20 height 20
type input "*"
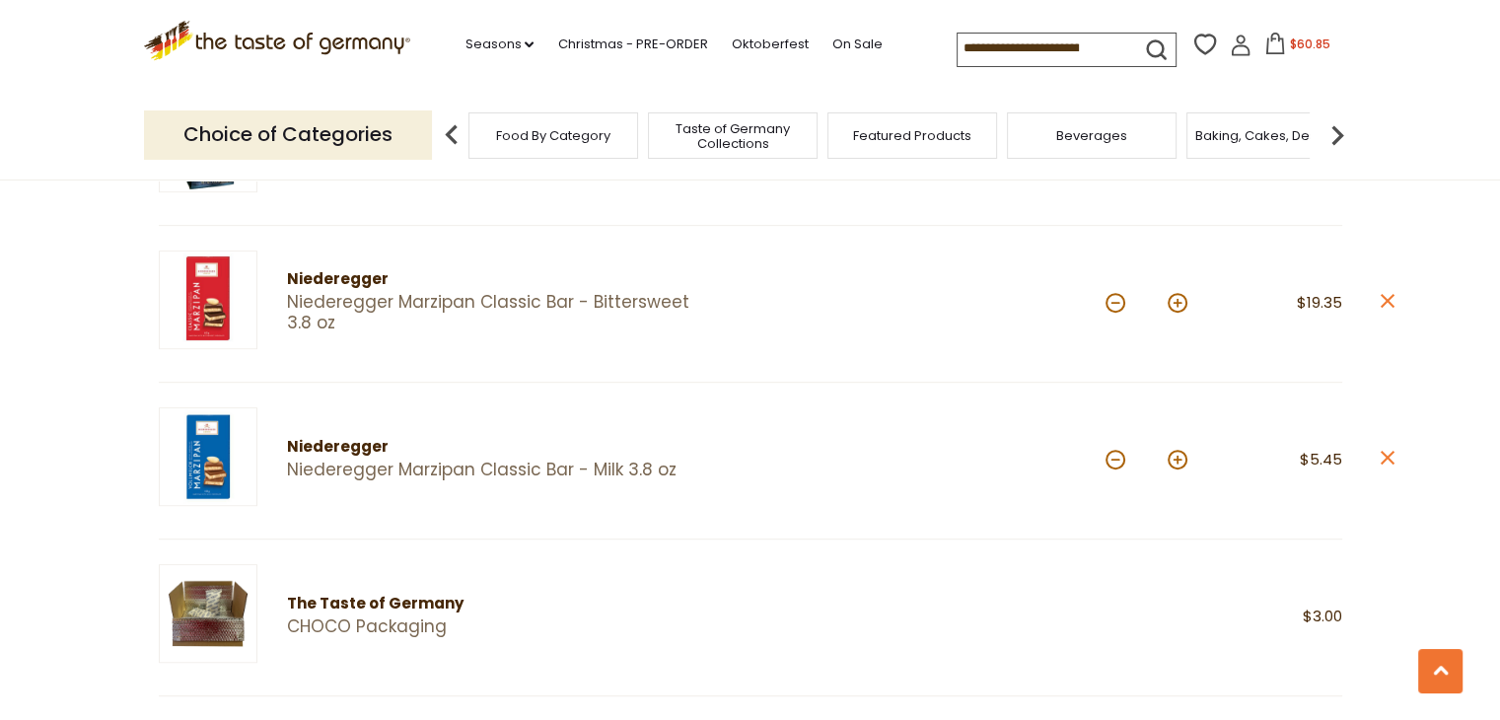
click at [1181, 450] on button at bounding box center [1178, 460] width 20 height 20
type input "*"
click at [1177, 457] on button at bounding box center [1178, 460] width 20 height 20
type input "*"
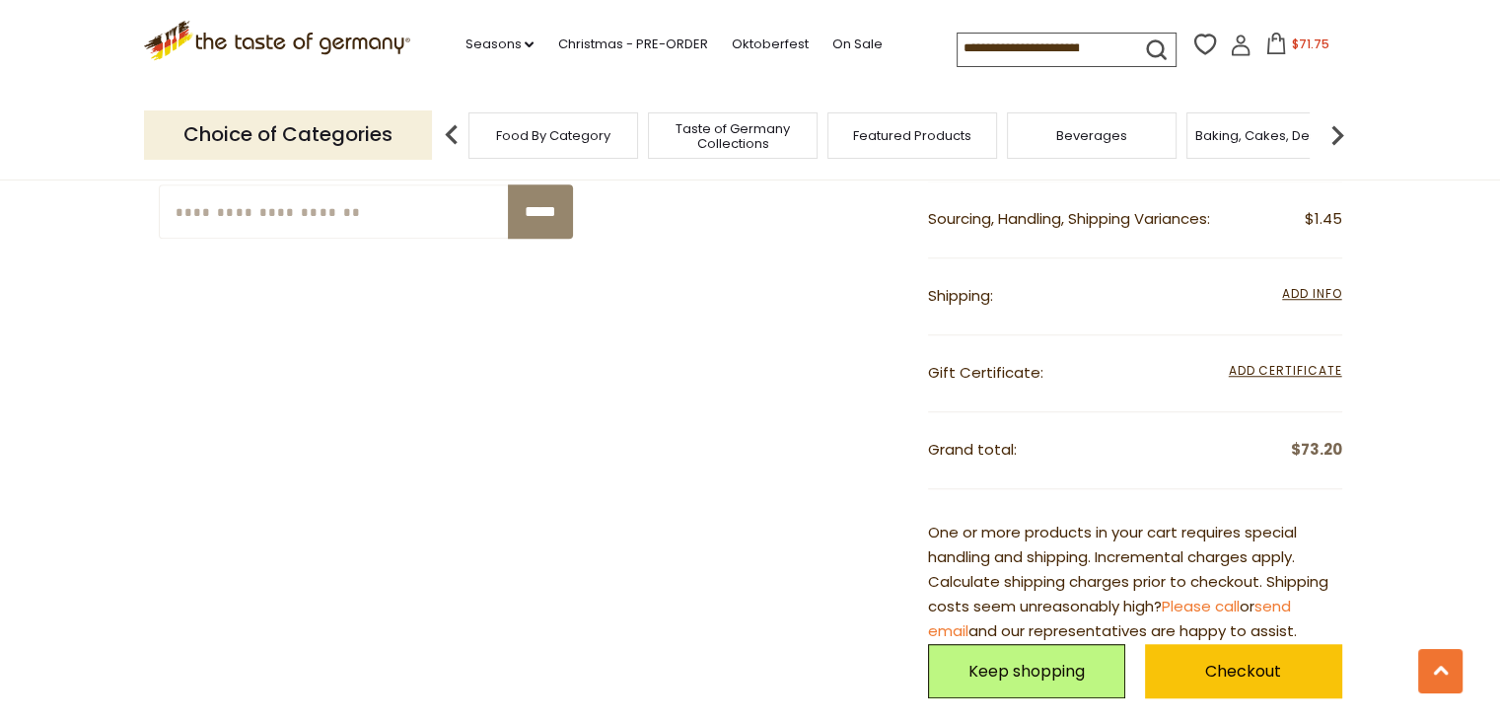
scroll to position [1677, 0]
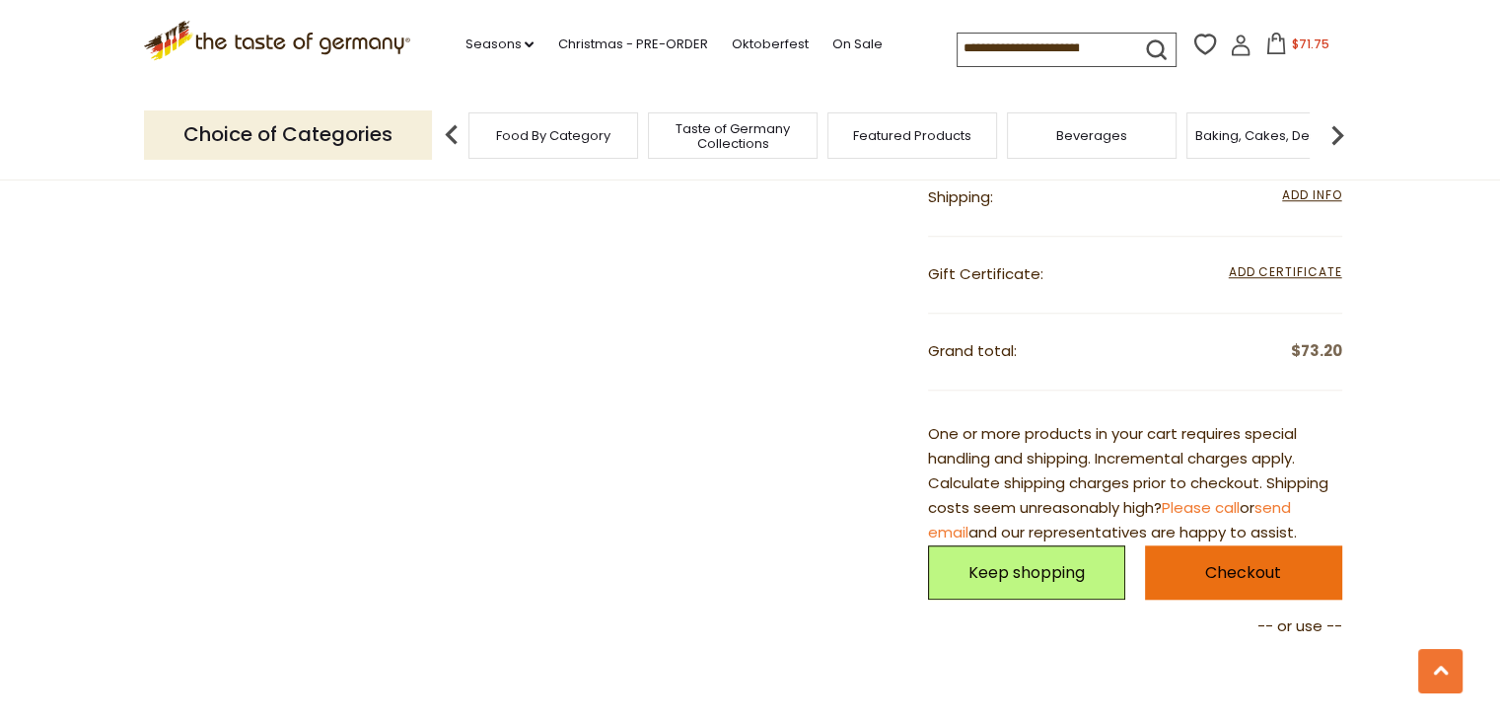
click at [1225, 555] on link "Checkout" at bounding box center [1243, 572] width 197 height 54
